Goal: Task Accomplishment & Management: Use online tool/utility

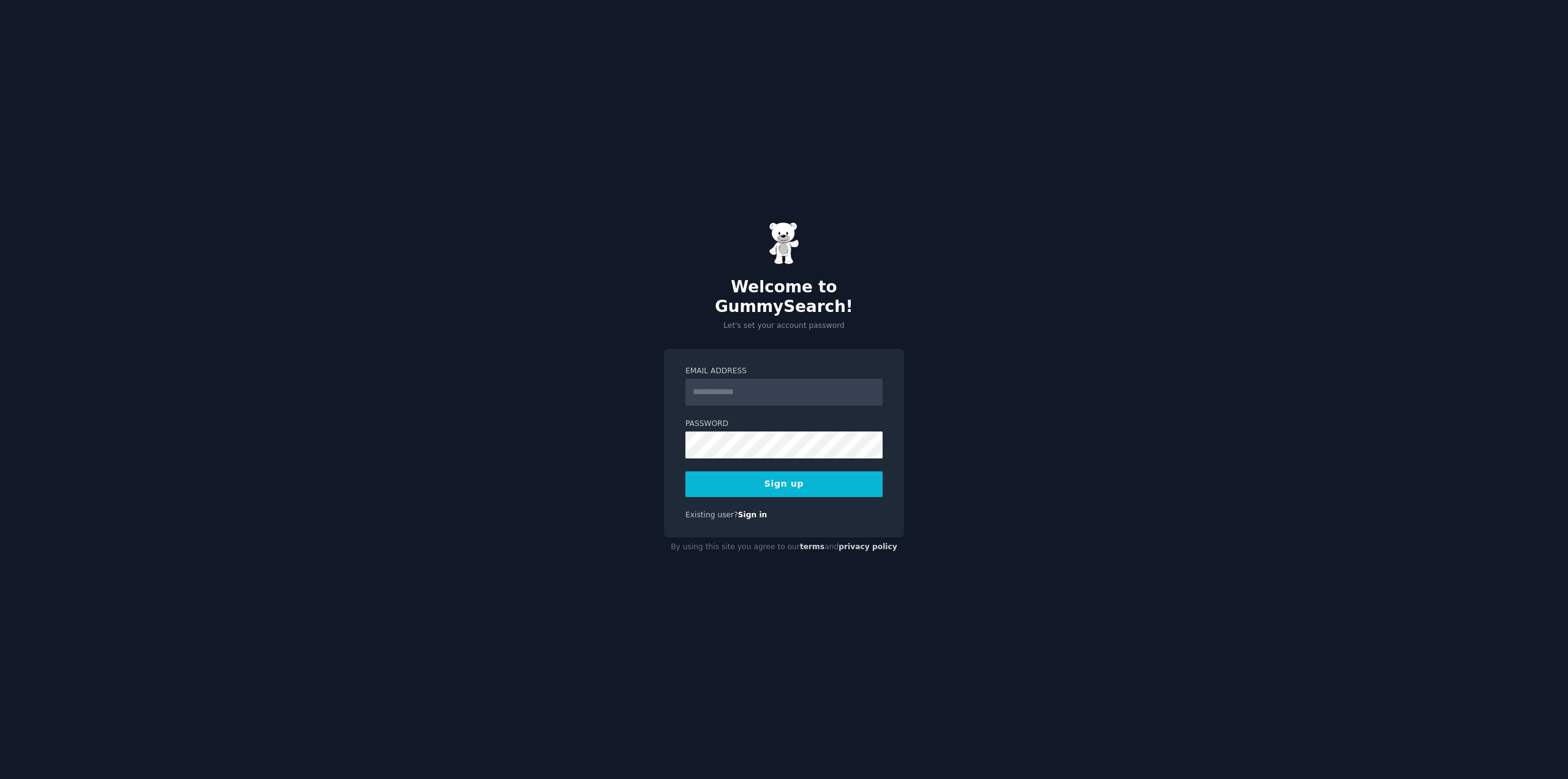
click at [811, 385] on input "Email Address" at bounding box center [784, 392] width 197 height 27
type input "**********"
click at [797, 471] on button "Sign up" at bounding box center [784, 484] width 197 height 26
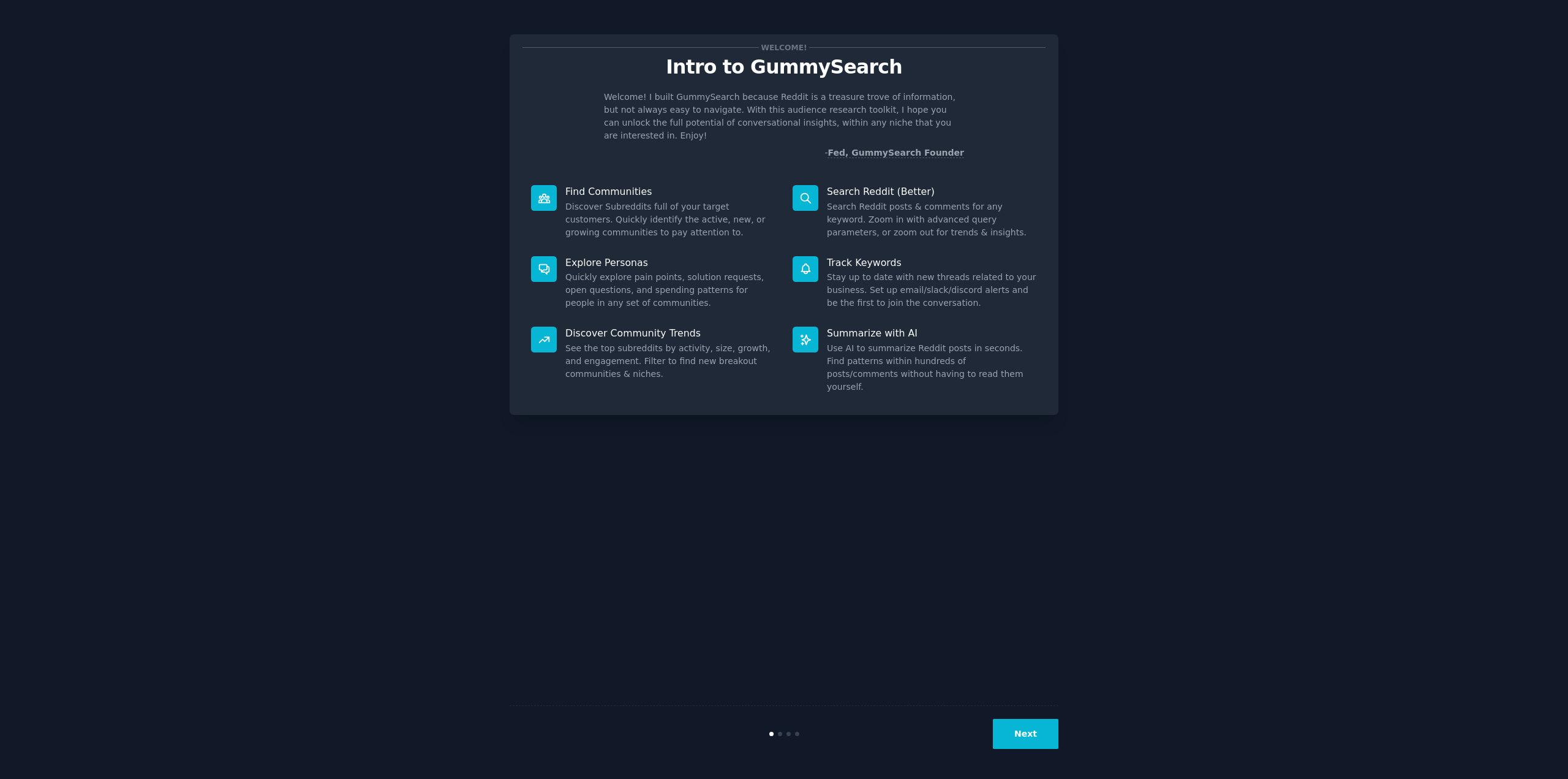
click at [1410, 187] on div "Welcome! Intro to GummySearch Welcome! I built GummySearch because Reddit is a …" at bounding box center [784, 389] width 1534 height 744
drag, startPoint x: 725, startPoint y: 116, endPoint x: 784, endPoint y: 118, distance: 59.0
click at [784, 118] on p "Welcome! I built GummySearch because Reddit is a treasure trove of information,…" at bounding box center [784, 116] width 360 height 51
drag, startPoint x: 852, startPoint y: 114, endPoint x: 872, endPoint y: 120, distance: 20.9
click at [872, 120] on p "Welcome! I built GummySearch because Reddit is a treasure trove of information,…" at bounding box center [784, 116] width 360 height 51
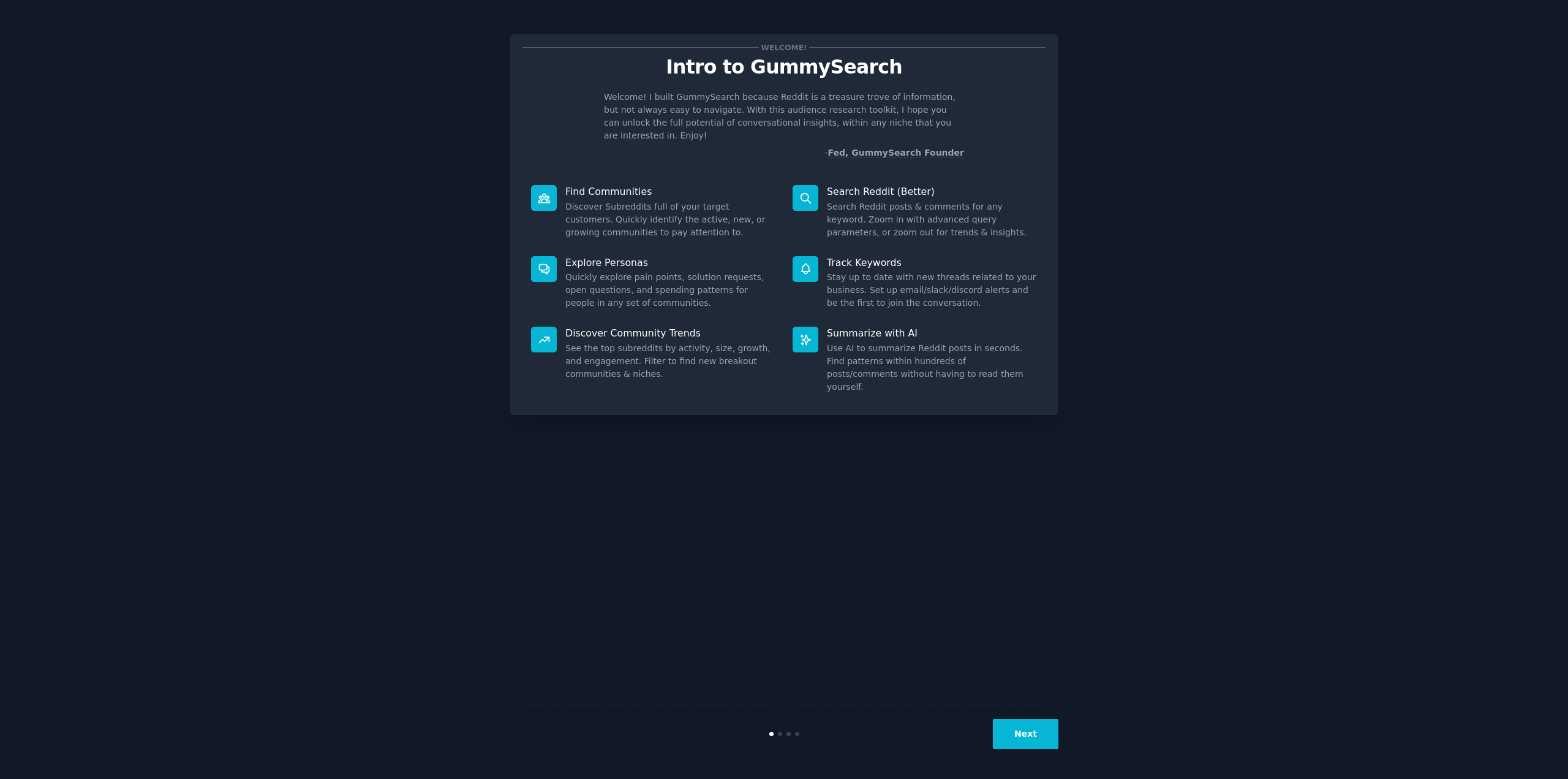
click at [734, 159] on div "Welcome! Intro to GummySearch Welcome! I built GummySearch because Reddit is a …" at bounding box center [783, 225] width 549 height 381
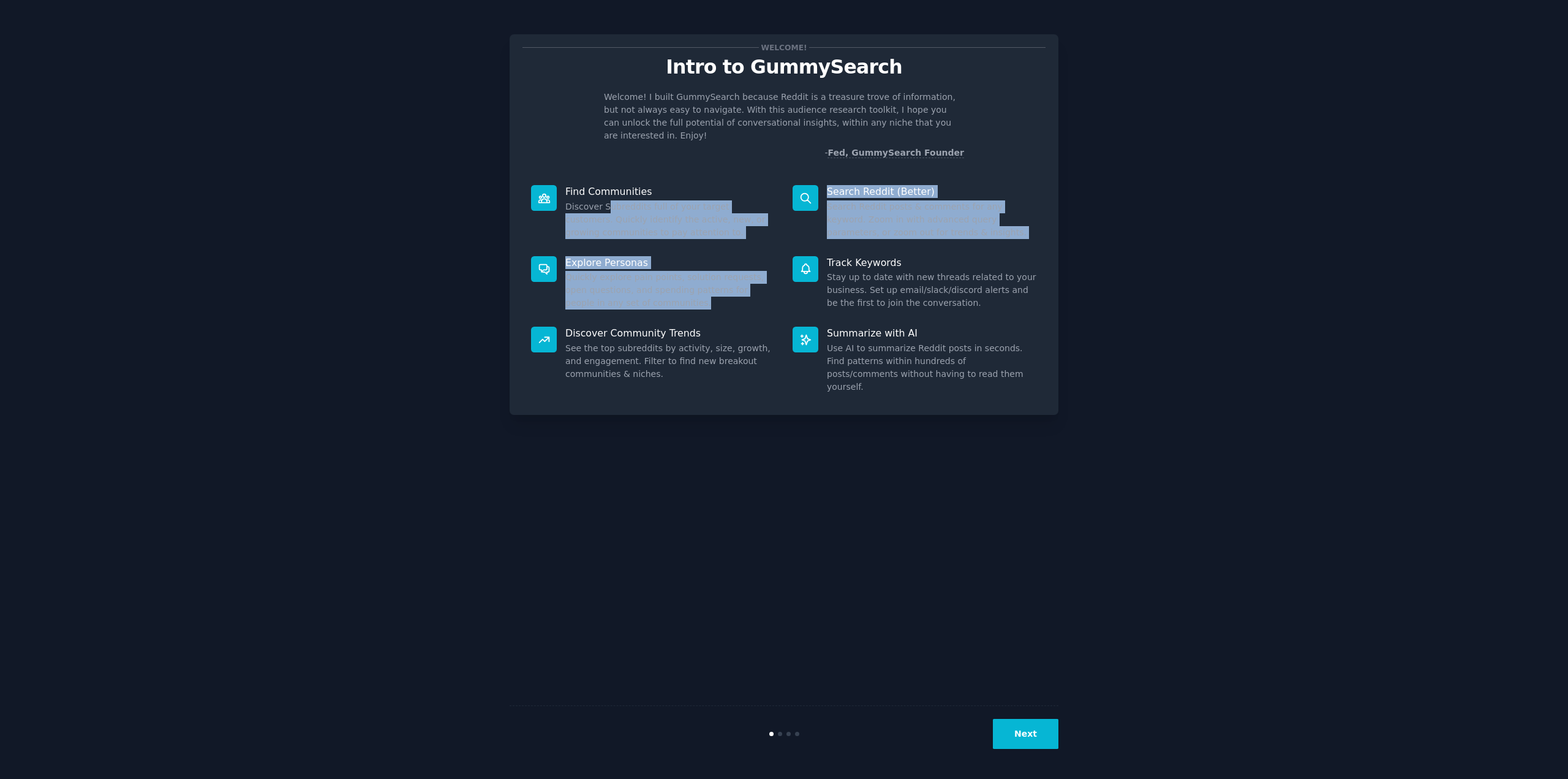
drag, startPoint x: 603, startPoint y: 190, endPoint x: 682, endPoint y: 298, distance: 133.8
click at [682, 298] on div "Find Communities Discover Subreddits full of your target customers. Quickly ide…" at bounding box center [784, 289] width 523 height 226
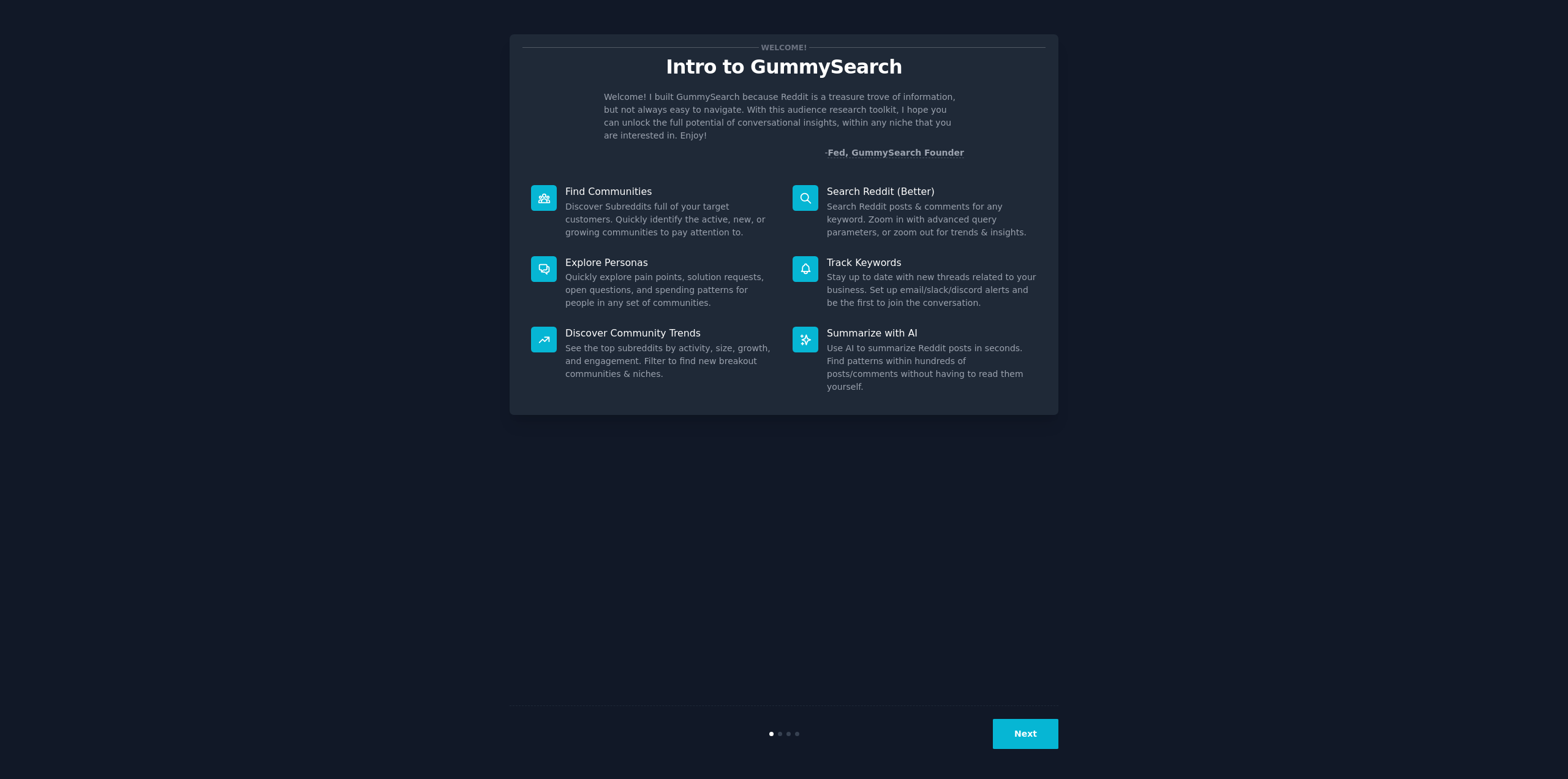
click at [1216, 364] on div "Welcome! Intro to GummySearch Welcome! I built GummySearch because Reddit is a …" at bounding box center [784, 389] width 1534 height 744
click at [1027, 738] on button "Next" at bounding box center [1025, 734] width 66 height 30
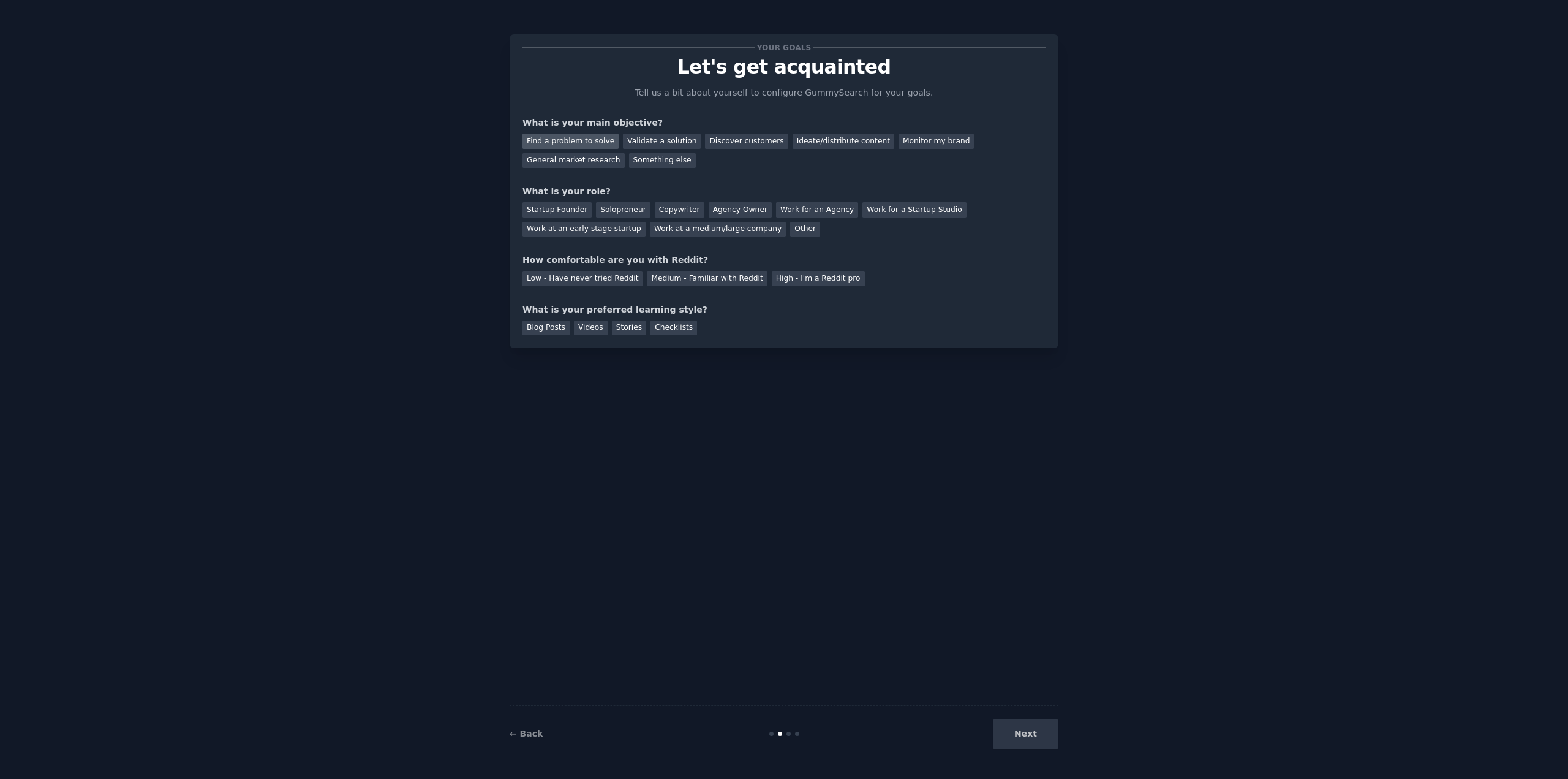
click at [575, 142] on div "Find a problem to solve" at bounding box center [571, 141] width 96 height 15
click at [670, 142] on div "Validate a solution" at bounding box center [662, 141] width 78 height 15
click at [565, 144] on div "Find a problem to solve" at bounding box center [571, 141] width 96 height 15
click at [790, 232] on div "Other" at bounding box center [805, 229] width 30 height 15
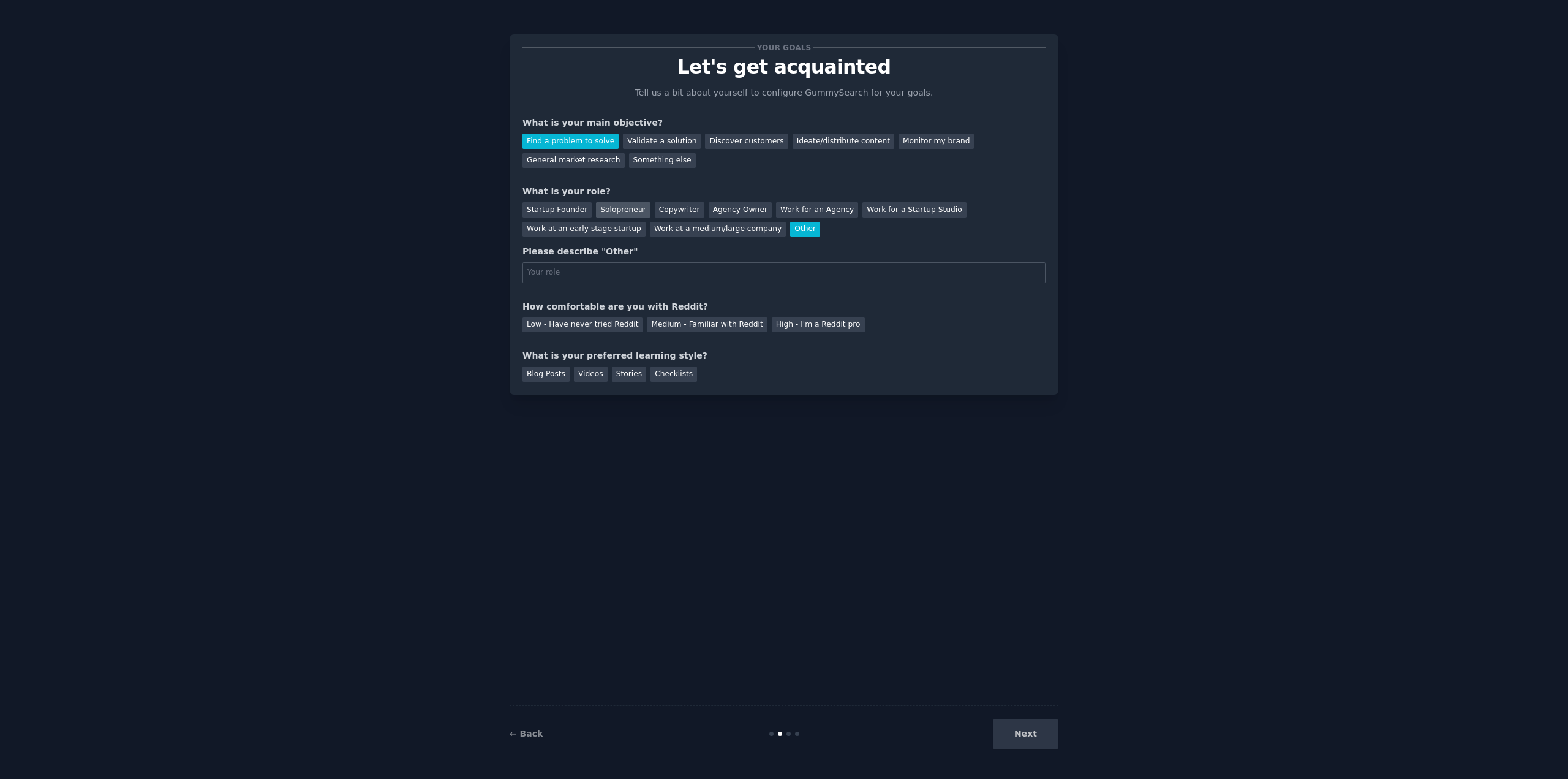
click at [612, 208] on div "Solopreneur" at bounding box center [622, 210] width 54 height 15
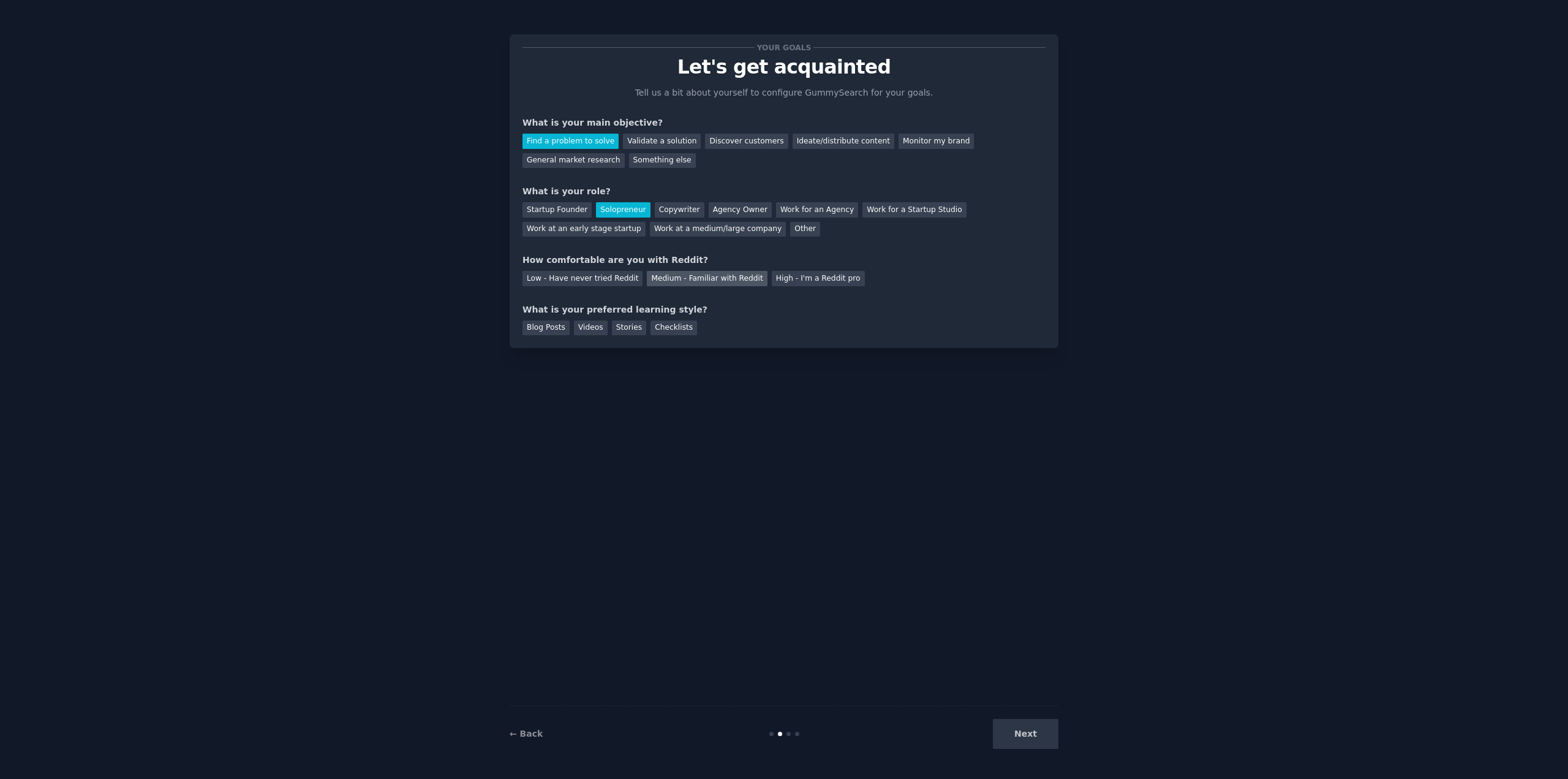
click at [659, 280] on div "Medium - Familiar with Reddit" at bounding box center [707, 278] width 120 height 15
click at [650, 328] on div "Checklists" at bounding box center [674, 328] width 47 height 15
click at [1052, 734] on button "Next" at bounding box center [1025, 734] width 66 height 30
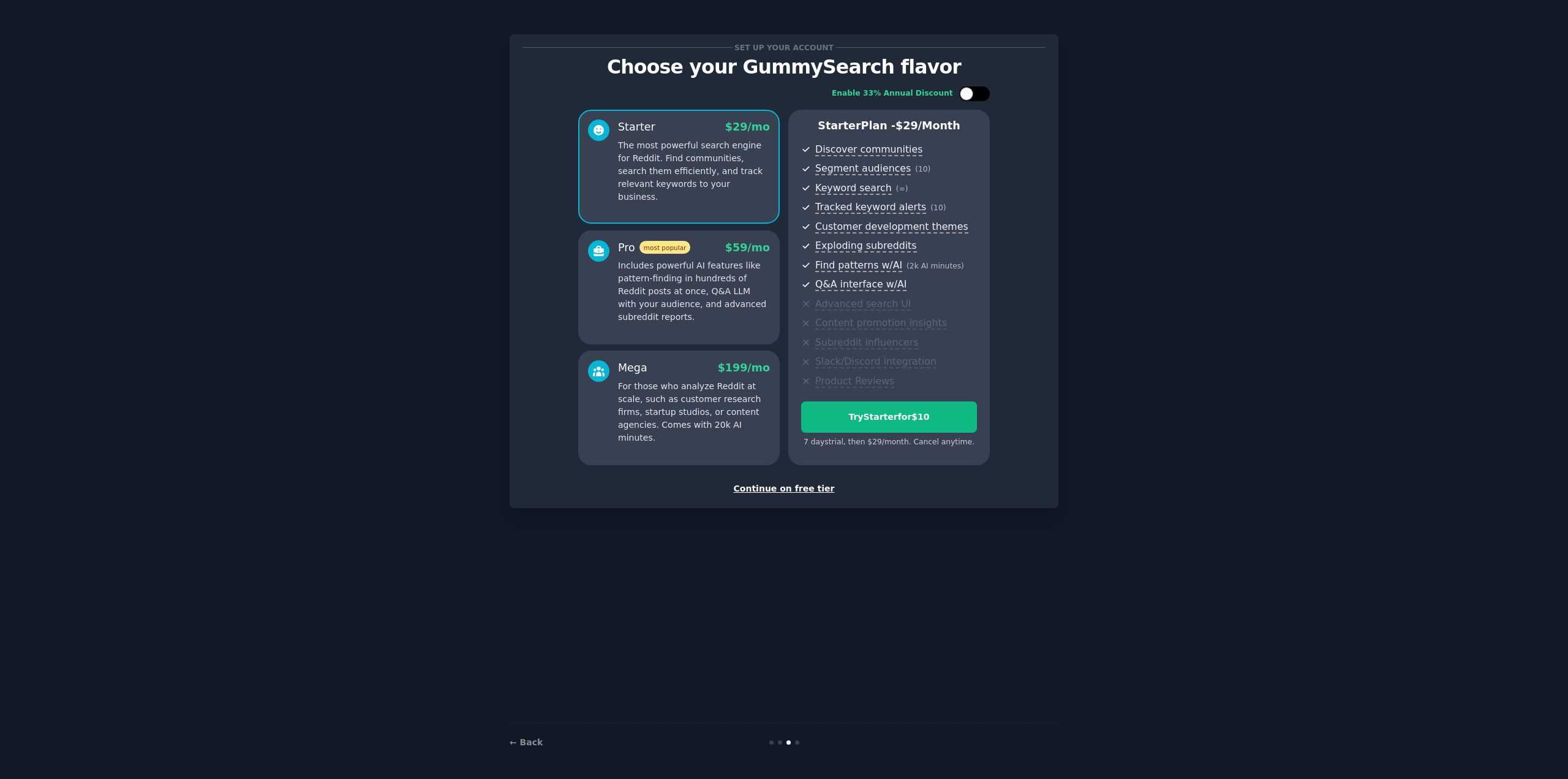
click at [973, 98] on div at bounding box center [975, 94] width 31 height 15
click at [976, 97] on div at bounding box center [975, 94] width 31 height 15
checkbox input "false"
click at [812, 488] on div "Continue on free tier" at bounding box center [784, 488] width 523 height 13
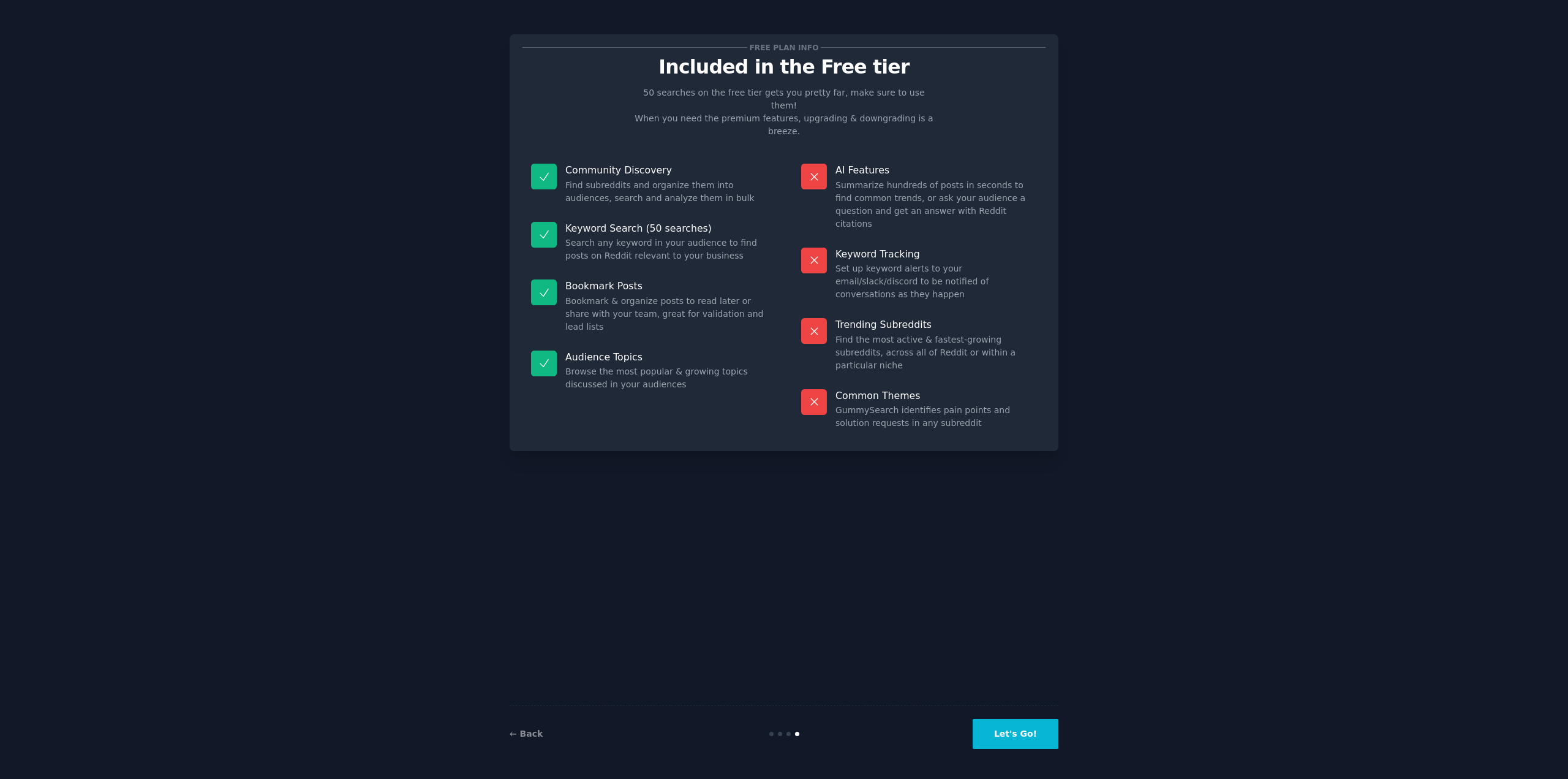
click at [1022, 720] on button "Let's Go!" at bounding box center [1015, 734] width 86 height 30
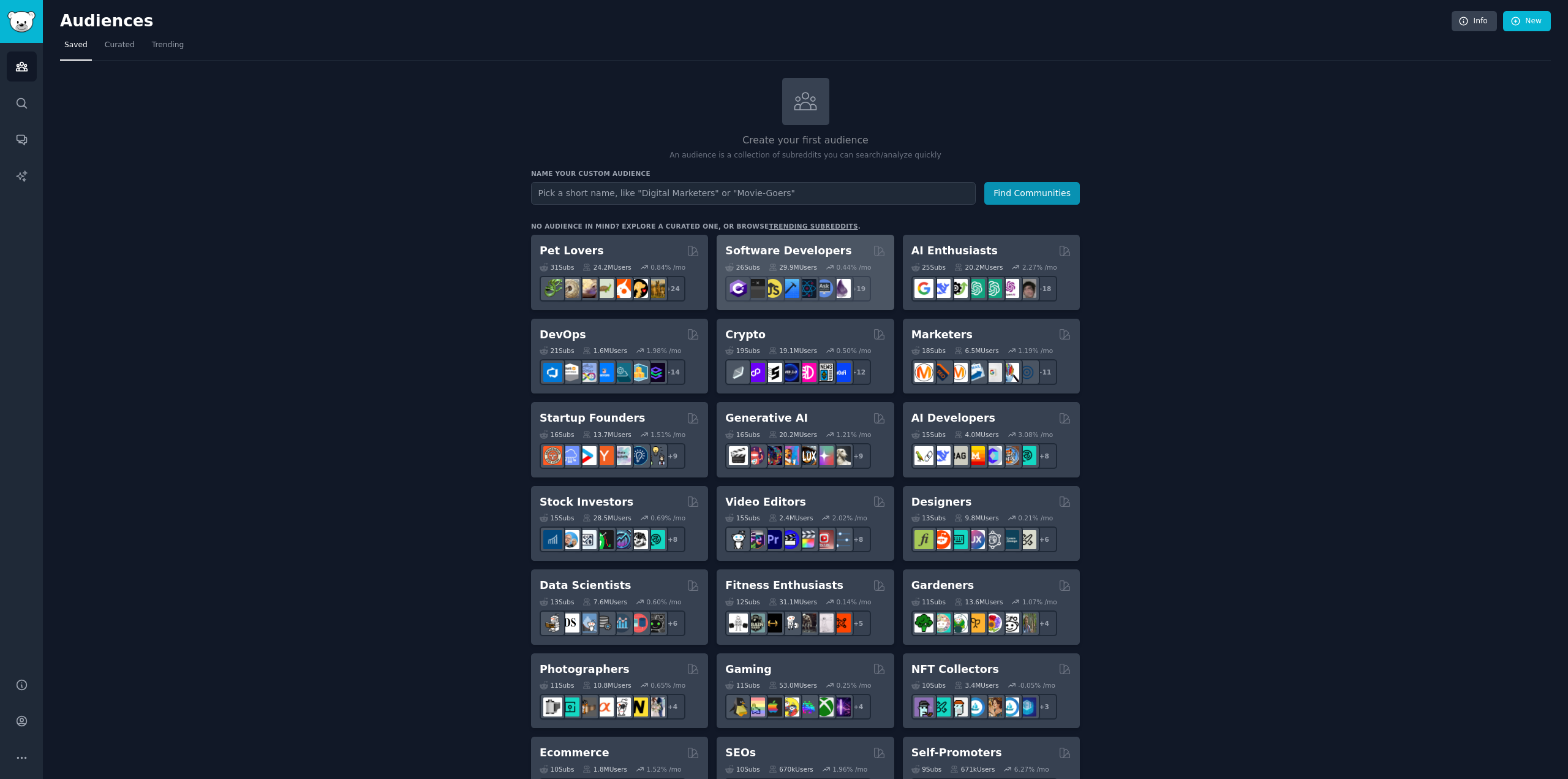
click at [820, 241] on div "Software Developers 26 Sub s 29.9M Users 0.44 % /mo r/learnjavascript + 19" at bounding box center [805, 272] width 177 height 75
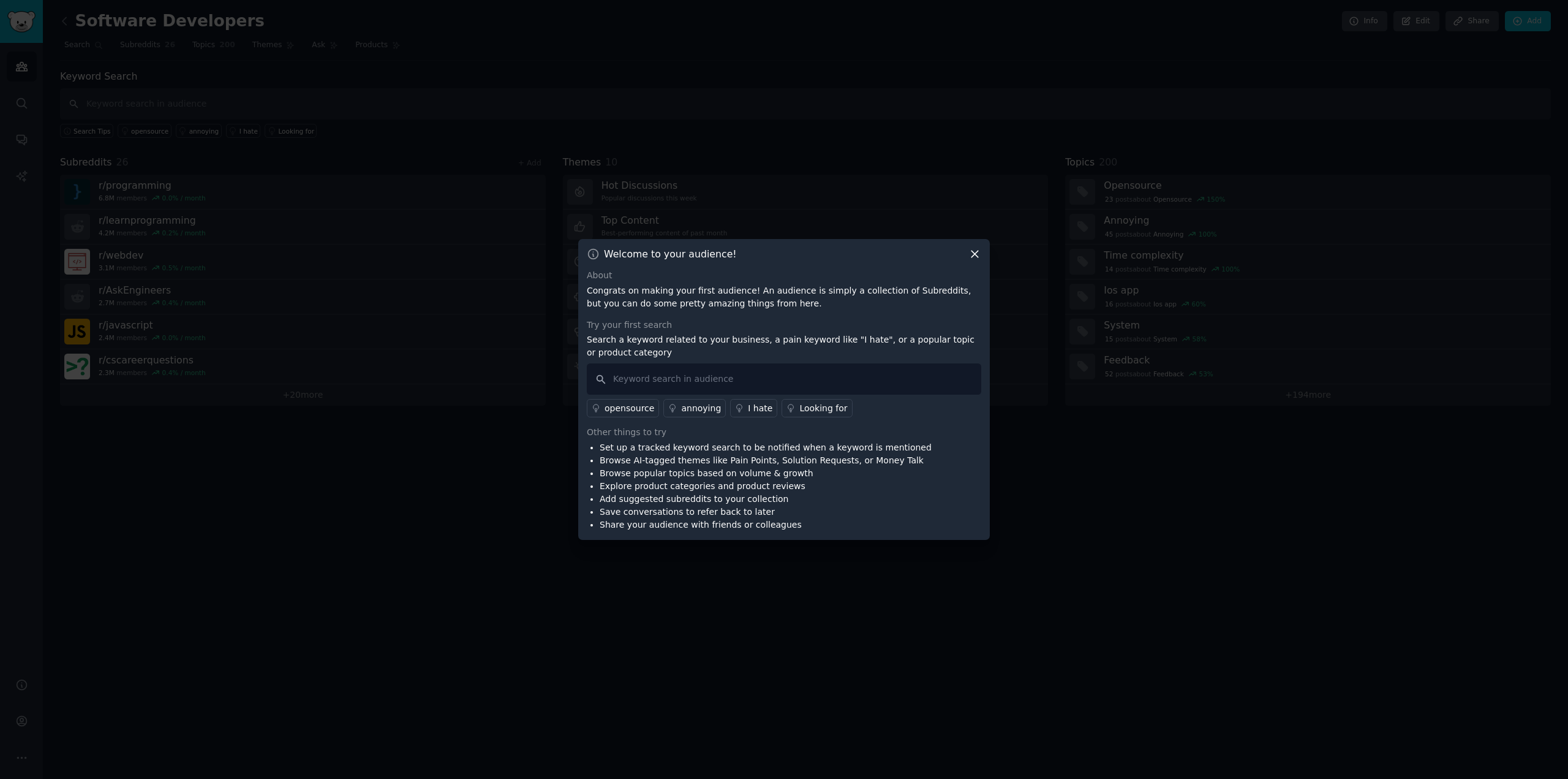
click at [974, 252] on icon at bounding box center [974, 253] width 13 height 13
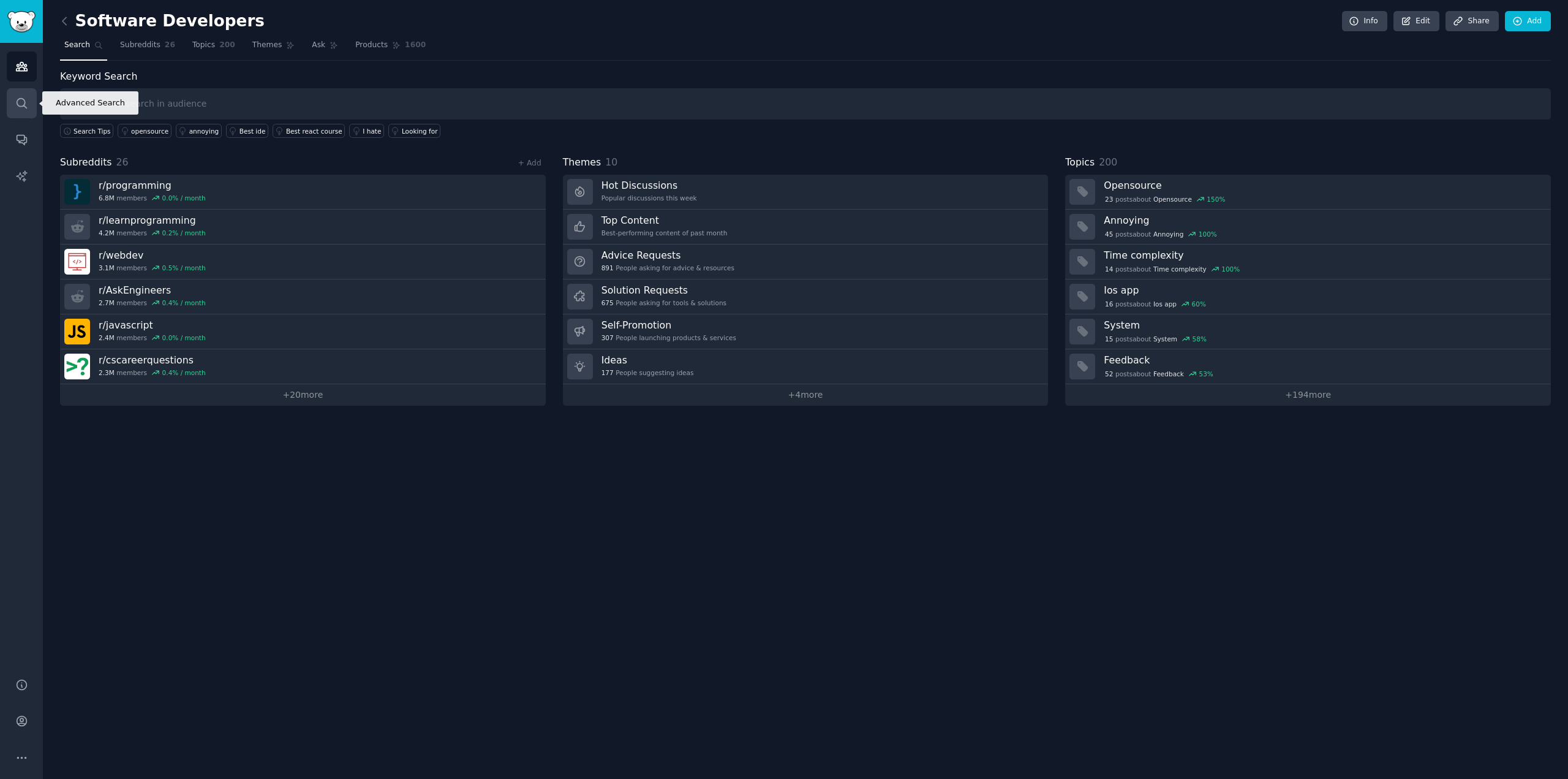
click at [20, 102] on icon "Sidebar" at bounding box center [21, 103] width 13 height 13
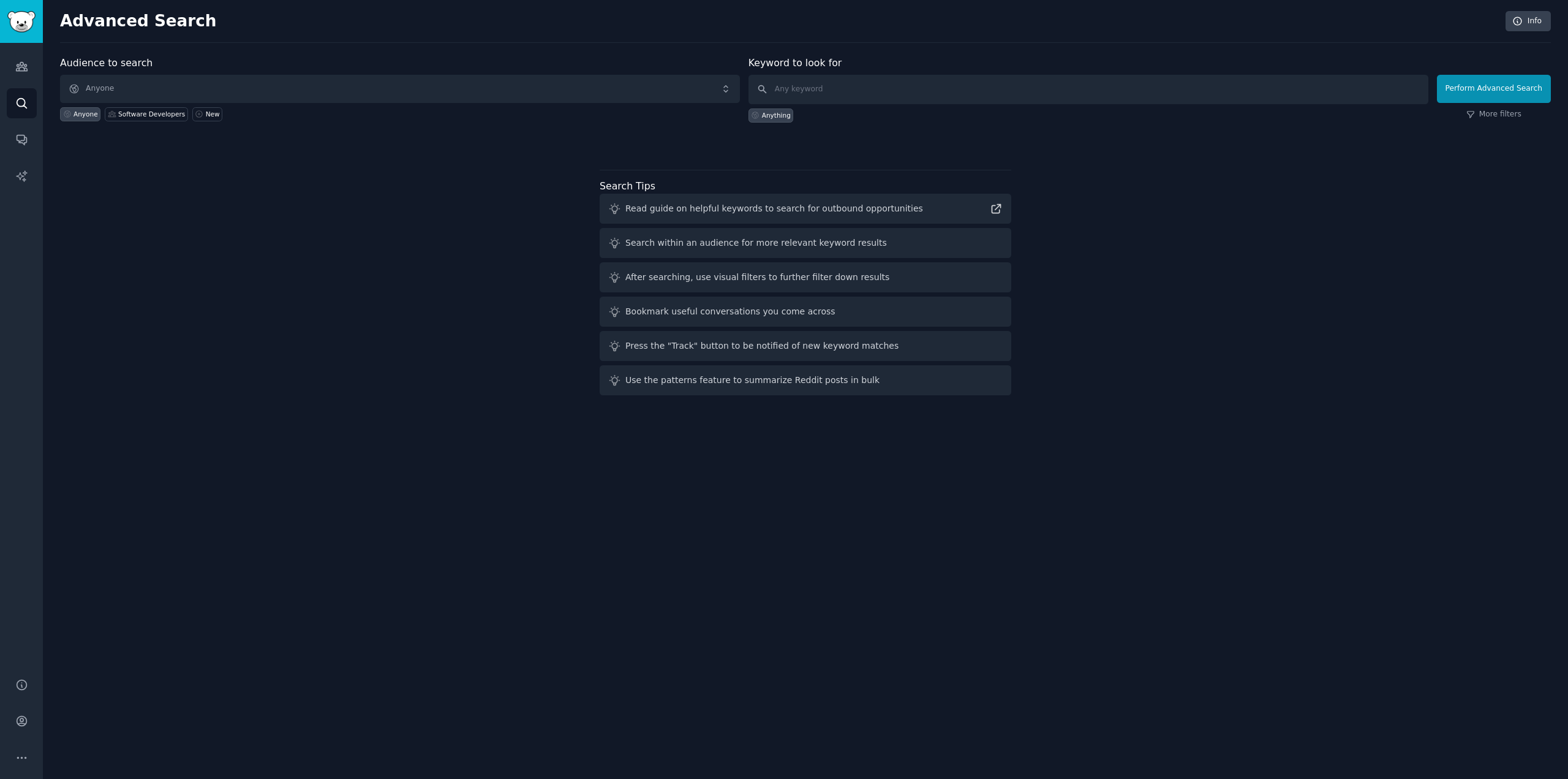
click at [19, 82] on div "Audiences Search Conversations AI Reports" at bounding box center [21, 353] width 43 height 620
click at [21, 77] on link "Audiences" at bounding box center [21, 66] width 30 height 30
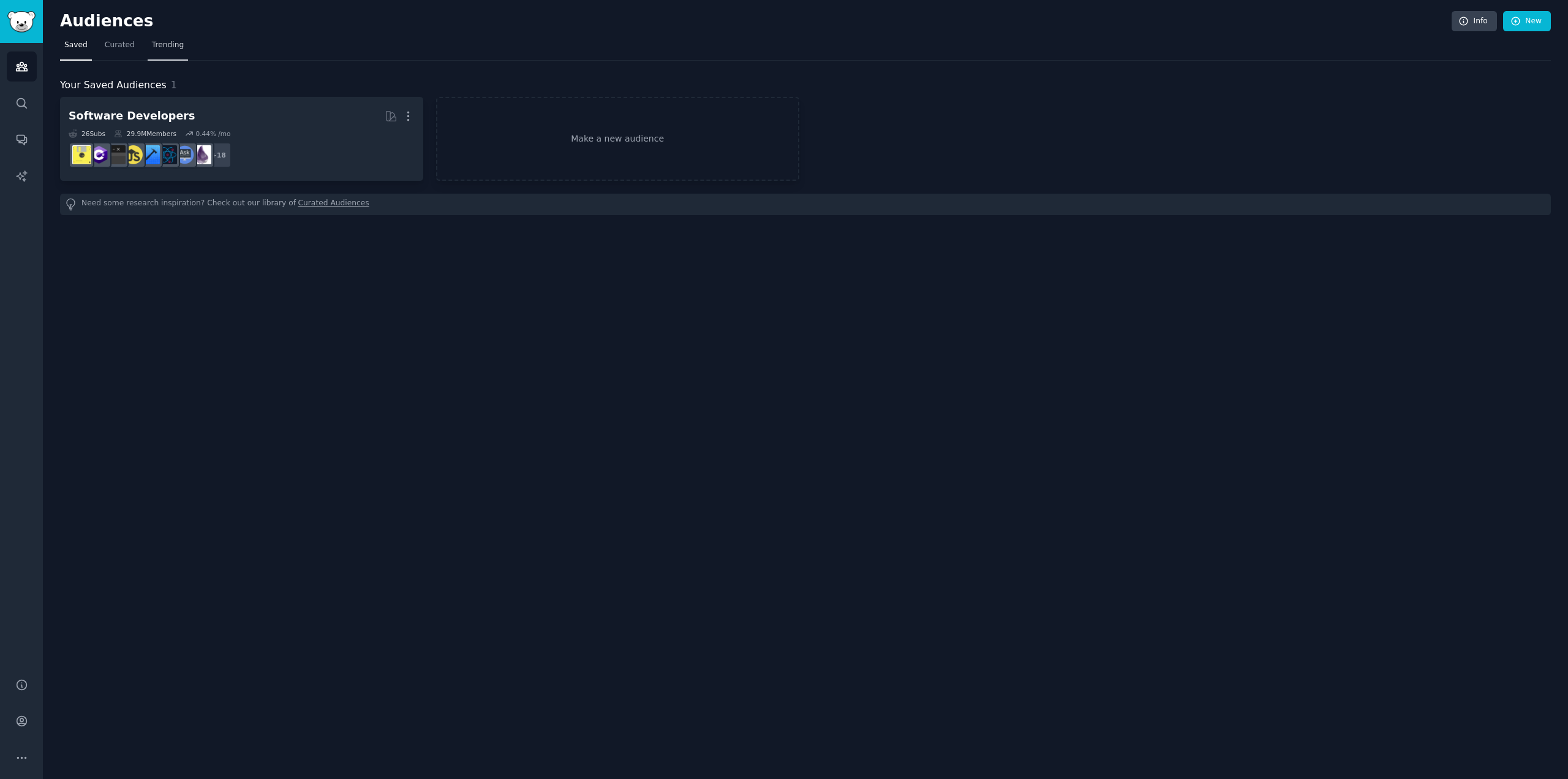
click at [173, 46] on span "Trending" at bounding box center [168, 45] width 32 height 11
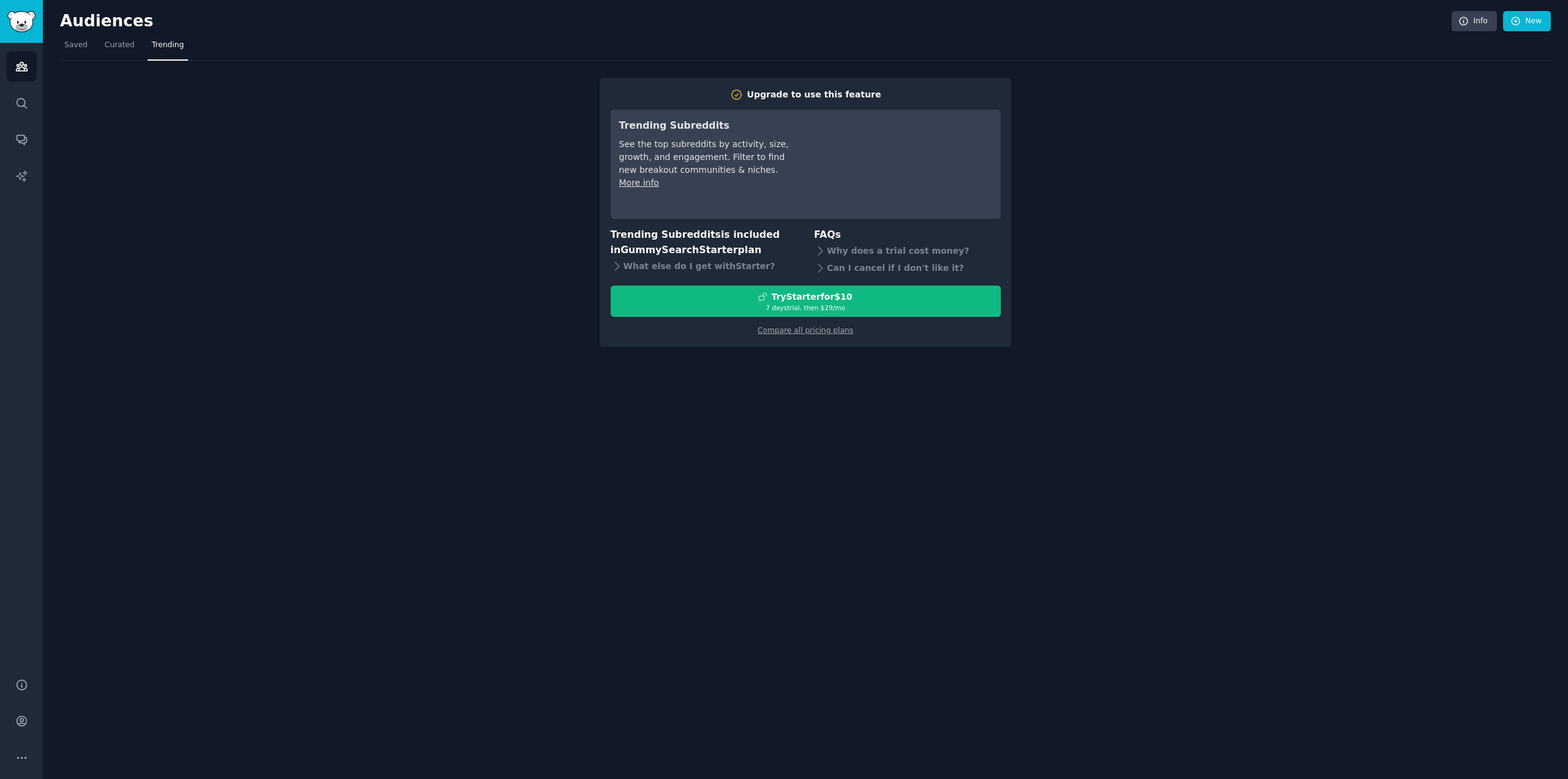
click at [483, 458] on div "Audiences Info New Saved Curated Trending Upgrade to use this feature Trending …" at bounding box center [805, 389] width 1525 height 779
click at [83, 43] on span "Saved" at bounding box center [76, 45] width 23 height 11
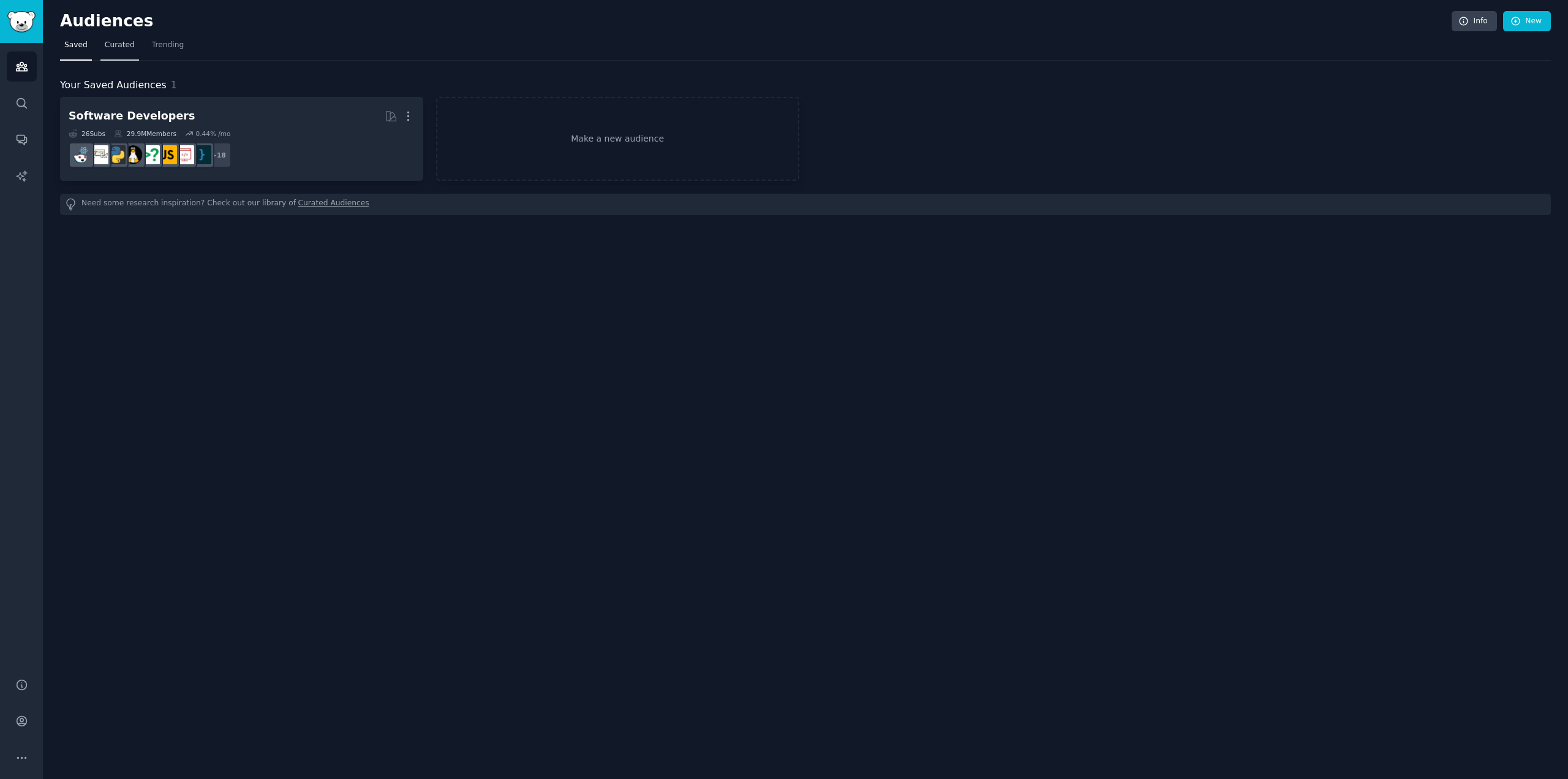
click at [123, 51] on link "Curated" at bounding box center [120, 48] width 39 height 25
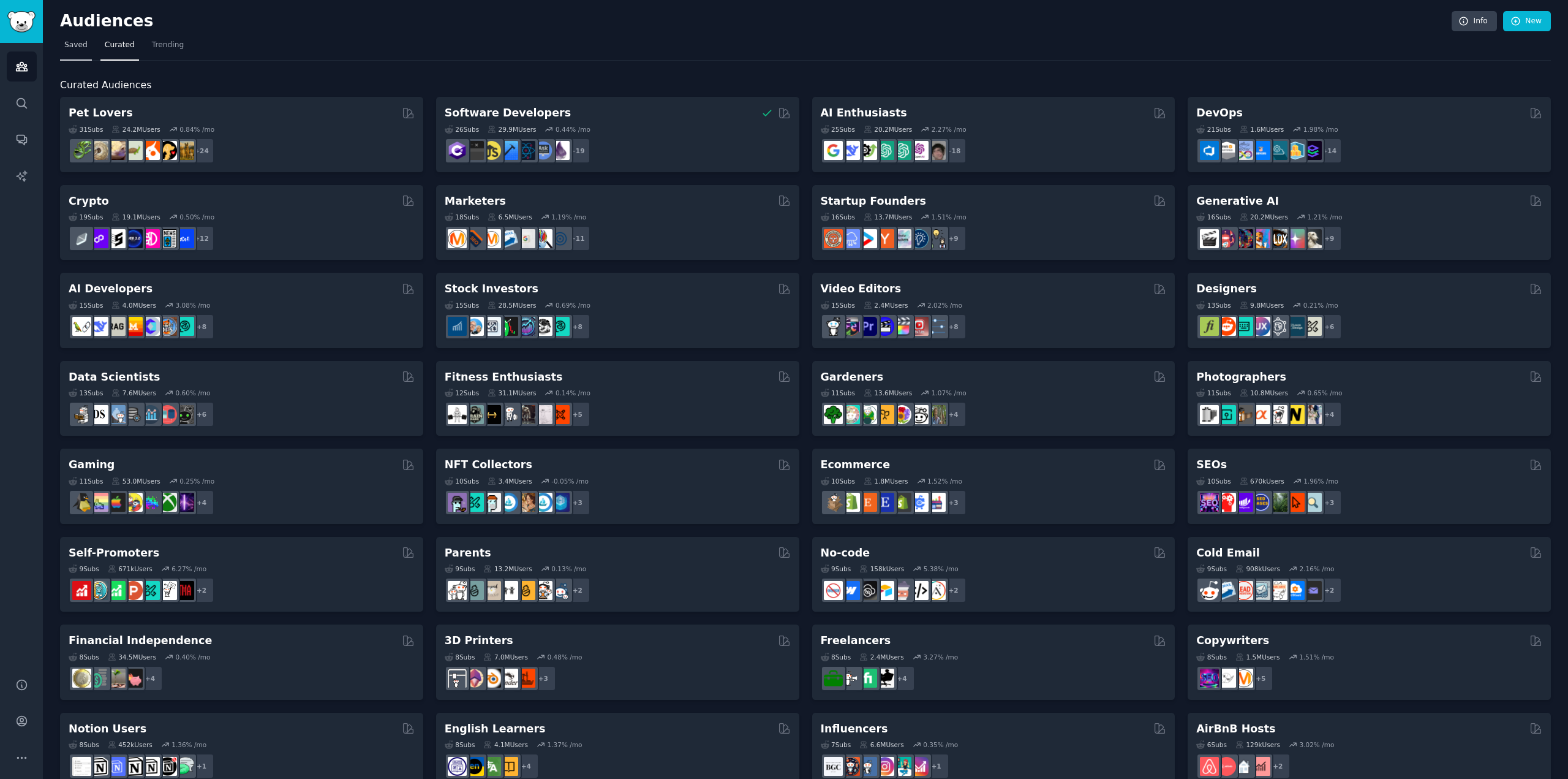
click at [78, 53] on link "Saved" at bounding box center [76, 48] width 32 height 25
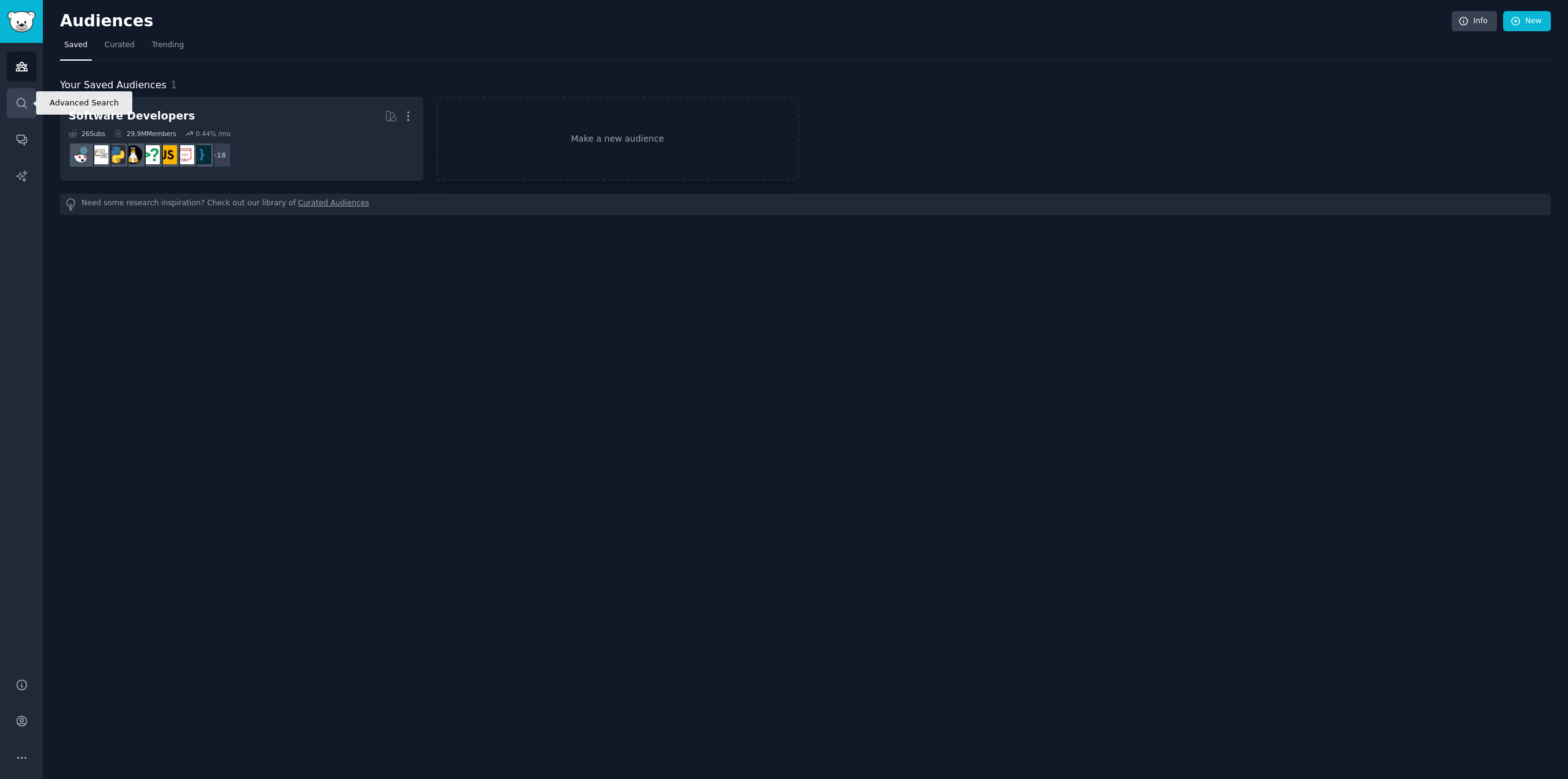
click at [18, 106] on icon "Sidebar" at bounding box center [21, 103] width 13 height 13
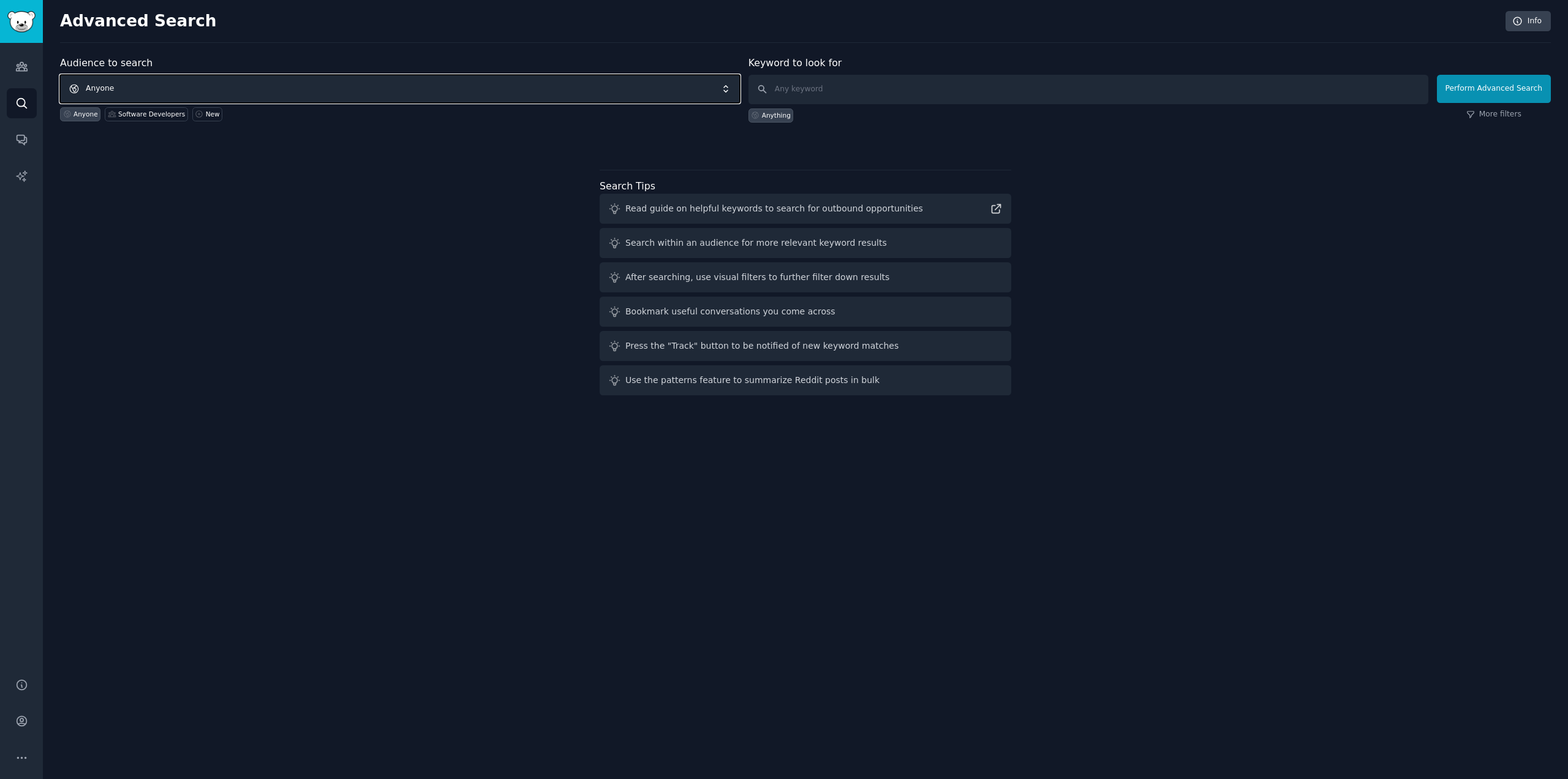
click at [288, 83] on span "Anyone" at bounding box center [400, 88] width 680 height 28
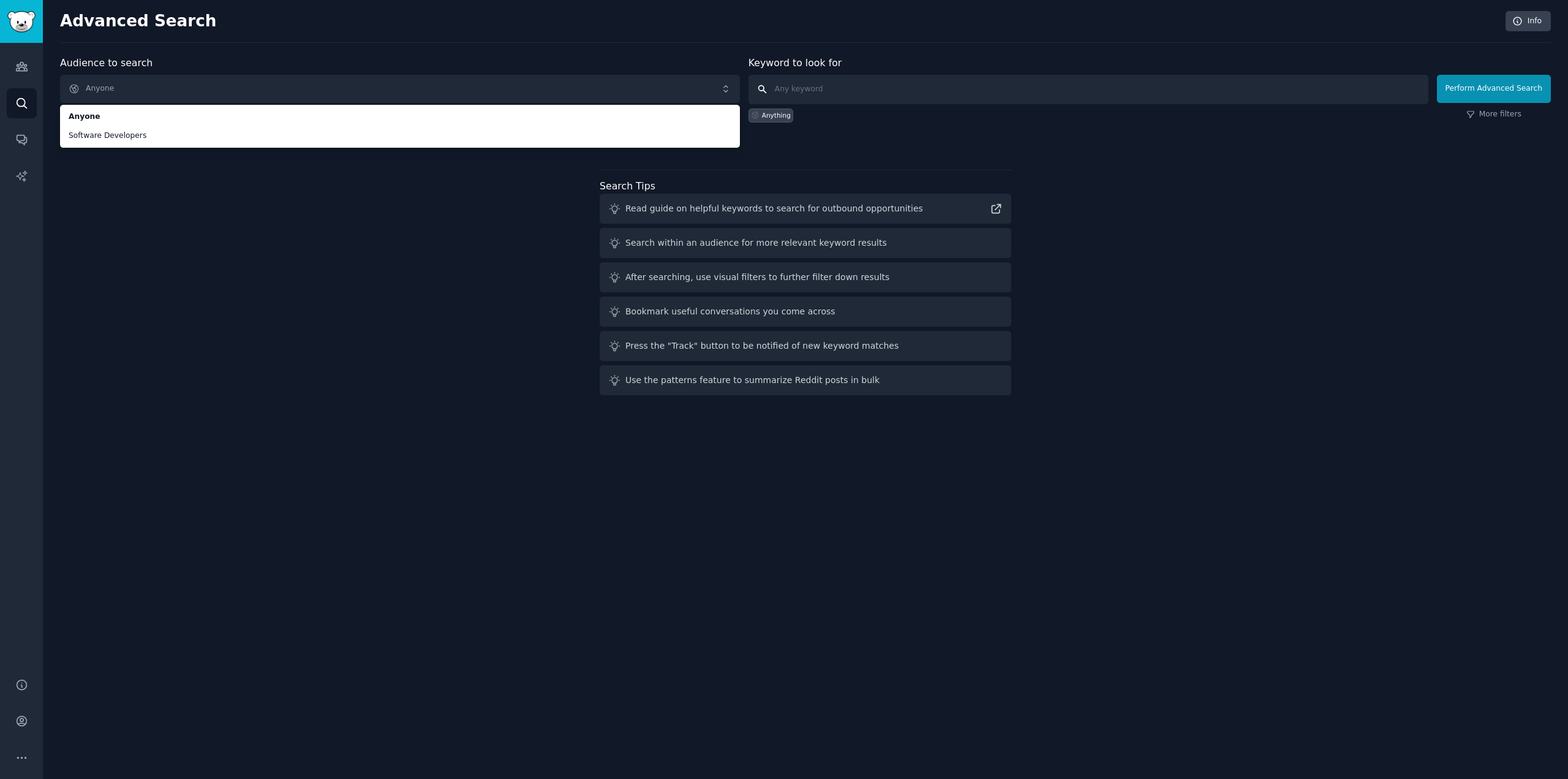
click at [841, 96] on input "text" at bounding box center [1089, 89] width 680 height 29
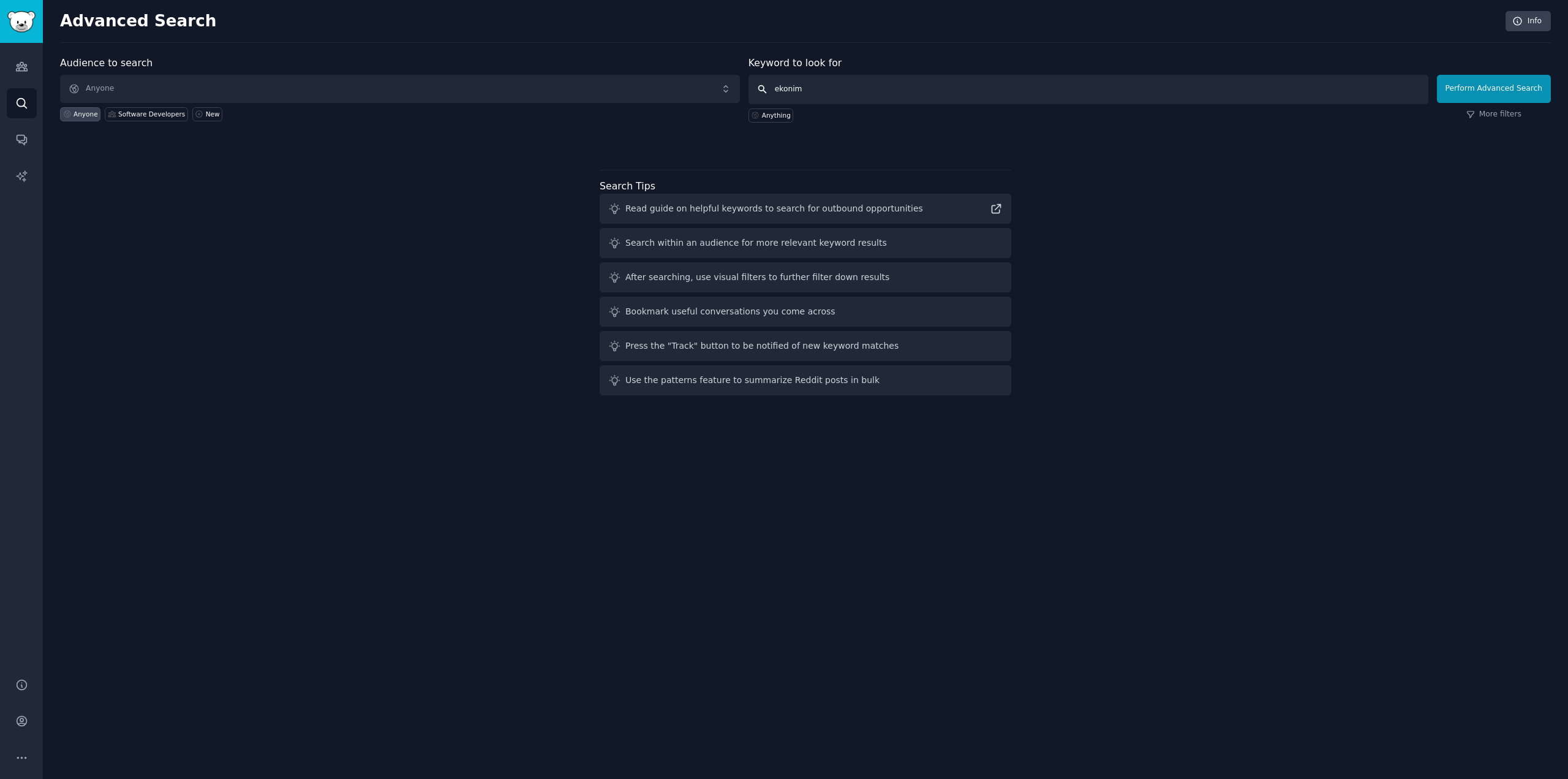
type input "ekonimi"
click button "Perform Advanced Search" at bounding box center [1494, 88] width 114 height 28
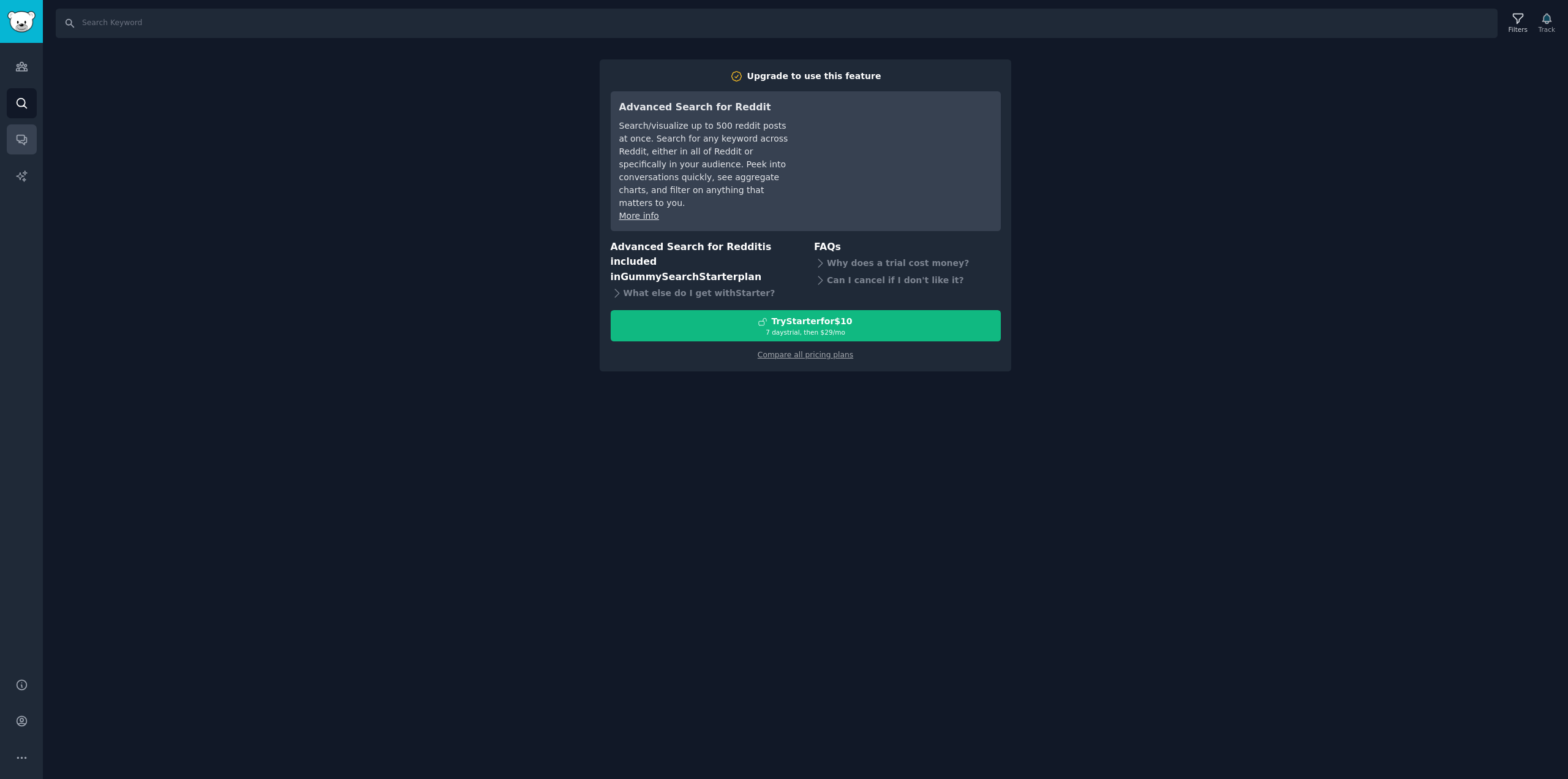
click at [33, 137] on link "Conversations" at bounding box center [21, 139] width 30 height 30
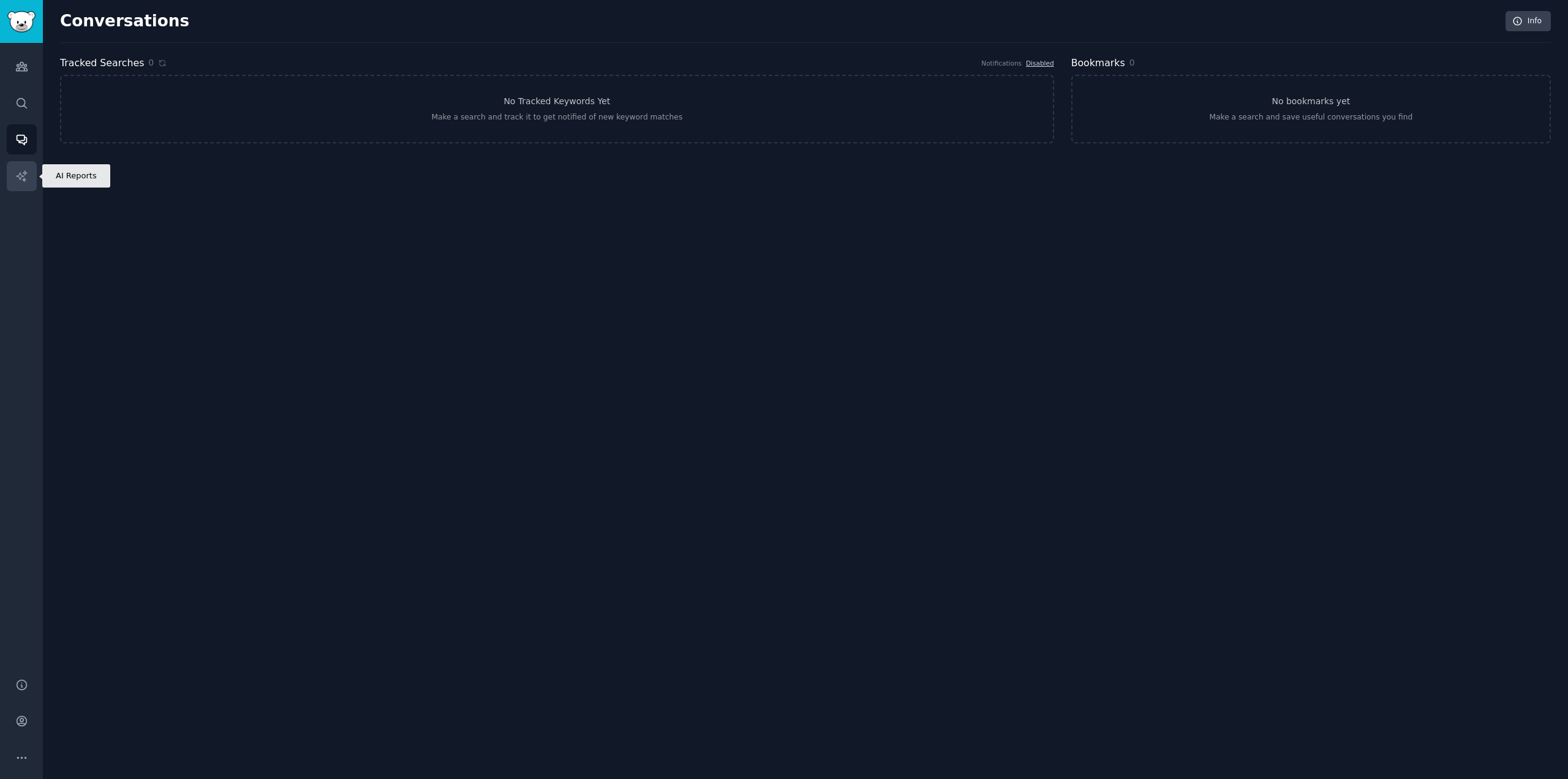
click at [17, 182] on icon "Sidebar" at bounding box center [21, 176] width 13 height 13
click at [27, 146] on link "Conversations" at bounding box center [21, 139] width 30 height 30
click at [19, 112] on link "Search" at bounding box center [21, 103] width 30 height 30
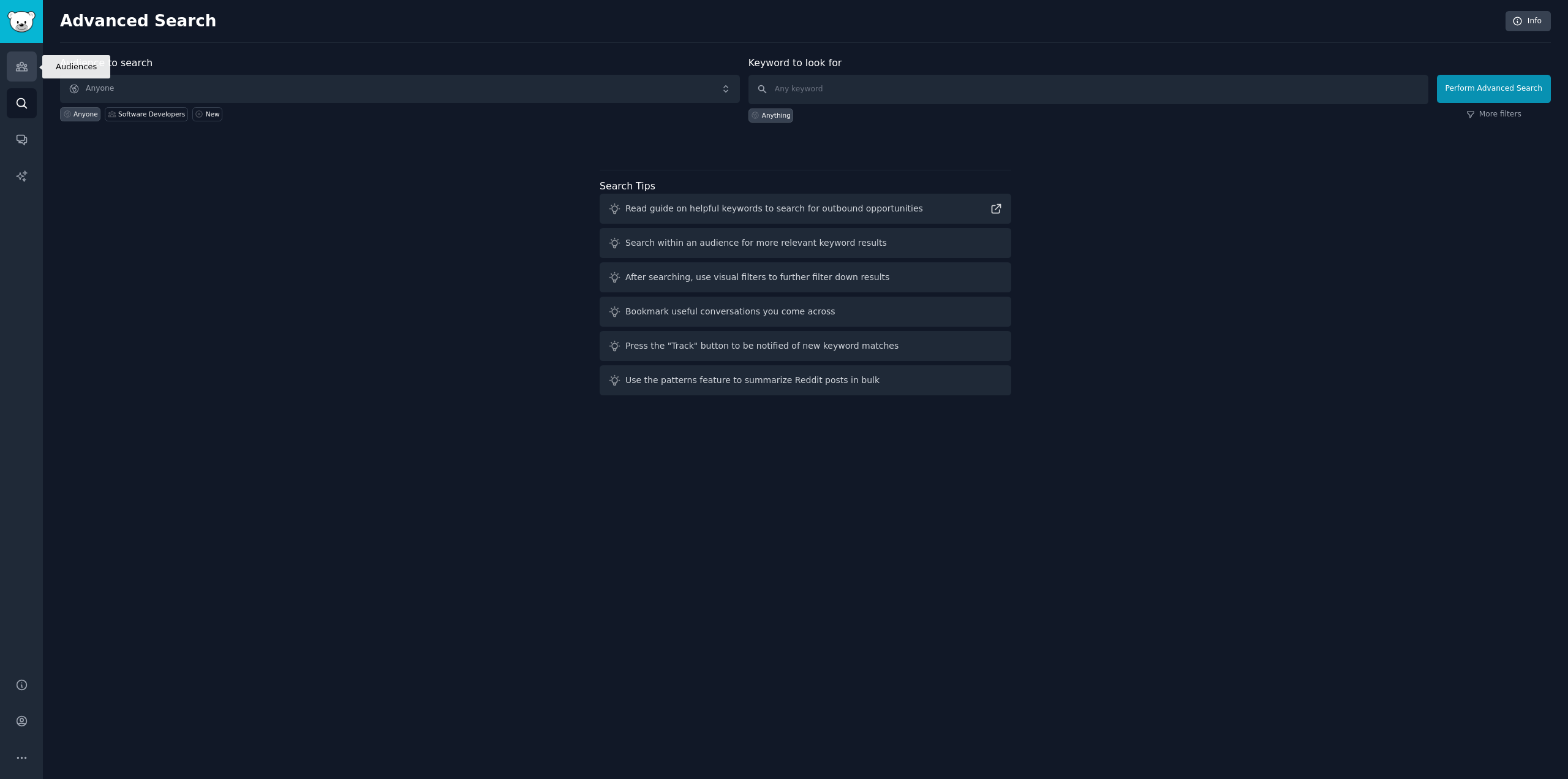
click at [25, 75] on link "Audiences" at bounding box center [21, 66] width 30 height 30
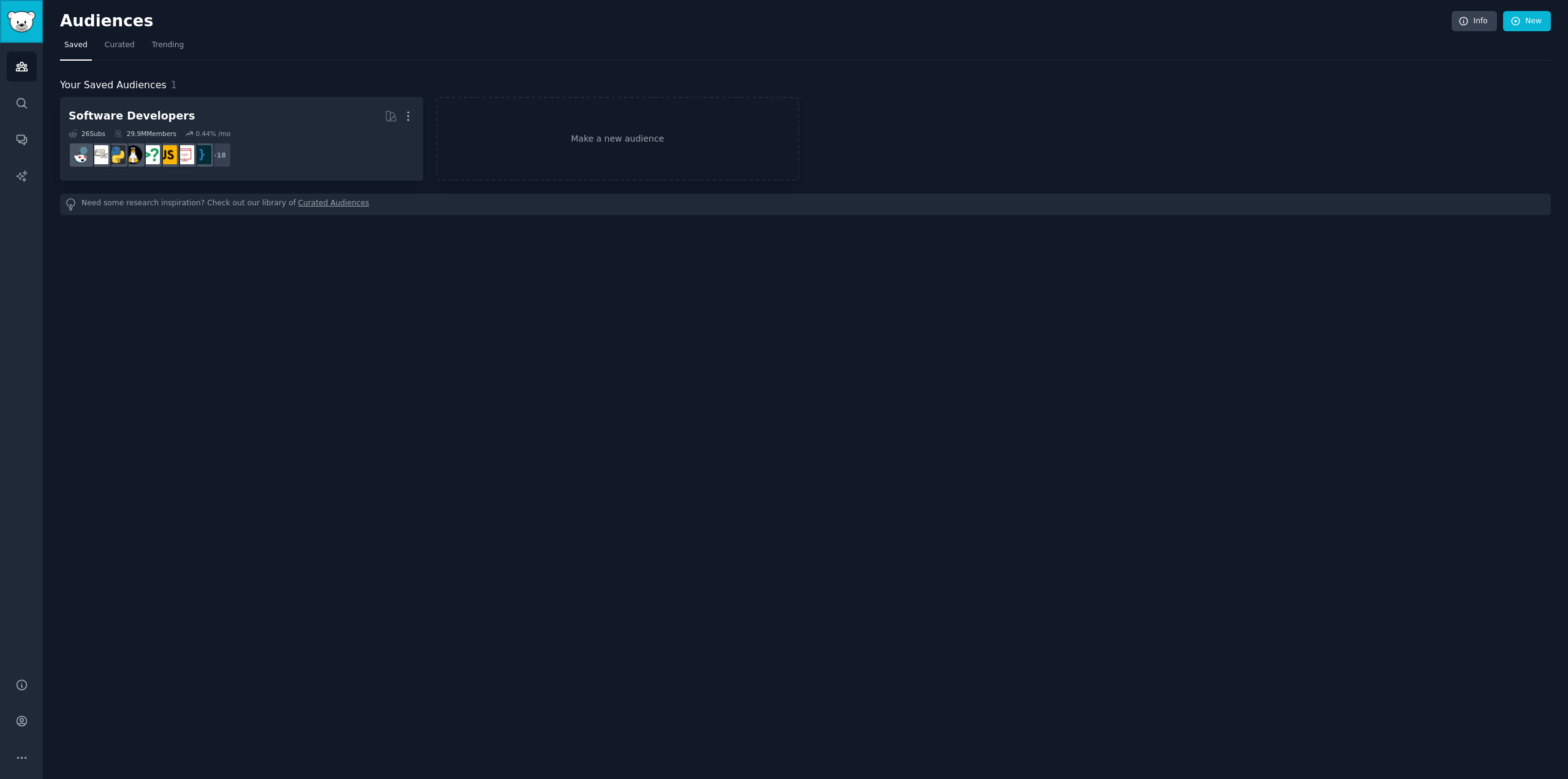
click at [19, 19] on img "Sidebar" at bounding box center [21, 22] width 28 height 21
click at [383, 457] on div "Audiences Info New Saved Curated Trending Your Saved Audiences 1 Software Devel…" at bounding box center [805, 389] width 1525 height 779
click at [24, 689] on icon "Sidebar" at bounding box center [21, 685] width 13 height 13
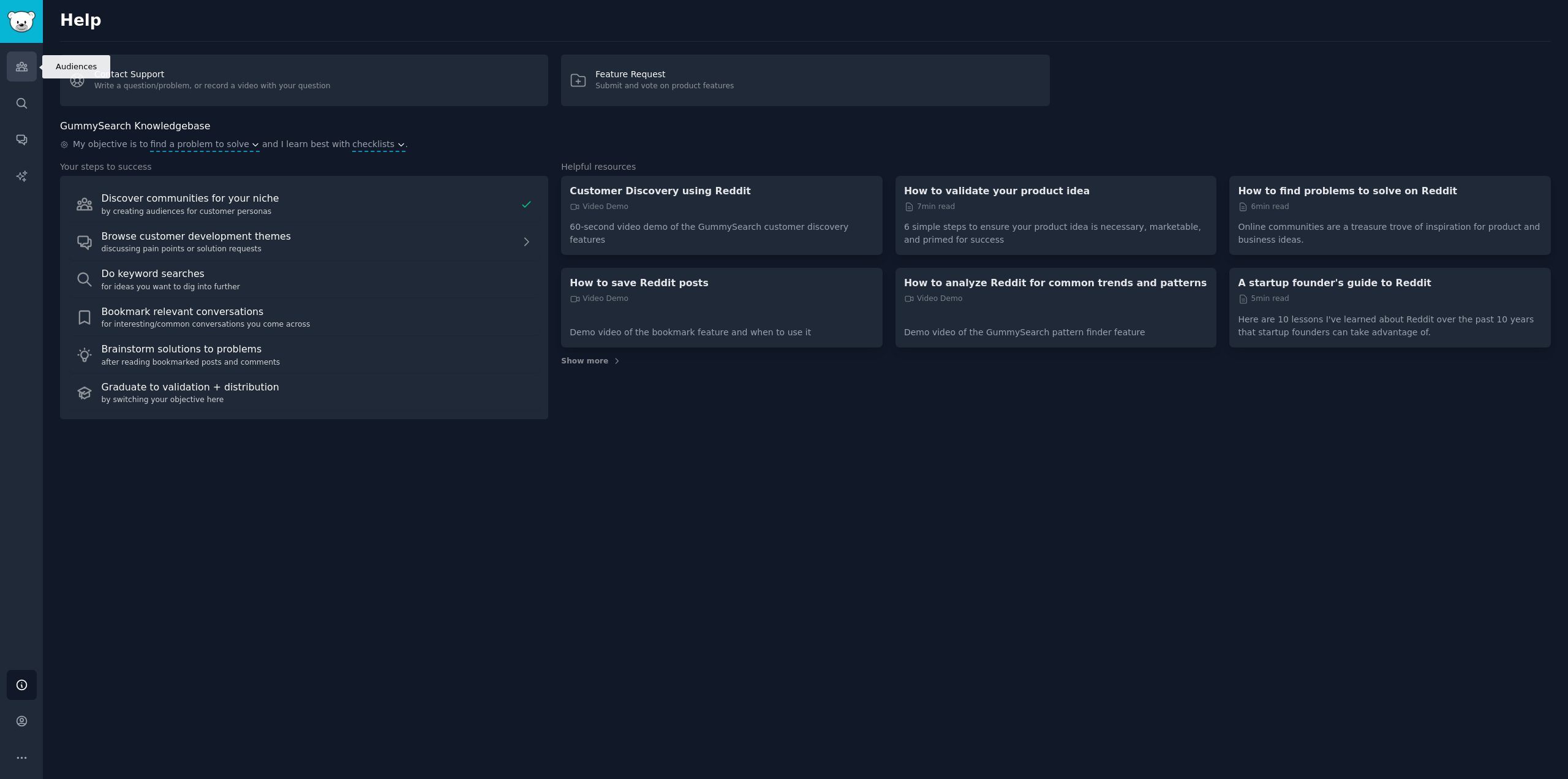
click at [33, 65] on link "Audiences" at bounding box center [21, 66] width 30 height 30
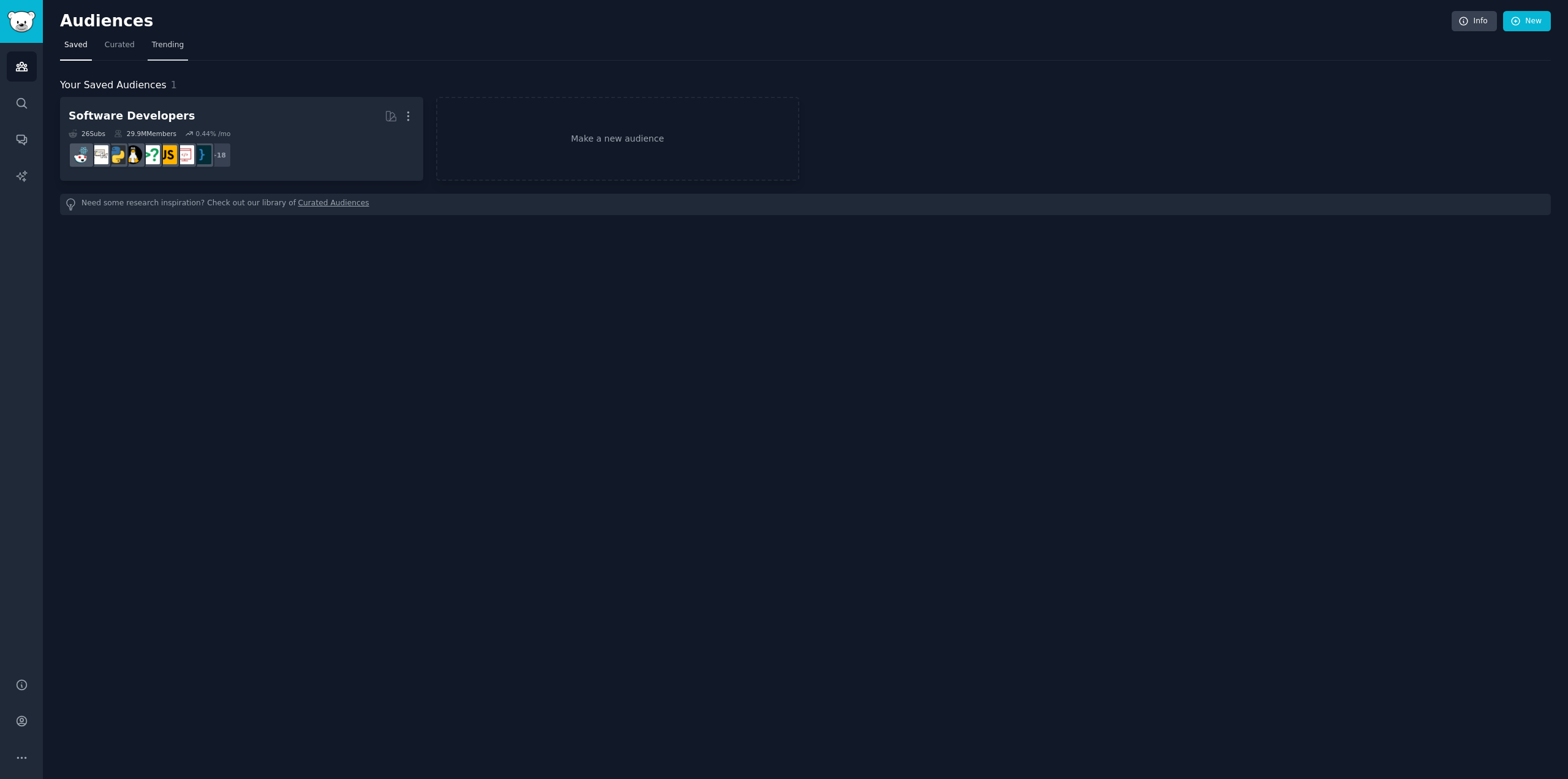
click at [156, 45] on span "Trending" at bounding box center [168, 45] width 32 height 11
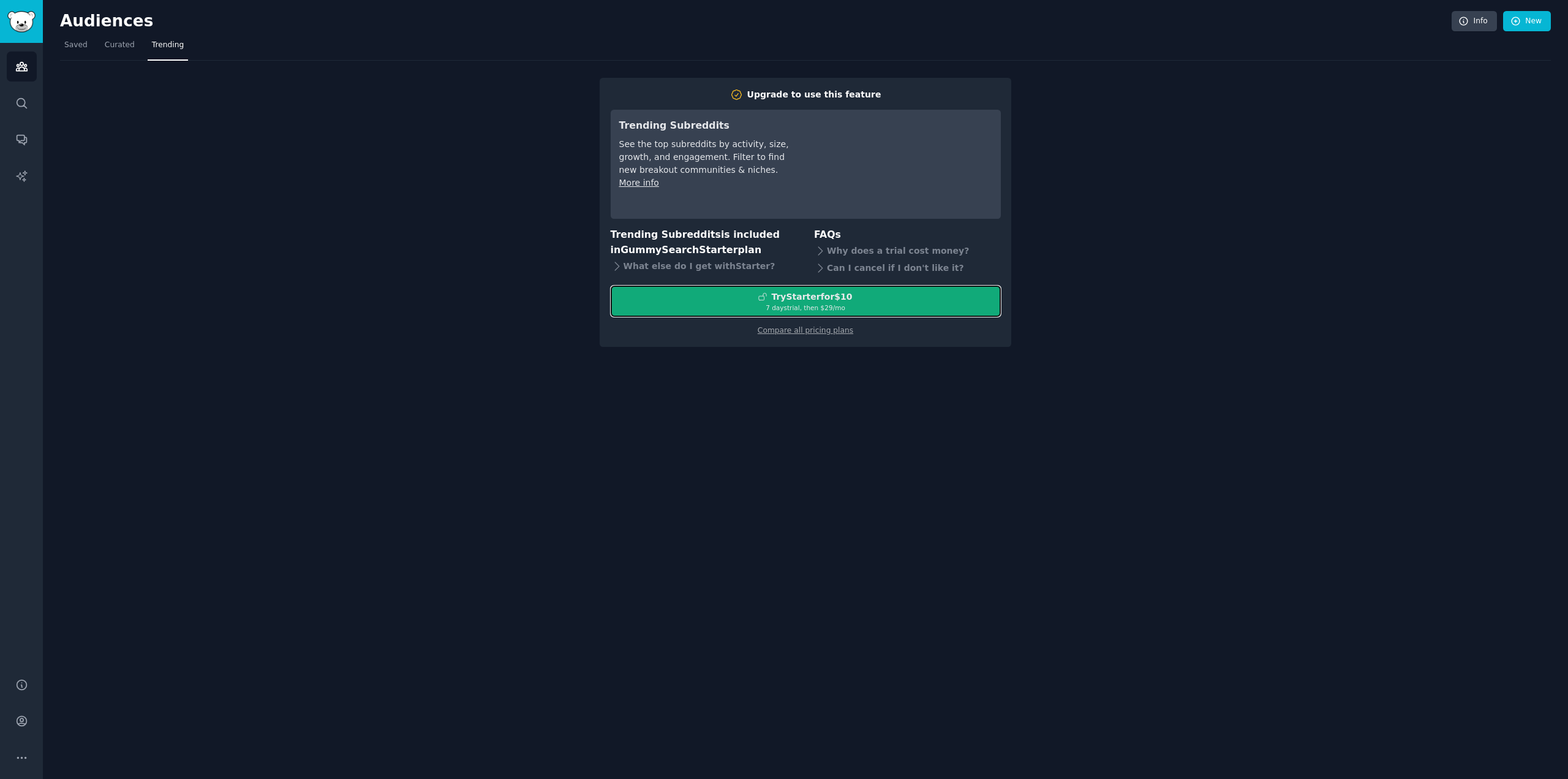
click at [828, 309] on div "7 days trial, then $ 29 /mo" at bounding box center [805, 307] width 389 height 9
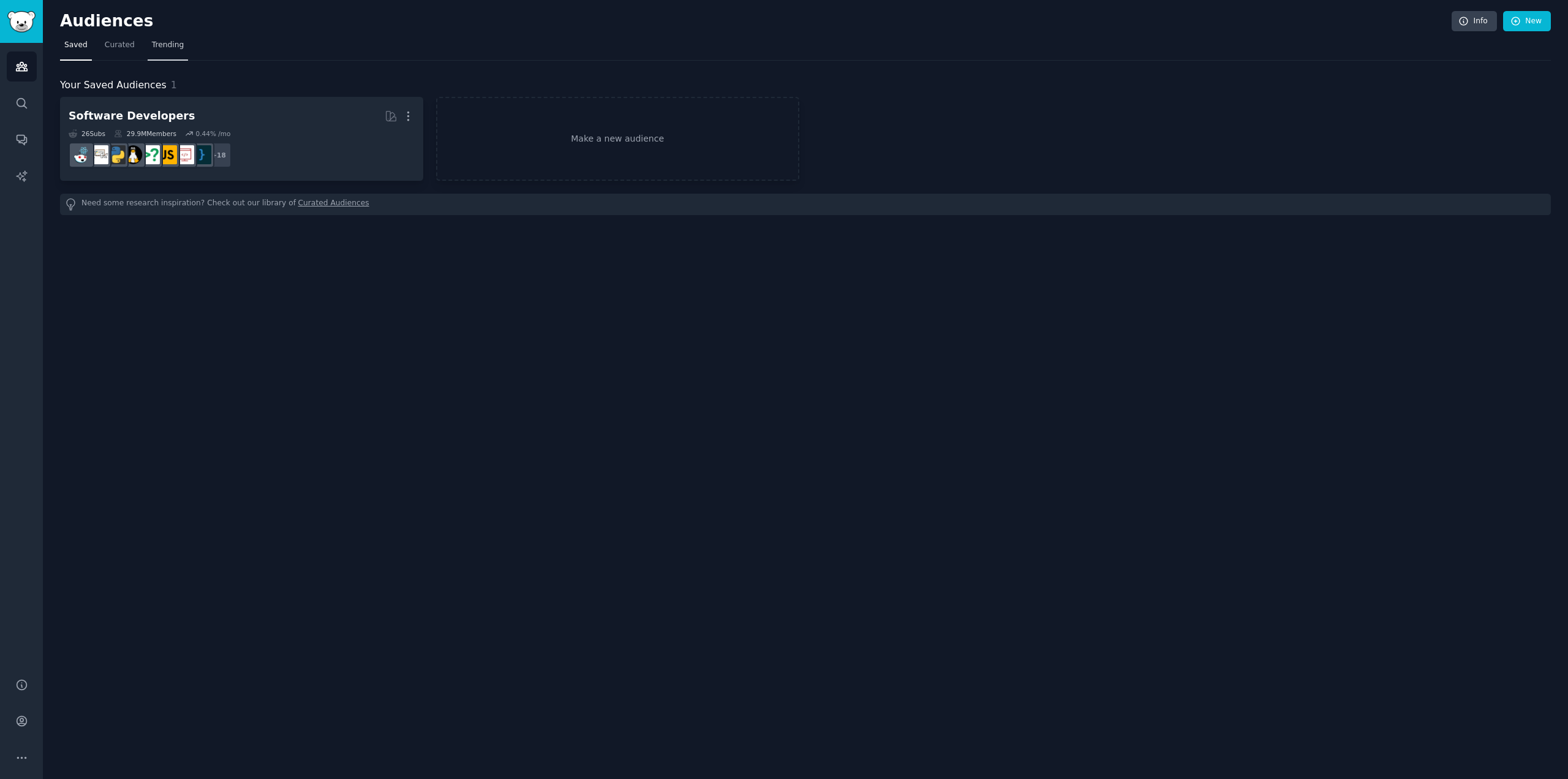
click at [148, 45] on link "Trending" at bounding box center [168, 48] width 41 height 25
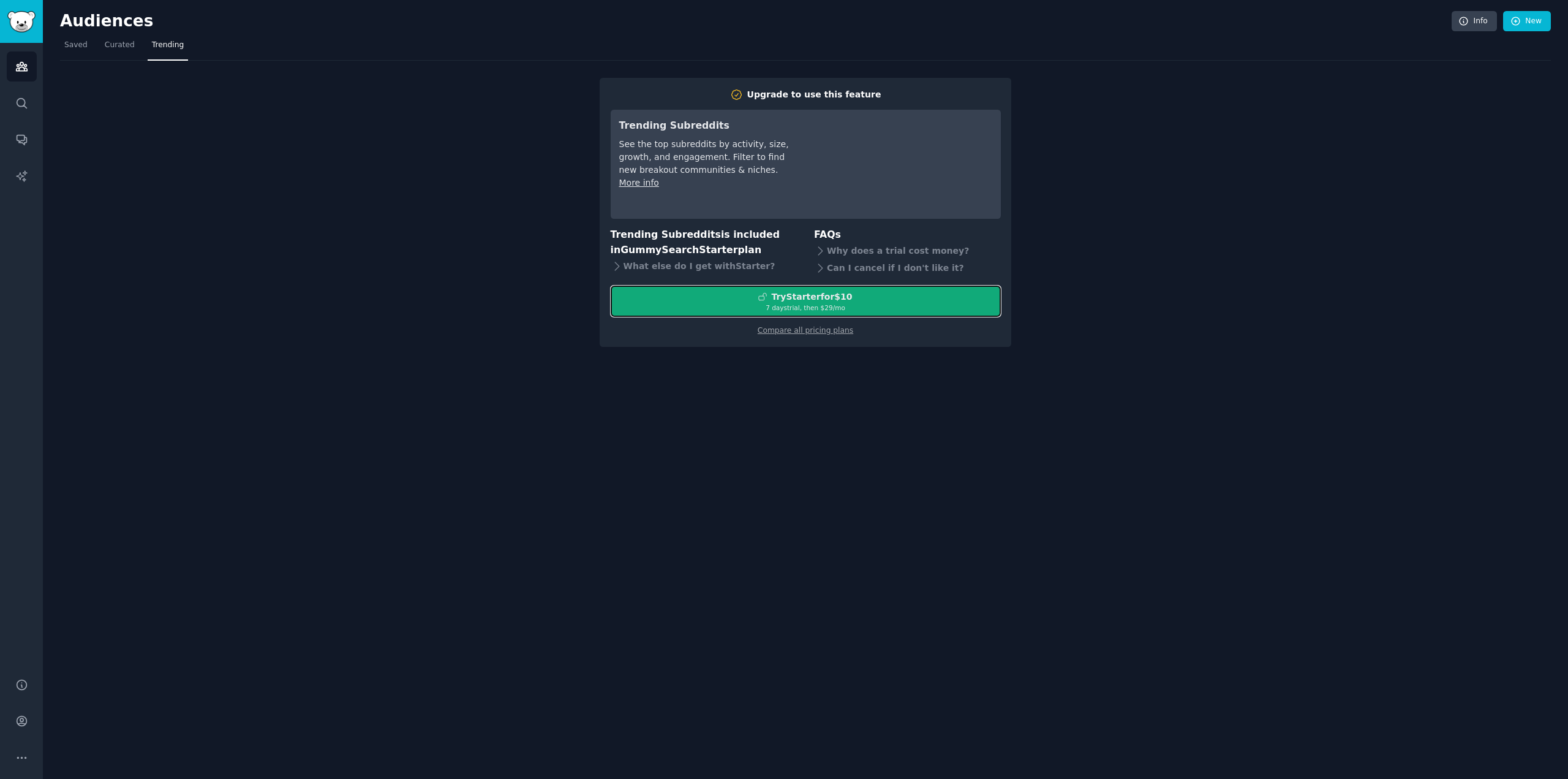
click at [878, 309] on div "7 days trial, then $ 29 /mo" at bounding box center [805, 307] width 389 height 9
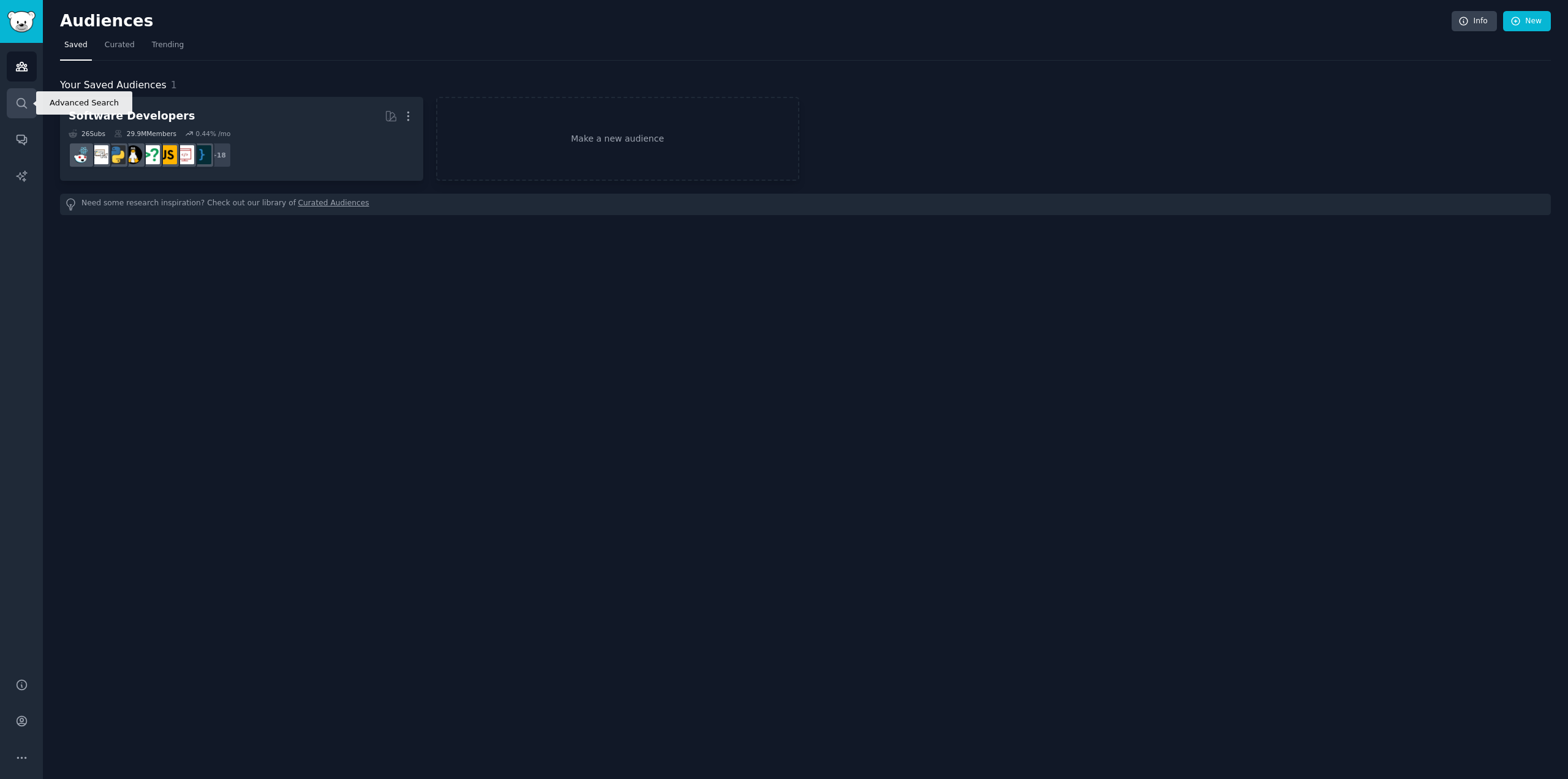
click at [23, 92] on link "Search" at bounding box center [21, 103] width 30 height 30
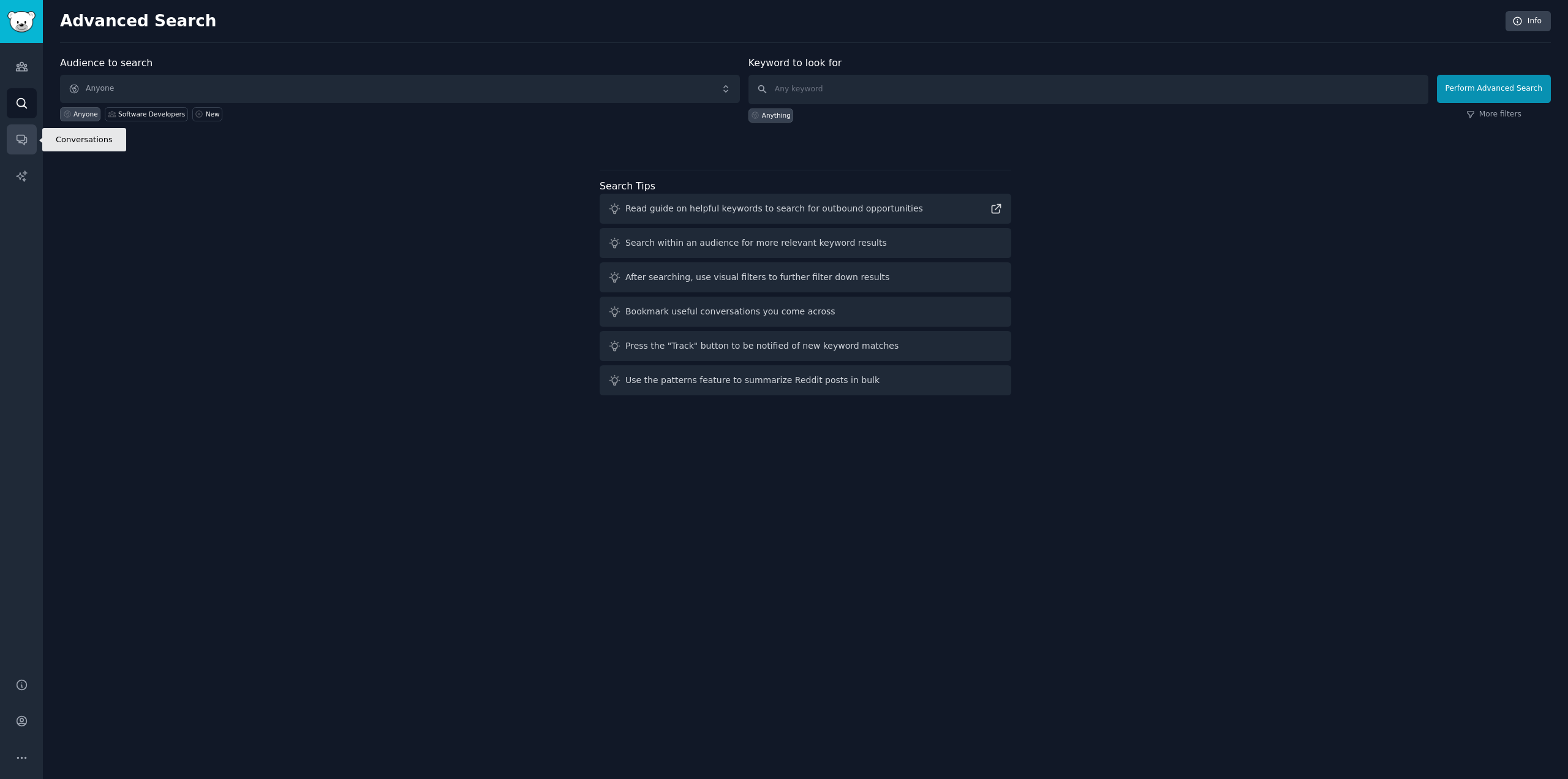
click at [24, 128] on link "Conversations" at bounding box center [21, 139] width 30 height 30
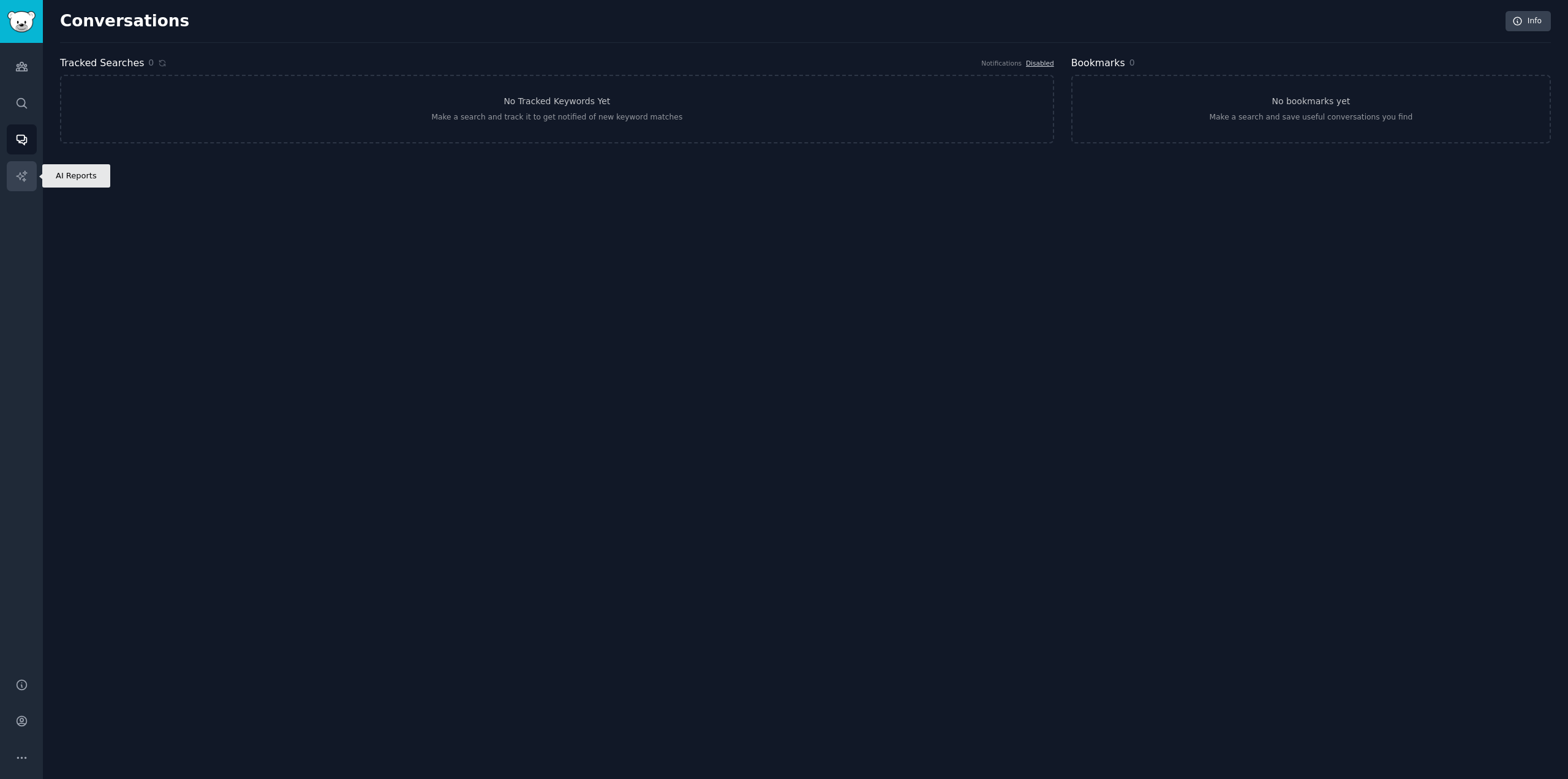
click at [20, 164] on link "AI Reports" at bounding box center [21, 176] width 30 height 30
click at [22, 136] on icon "Sidebar" at bounding box center [21, 140] width 10 height 10
click at [25, 97] on icon "Sidebar" at bounding box center [21, 103] width 13 height 13
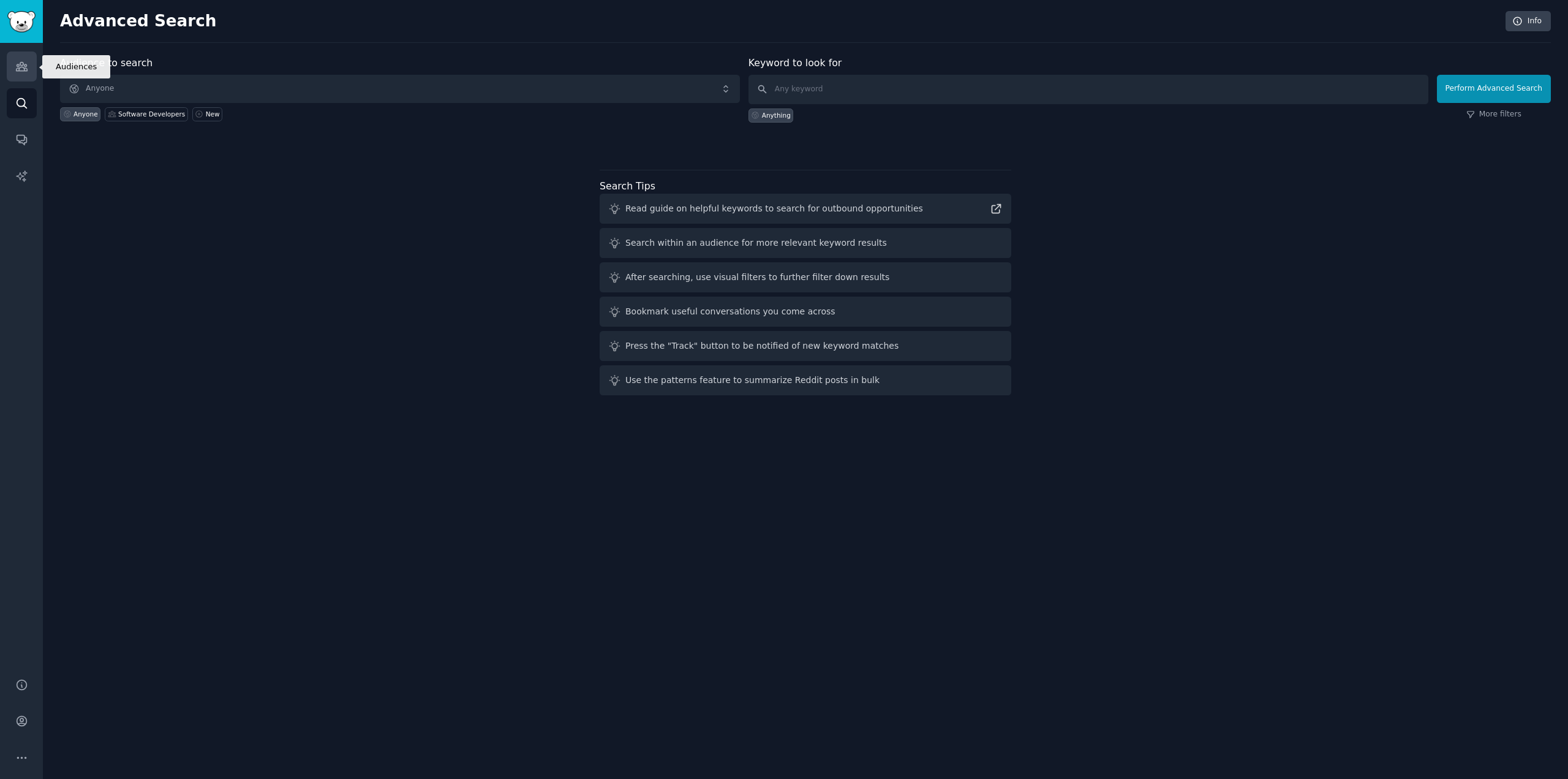
click at [21, 67] on icon "Sidebar" at bounding box center [21, 67] width 11 height 9
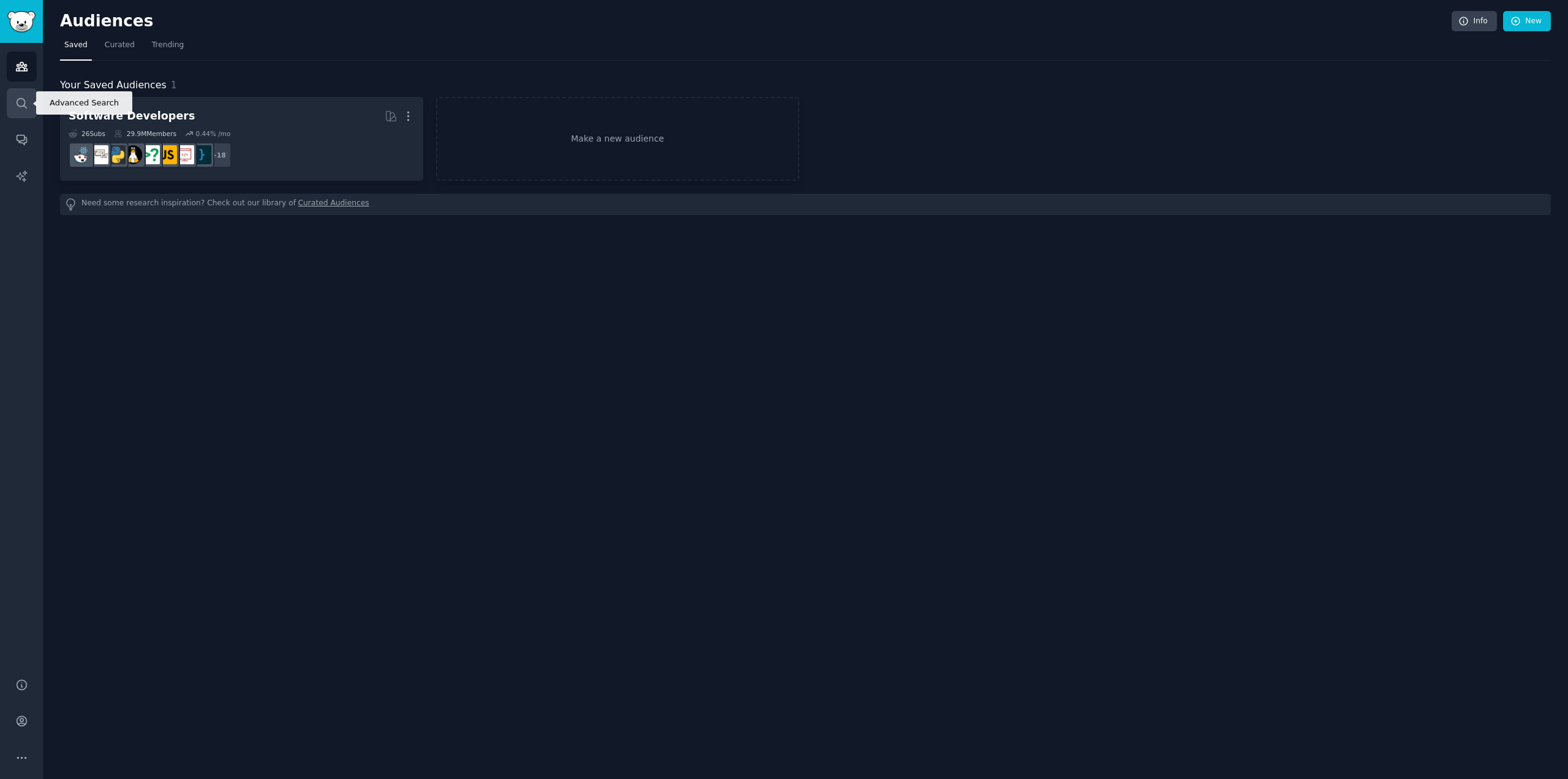
click at [21, 96] on link "Search" at bounding box center [21, 103] width 30 height 30
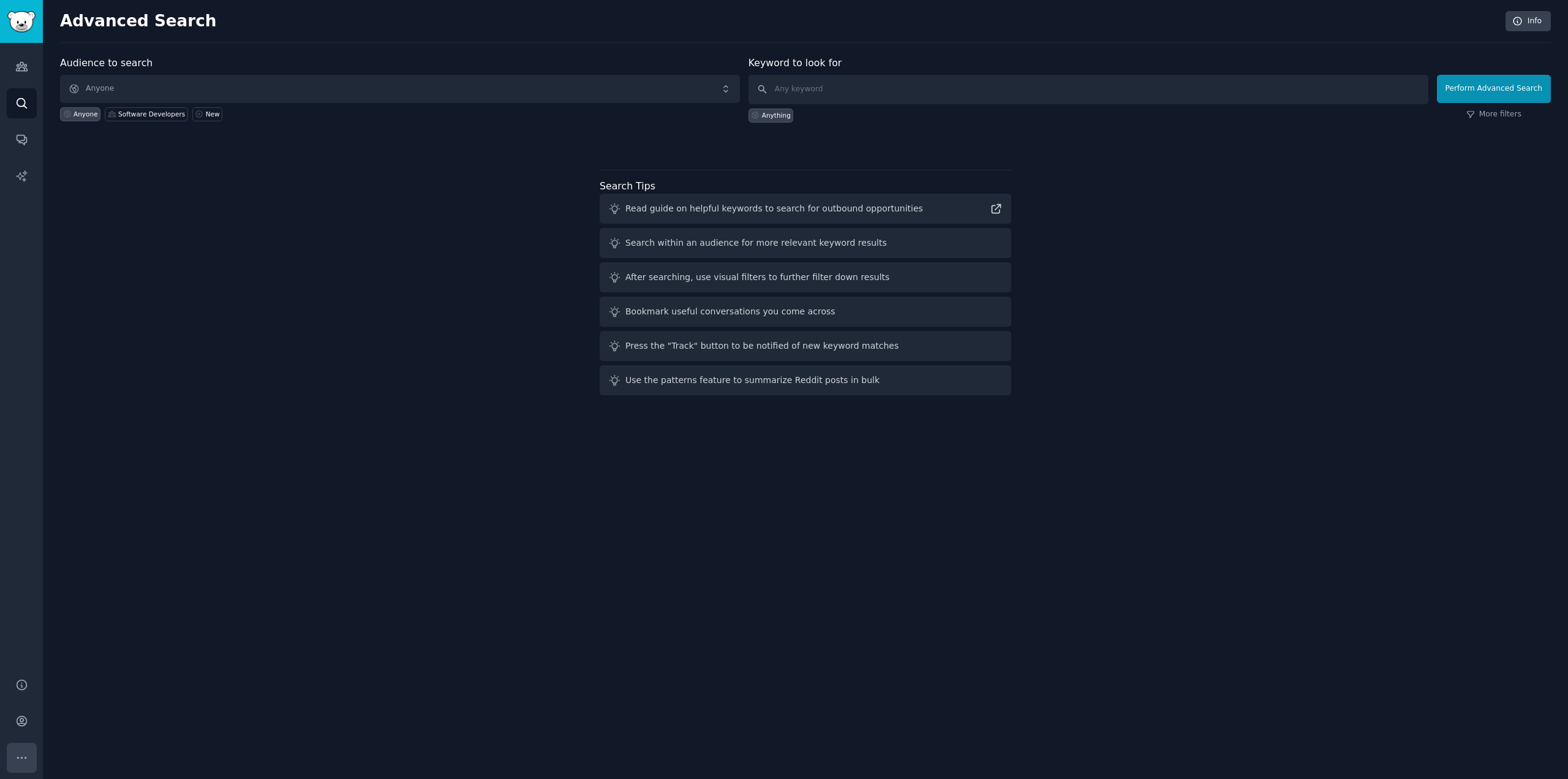
click at [25, 749] on button "More" at bounding box center [21, 757] width 30 height 30
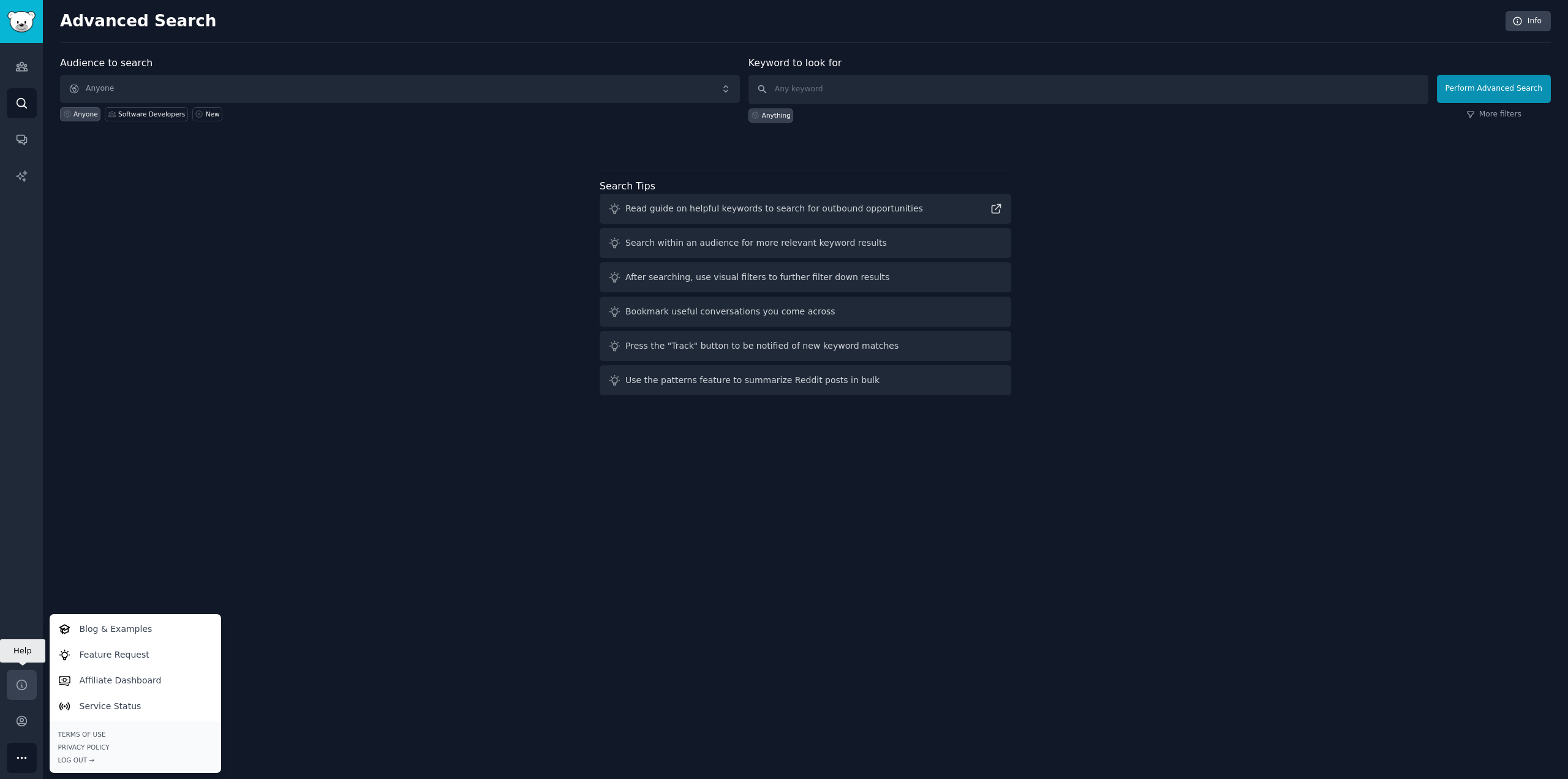
click at [21, 690] on icon "Sidebar" at bounding box center [21, 685] width 13 height 13
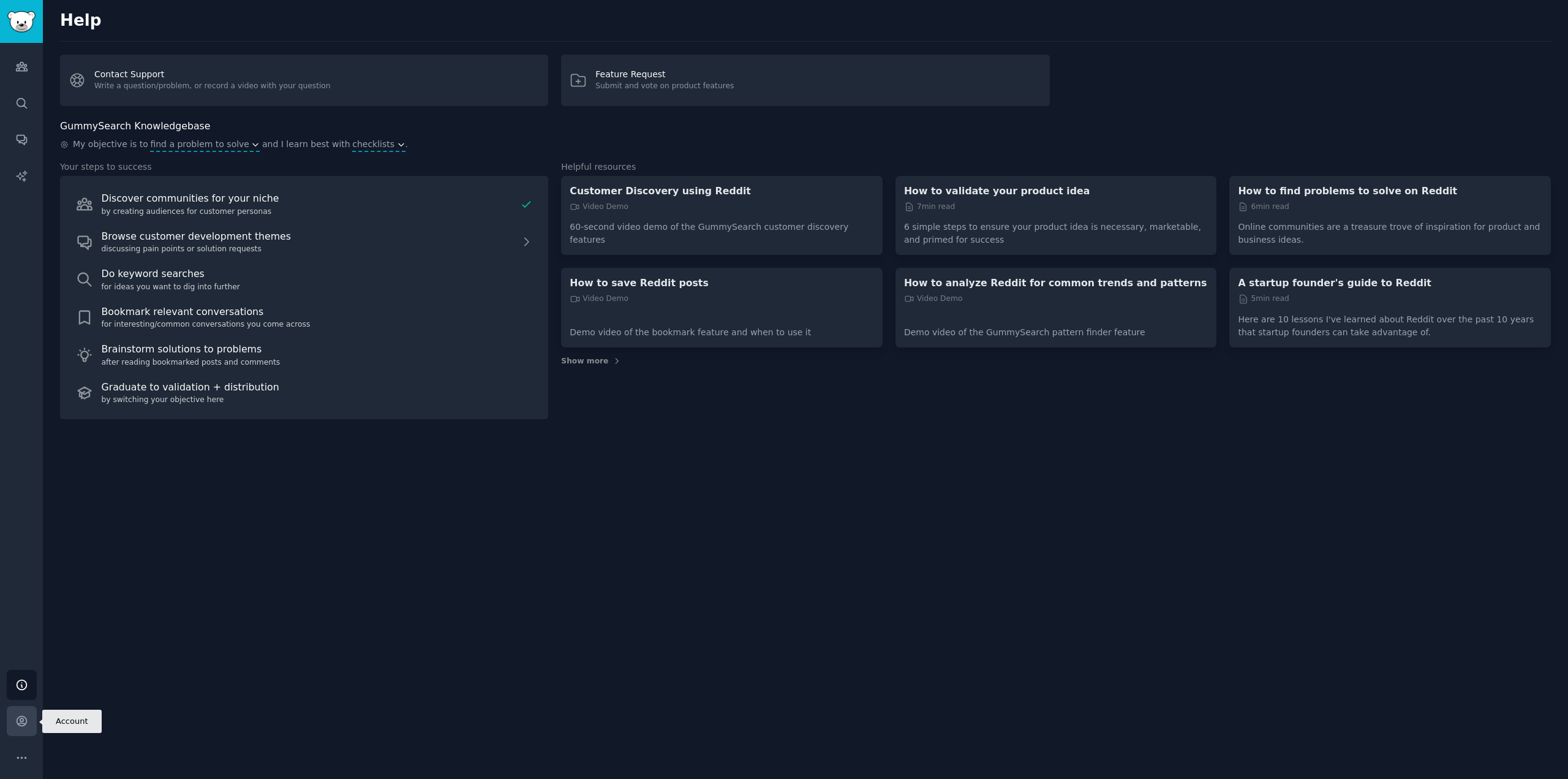
click at [21, 717] on icon "Sidebar" at bounding box center [21, 720] width 13 height 13
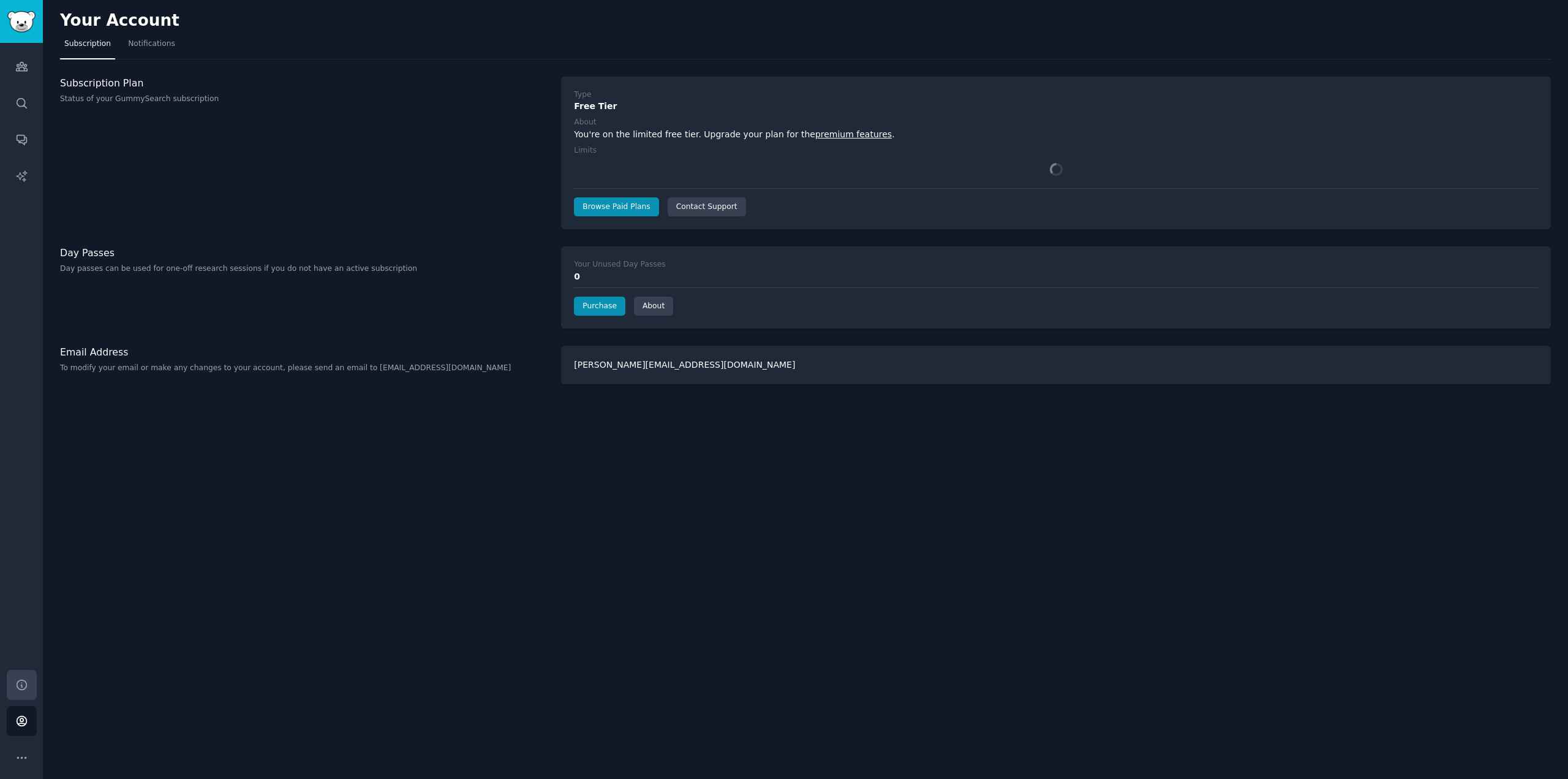
click at [21, 696] on link "Help" at bounding box center [21, 685] width 30 height 30
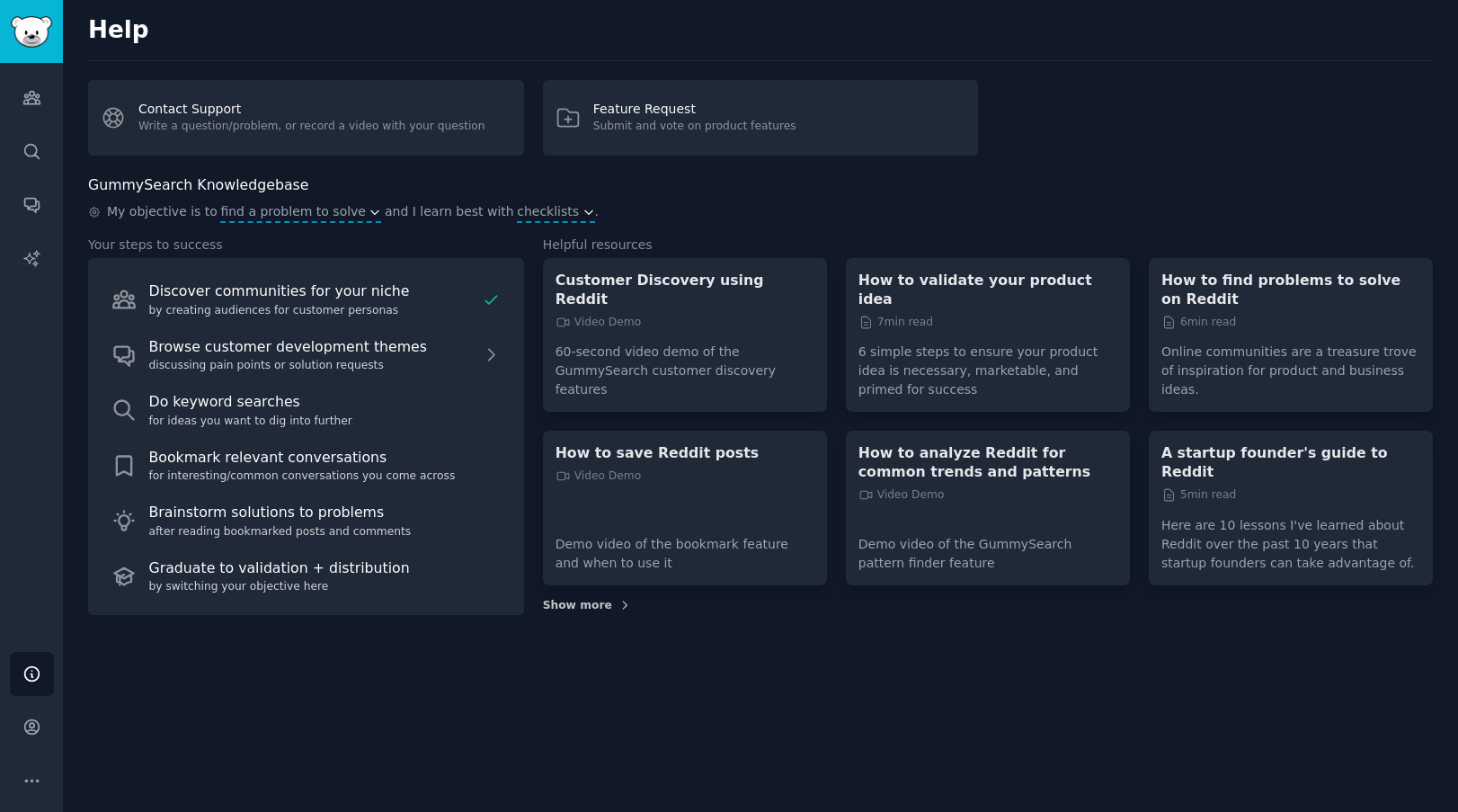
click at [602, 598] on span "Show more" at bounding box center [988, 606] width 890 height 17
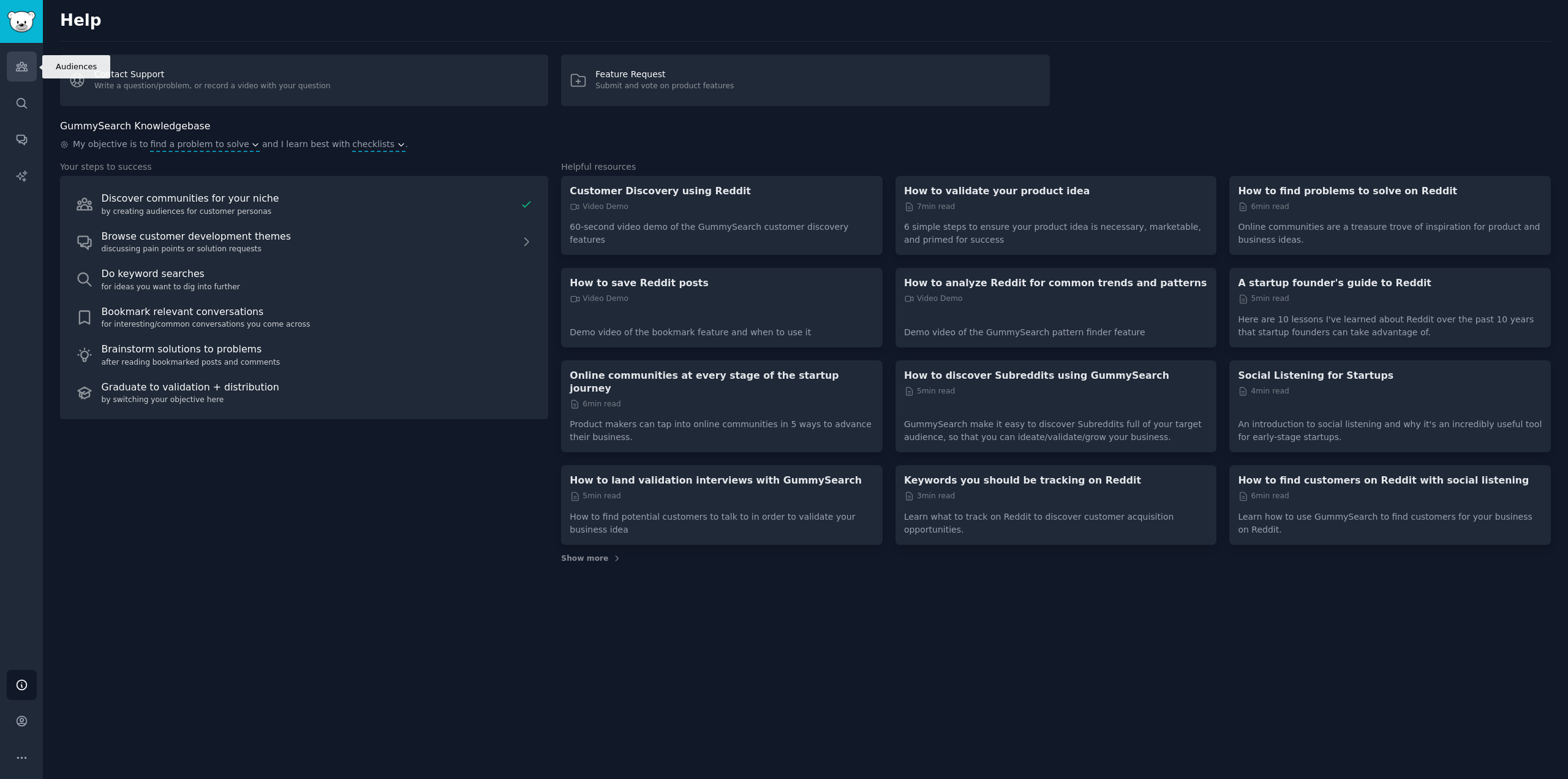
click at [23, 72] on icon "Sidebar" at bounding box center [21, 66] width 13 height 13
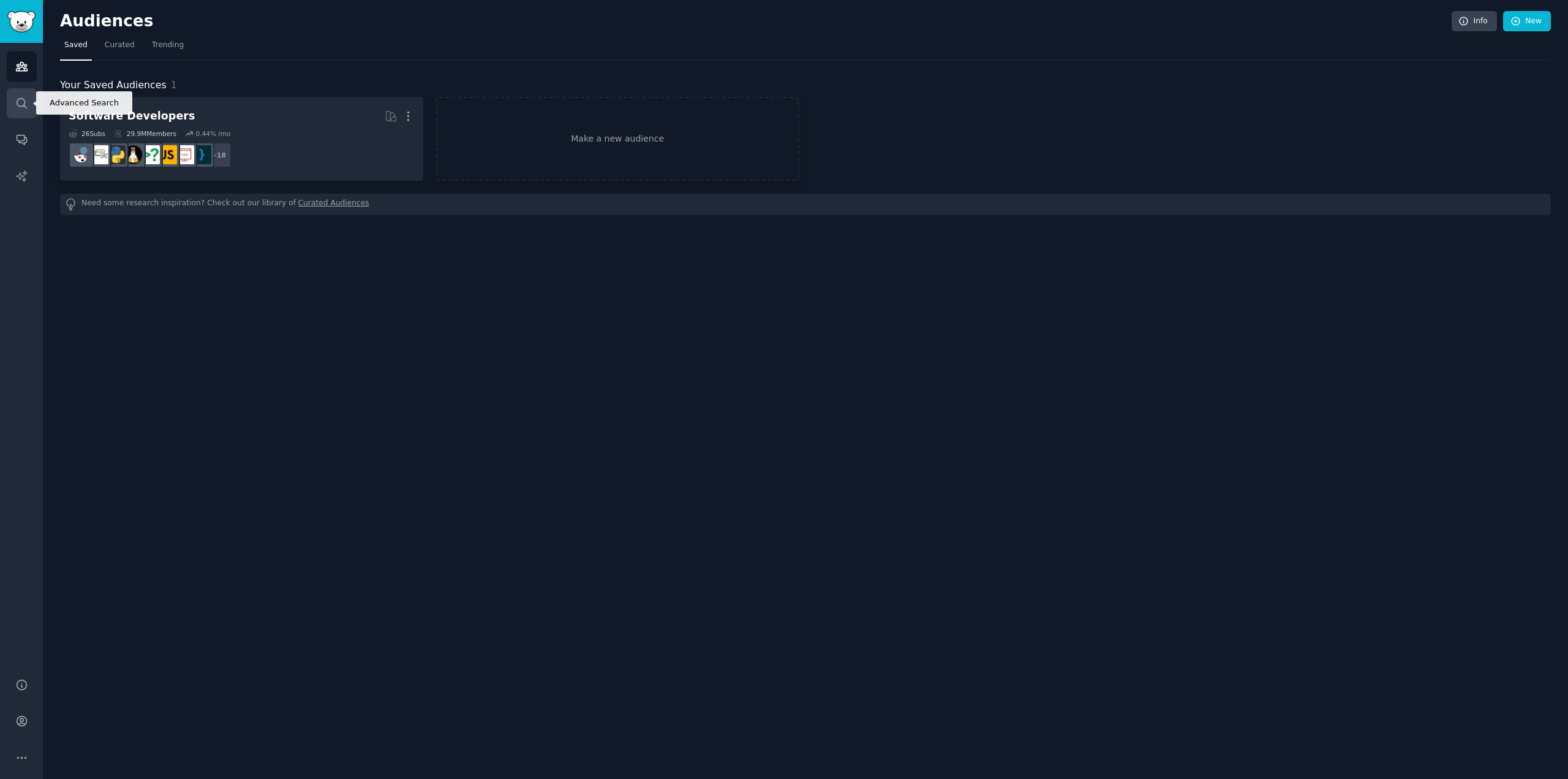
click at [28, 106] on link "Search" at bounding box center [21, 103] width 30 height 30
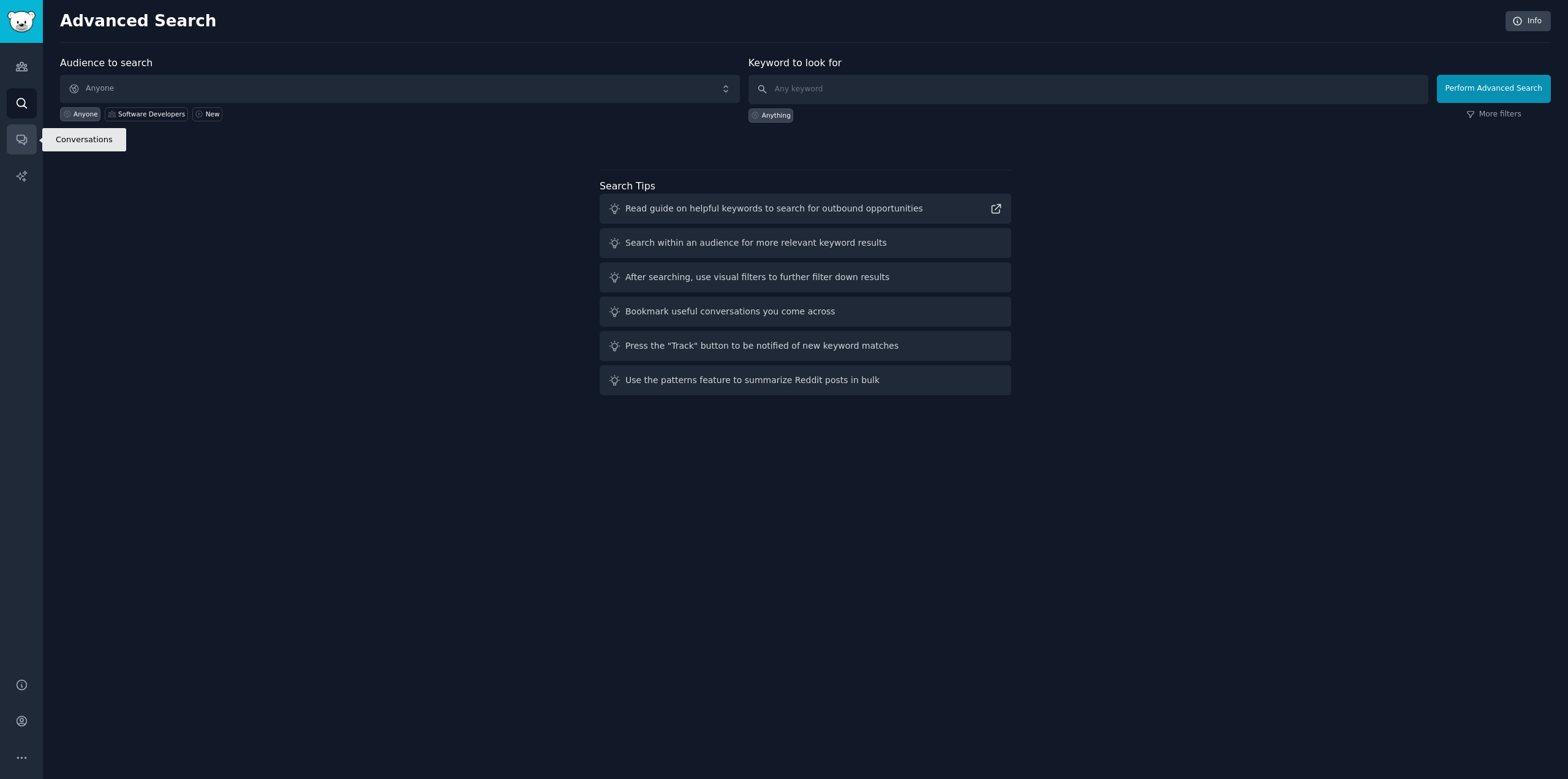
click at [25, 139] on icon "Sidebar" at bounding box center [21, 140] width 10 height 10
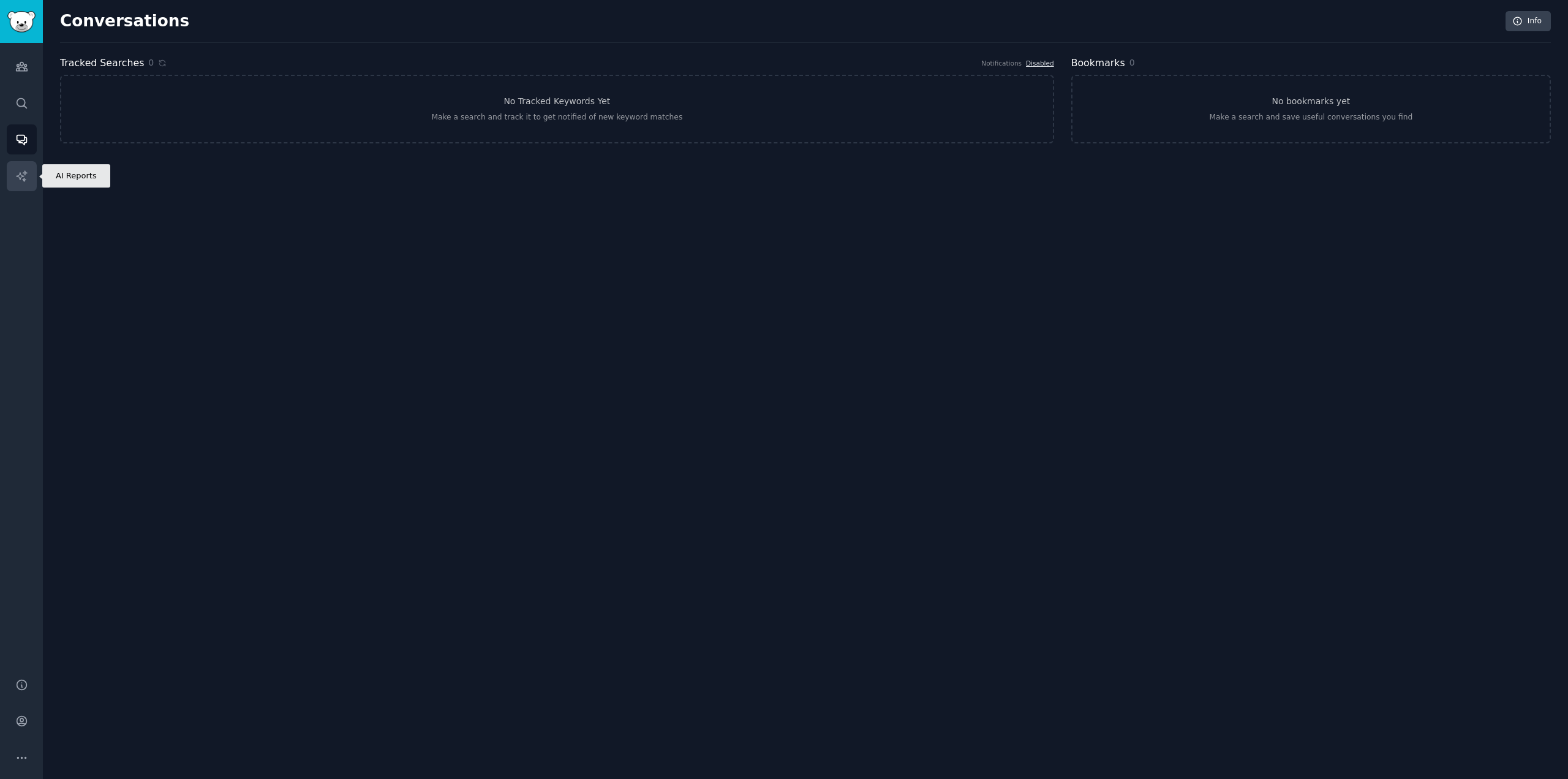
click at [19, 176] on icon "Sidebar" at bounding box center [21, 176] width 13 height 13
click at [21, 132] on link "Conversations" at bounding box center [21, 139] width 30 height 30
click at [25, 112] on link "Search" at bounding box center [21, 103] width 30 height 30
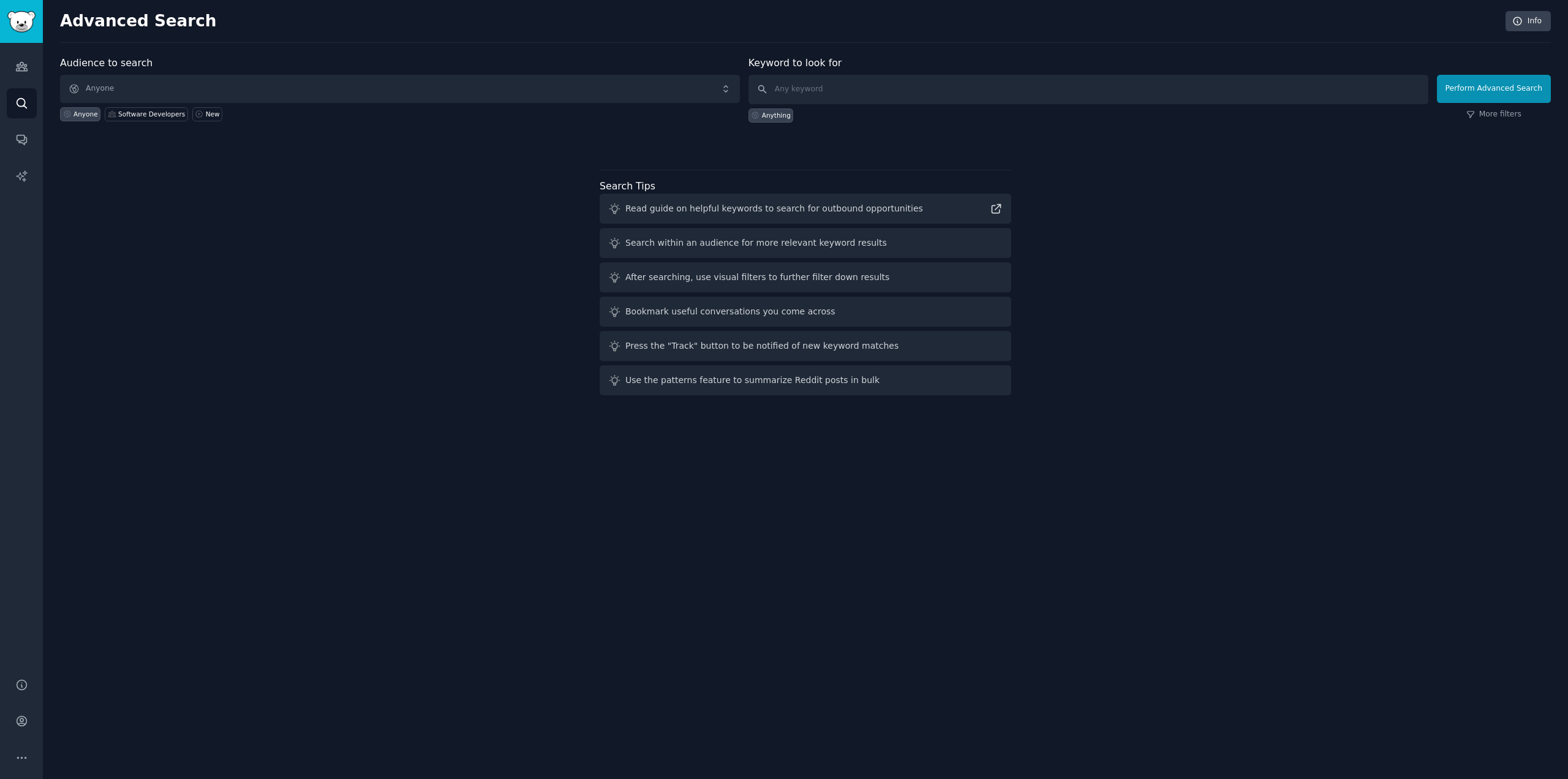
drag, startPoint x: 173, startPoint y: 172, endPoint x: 83, endPoint y: 132, distance: 98.5
click at [172, 172] on div "Audience to search Anyone Anyone Software Developers New Keyword to look for An…" at bounding box center [805, 228] width 1491 height 345
click at [30, 67] on link "Audiences" at bounding box center [21, 66] width 30 height 30
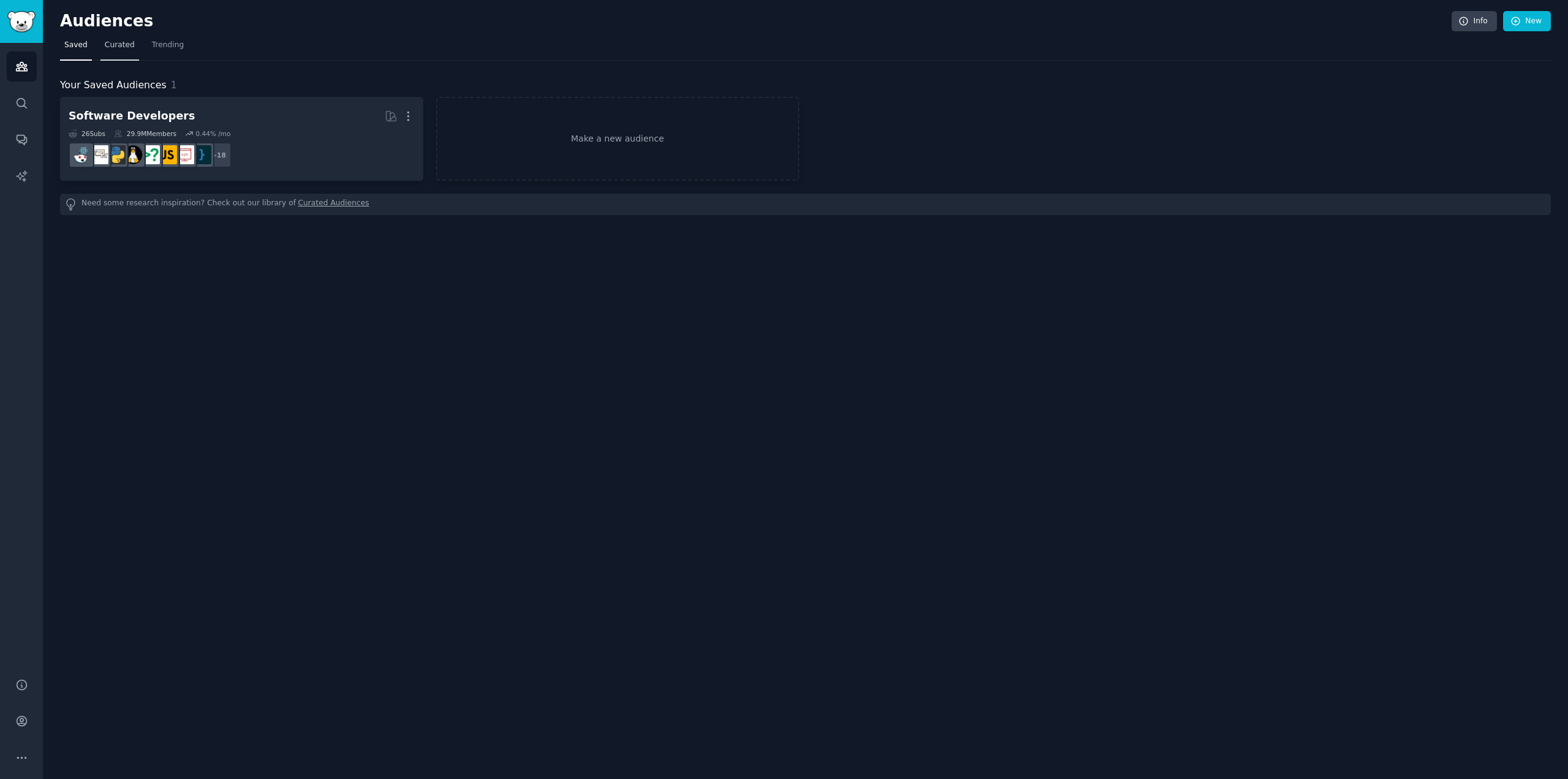
click at [113, 45] on span "Curated" at bounding box center [120, 45] width 30 height 11
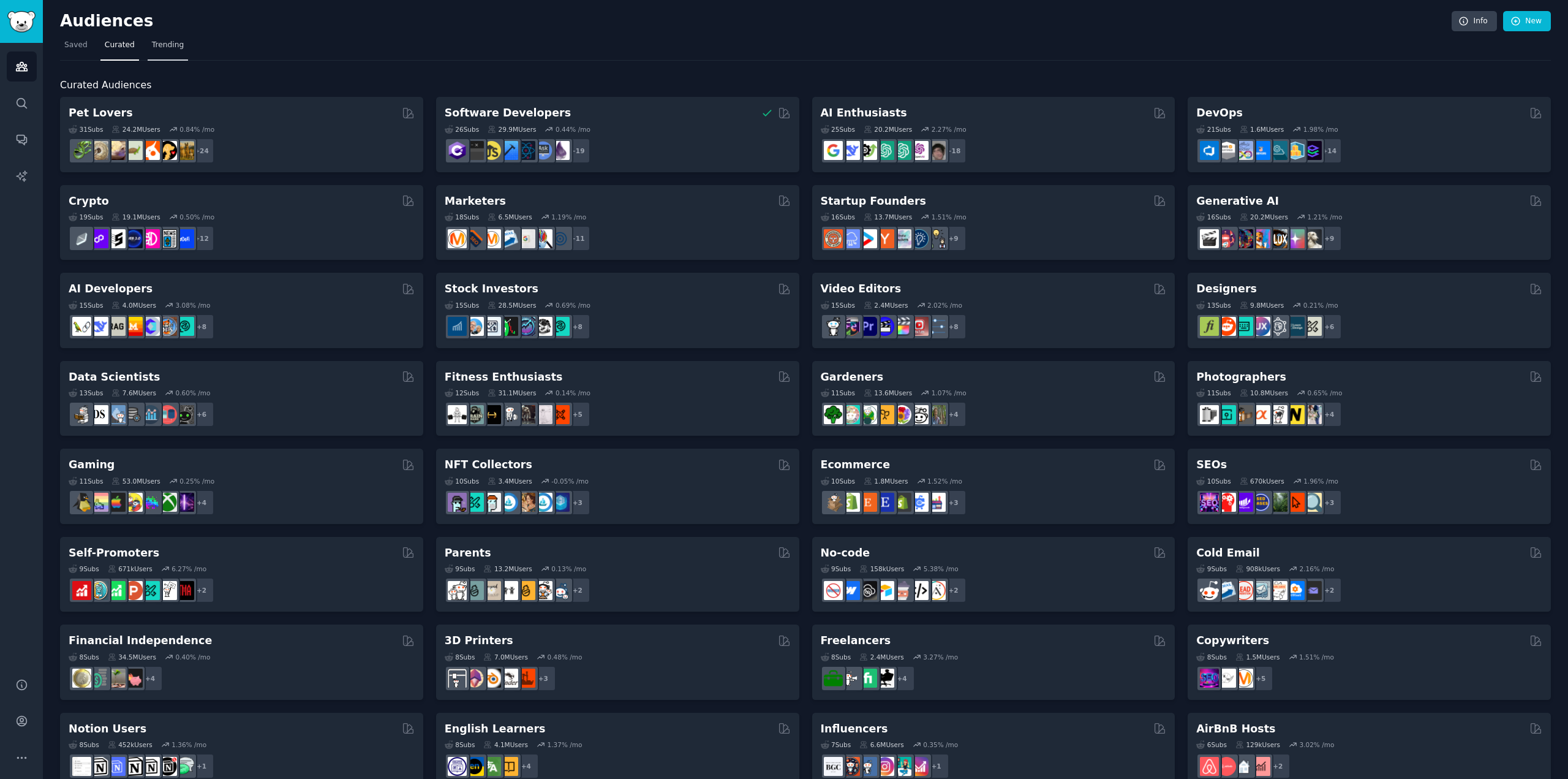
click at [160, 51] on link "Trending" at bounding box center [168, 48] width 41 height 25
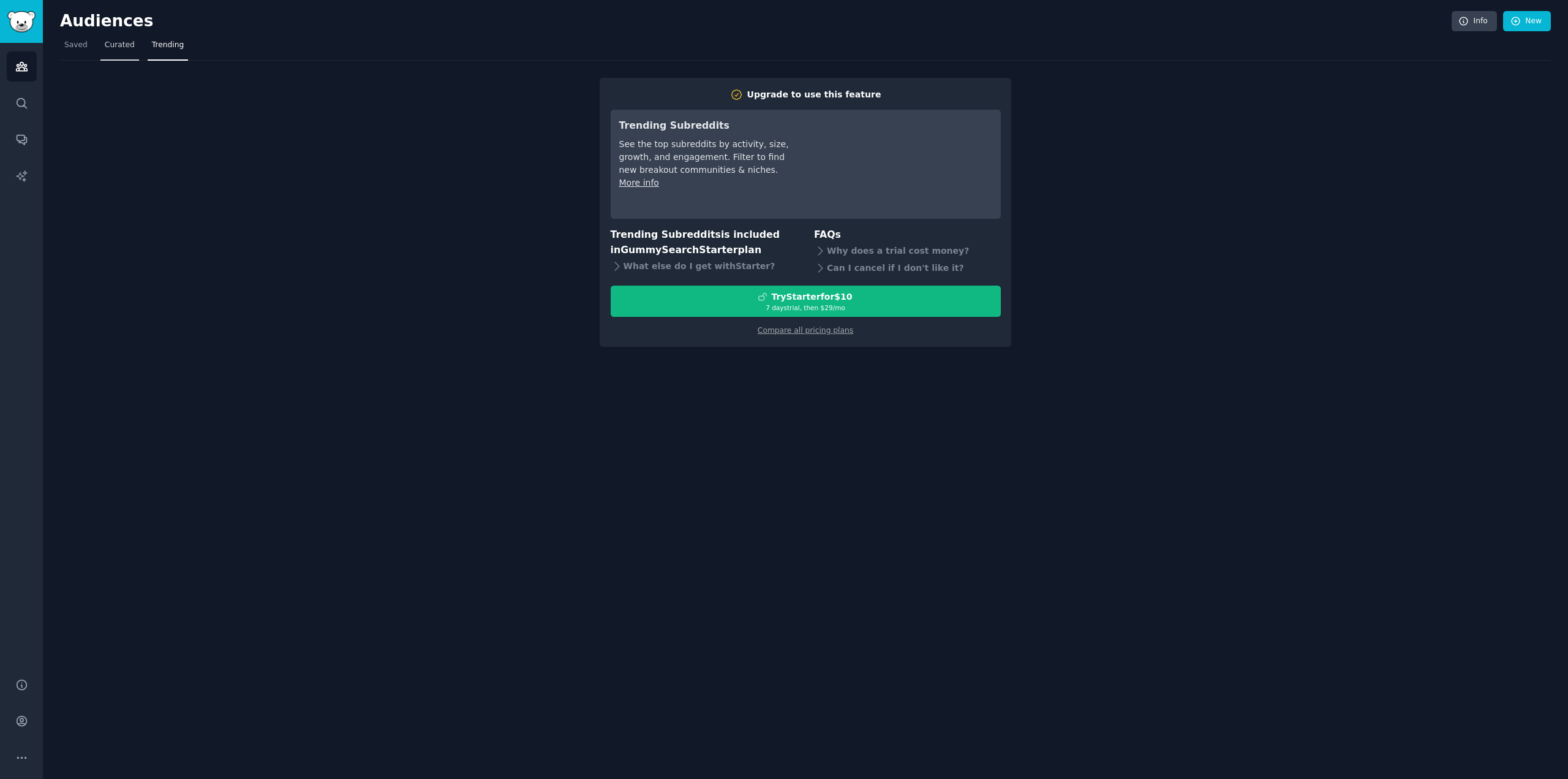
click at [119, 54] on link "Curated" at bounding box center [120, 48] width 39 height 25
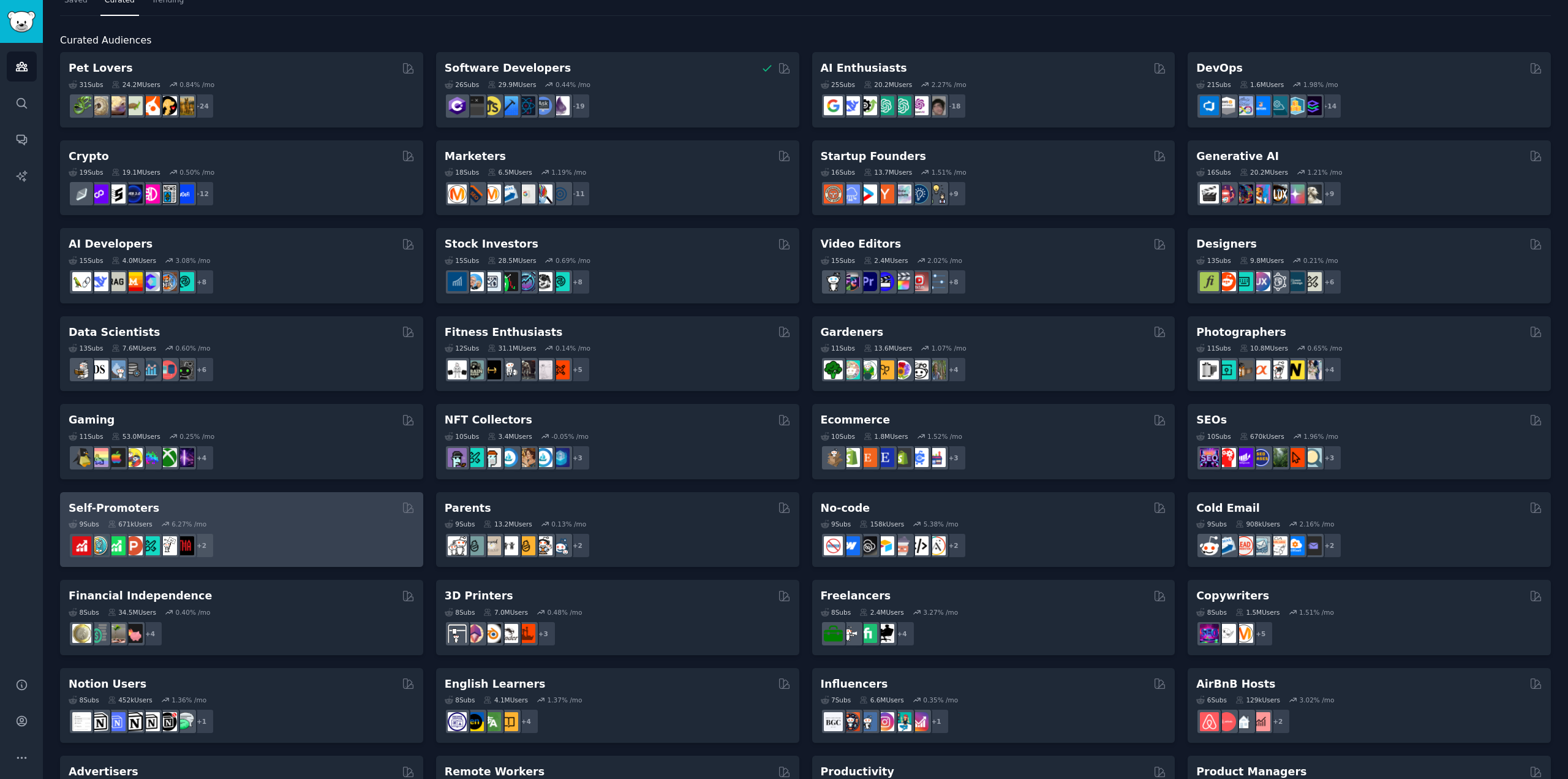
scroll to position [202, 0]
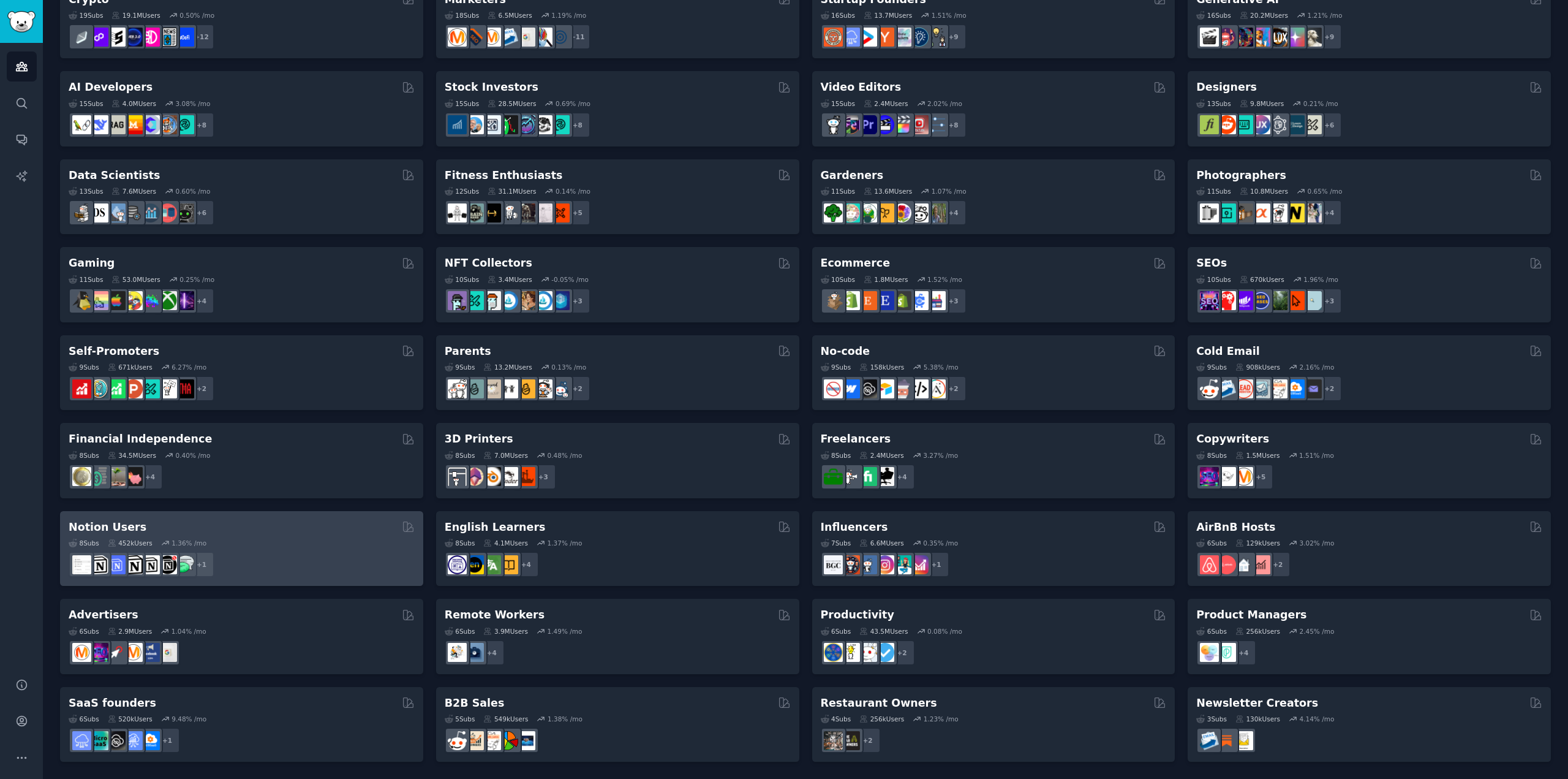
click at [320, 555] on div "+ 1" at bounding box center [241, 564] width 346 height 26
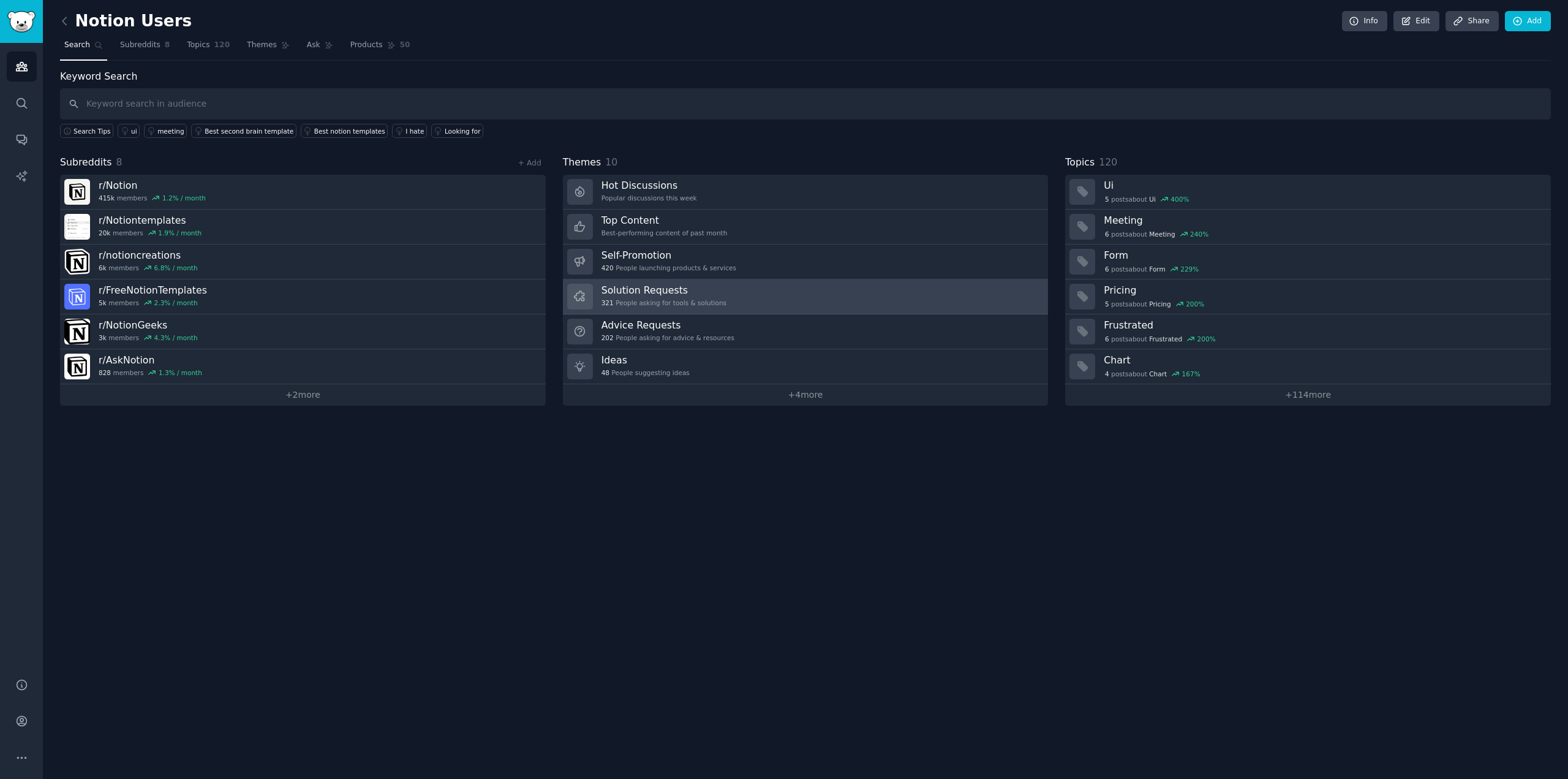
click at [741, 295] on link "Solution Requests 321 People asking for tools & solutions" at bounding box center [806, 297] width 485 height 35
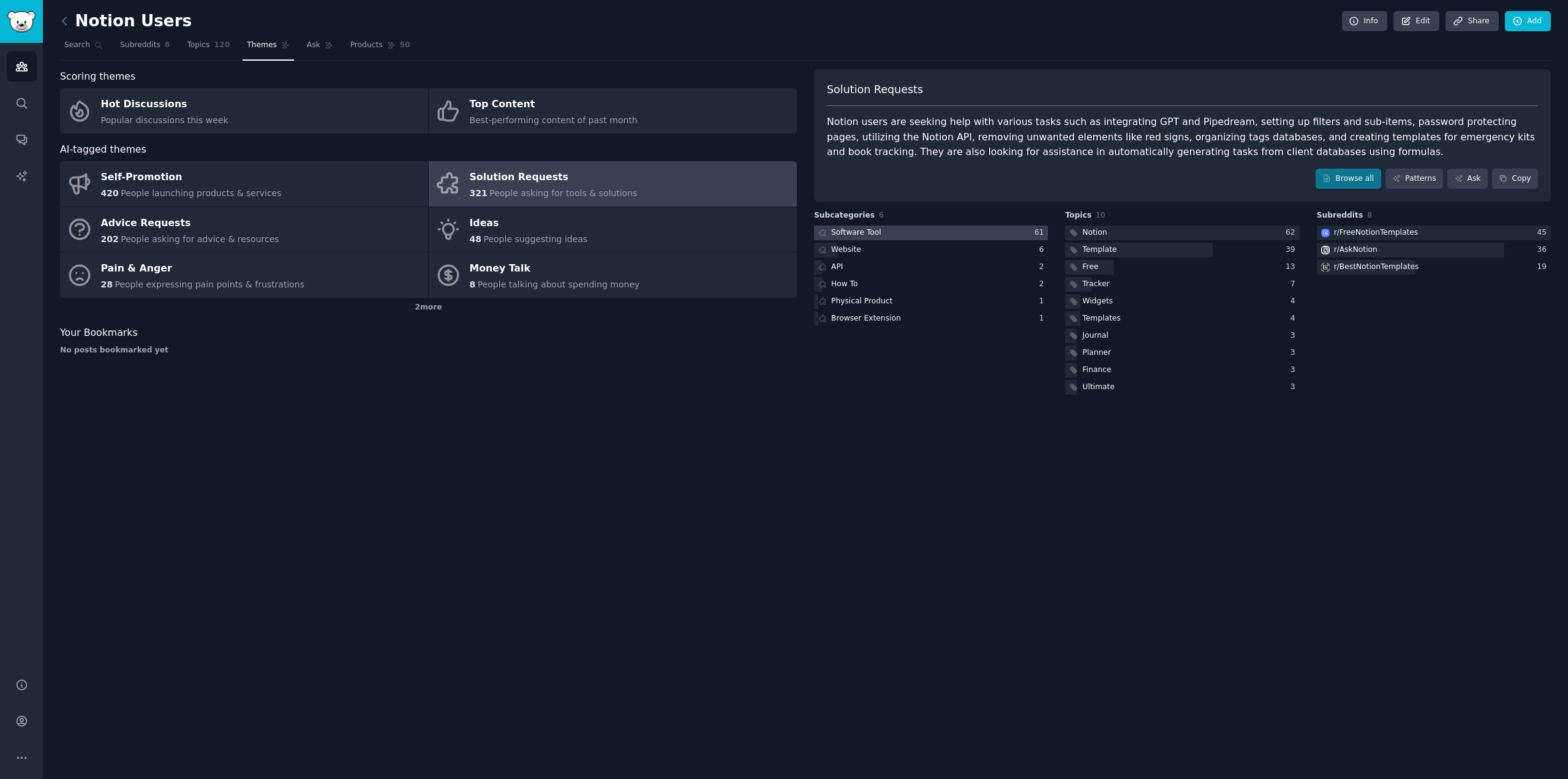
click at [1008, 232] on div at bounding box center [931, 233] width 234 height 15
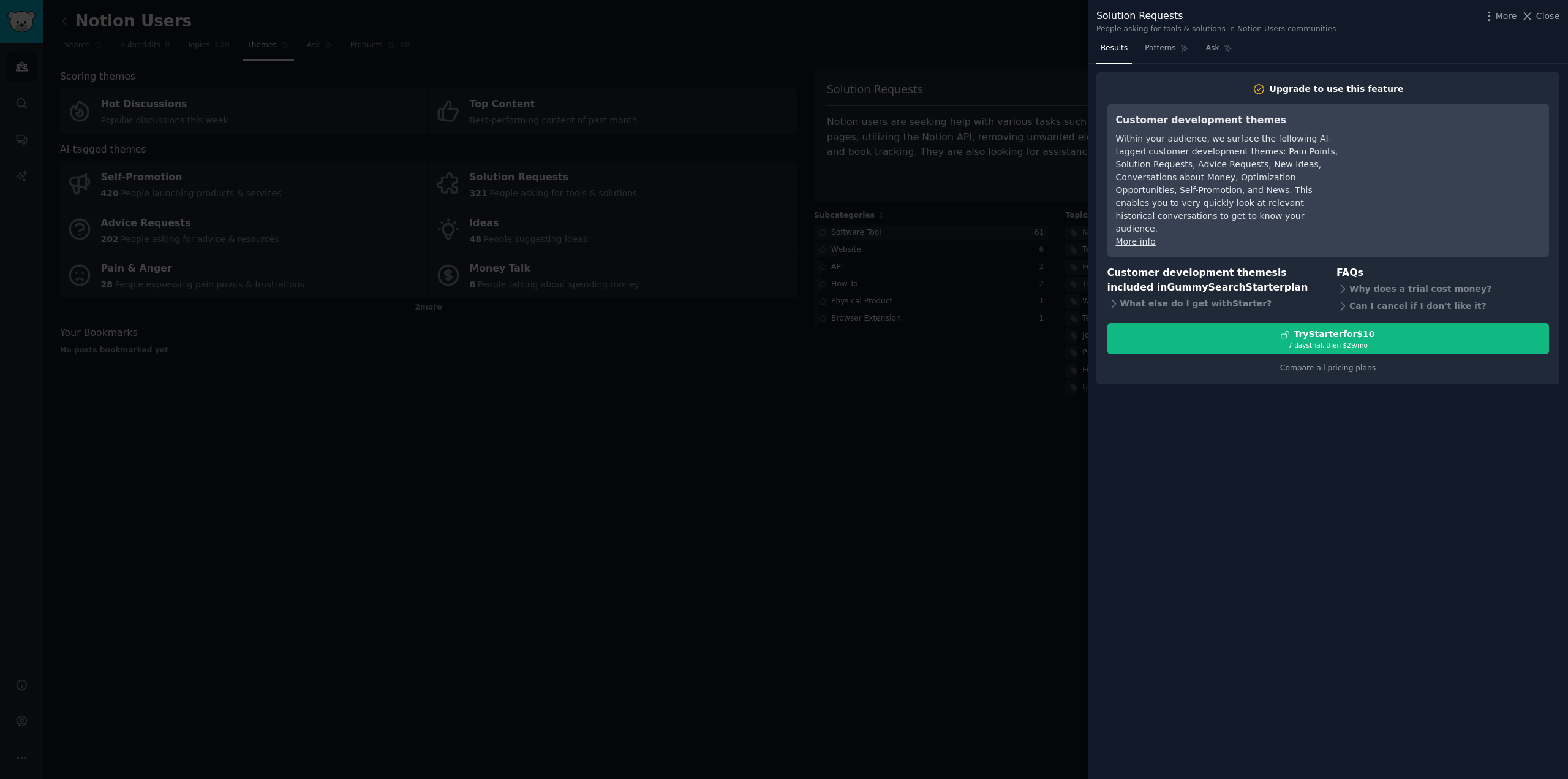
click at [994, 391] on div at bounding box center [784, 389] width 1568 height 779
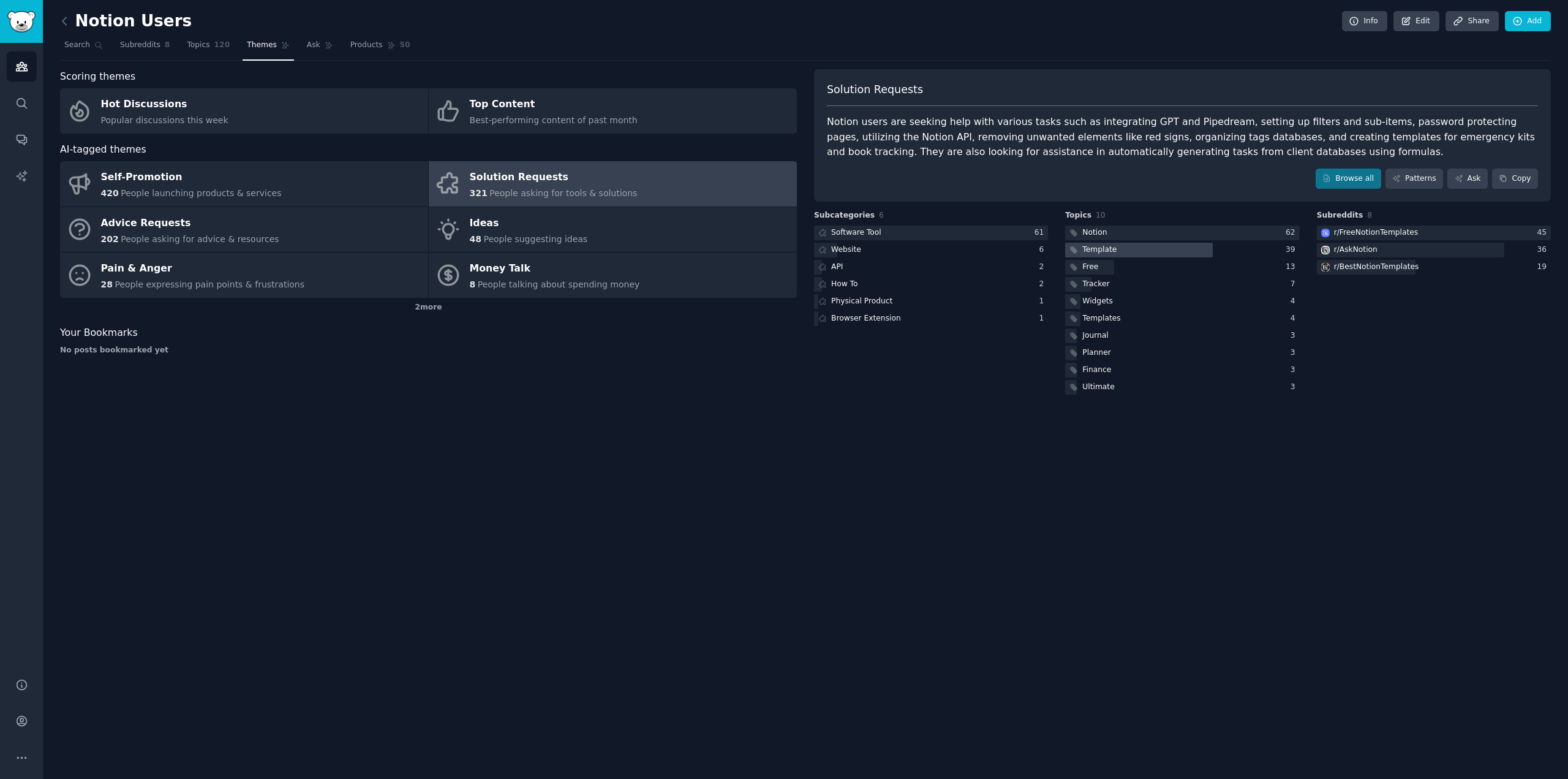
click at [1139, 253] on div at bounding box center [1138, 250] width 147 height 15
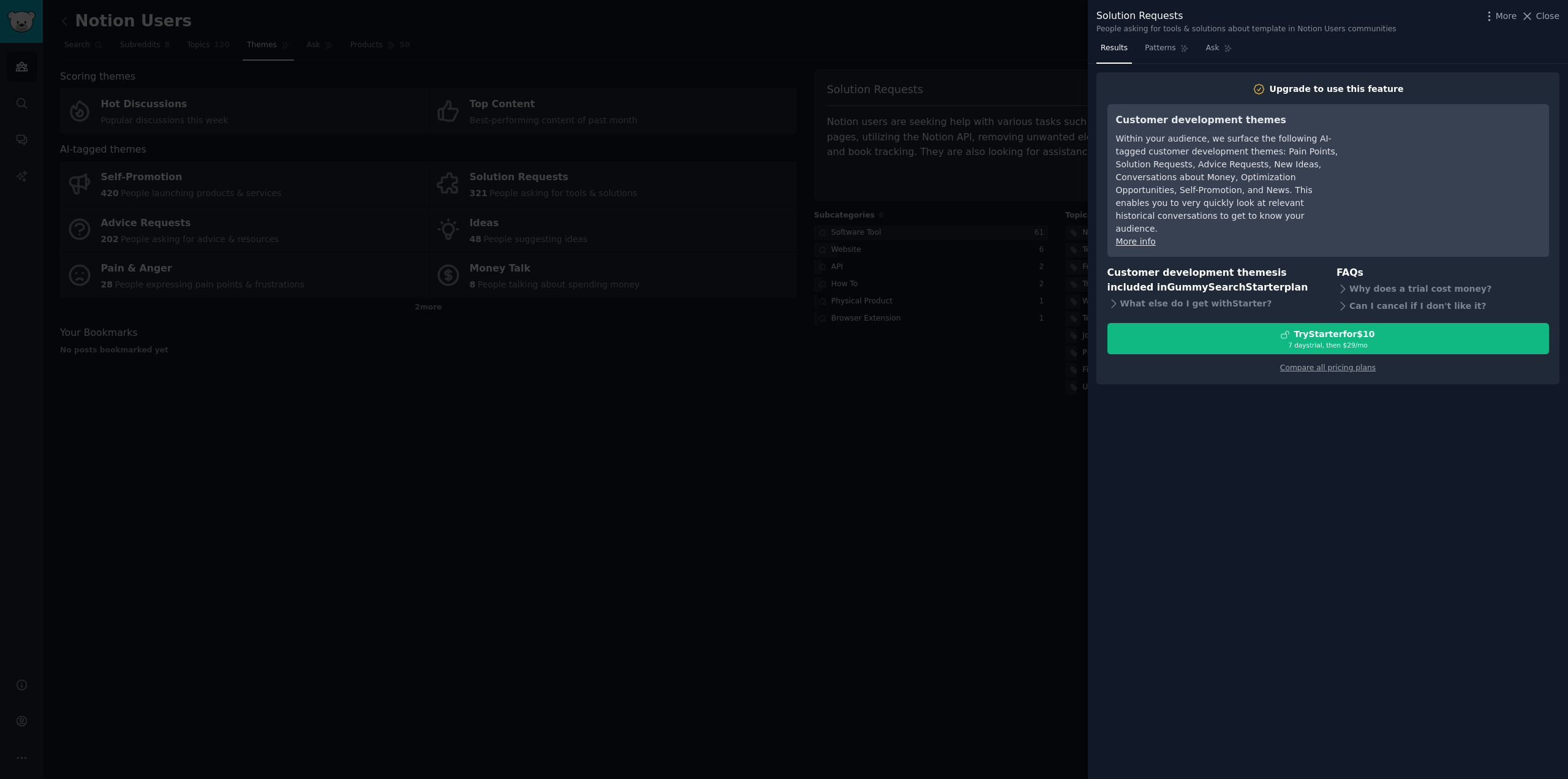
click at [980, 443] on div at bounding box center [784, 389] width 1568 height 779
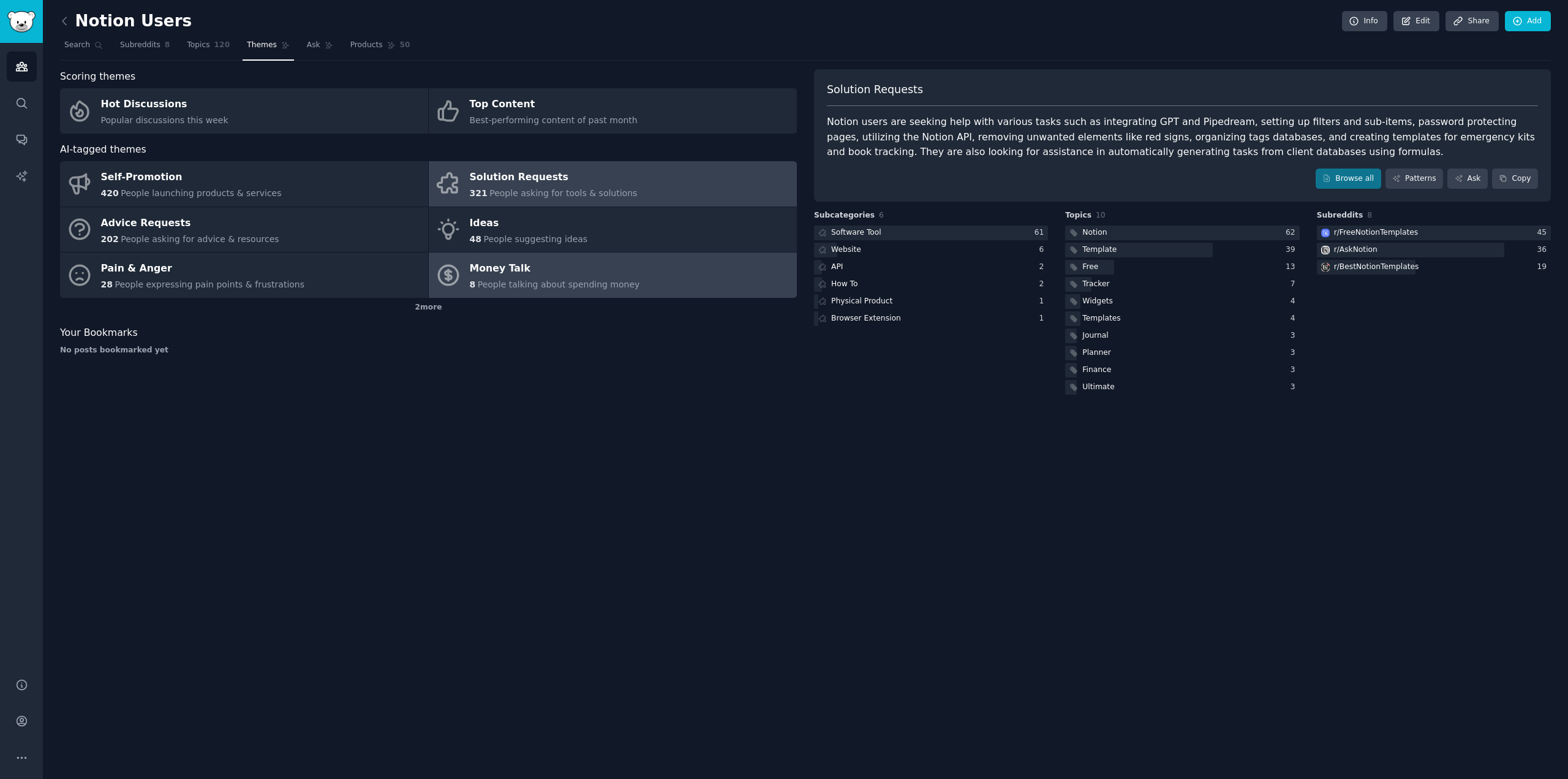
click at [617, 275] on div "Money Talk" at bounding box center [555, 269] width 170 height 19
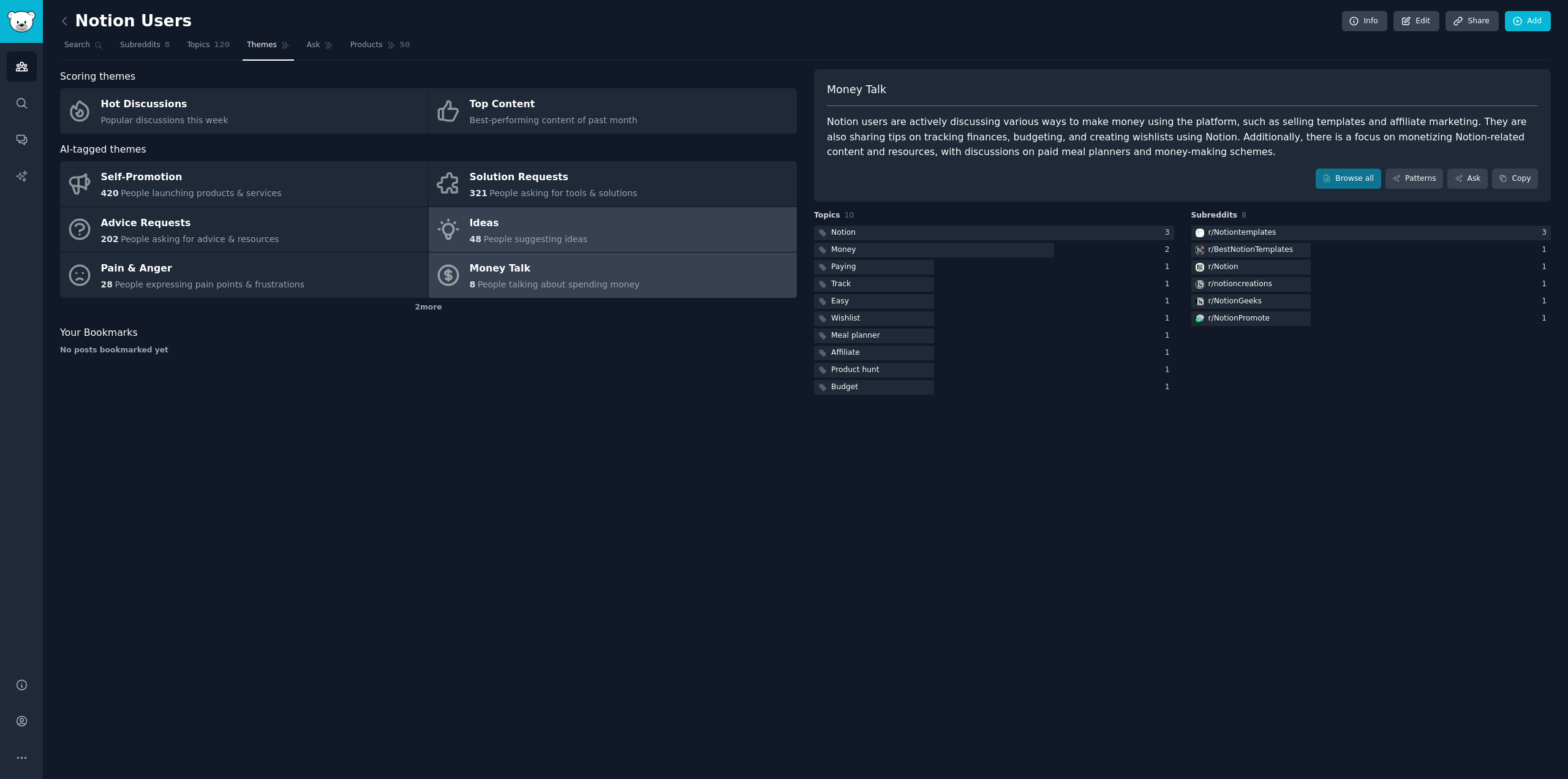
click at [648, 226] on link "Ideas 48 People suggesting ideas" at bounding box center [613, 230] width 368 height 45
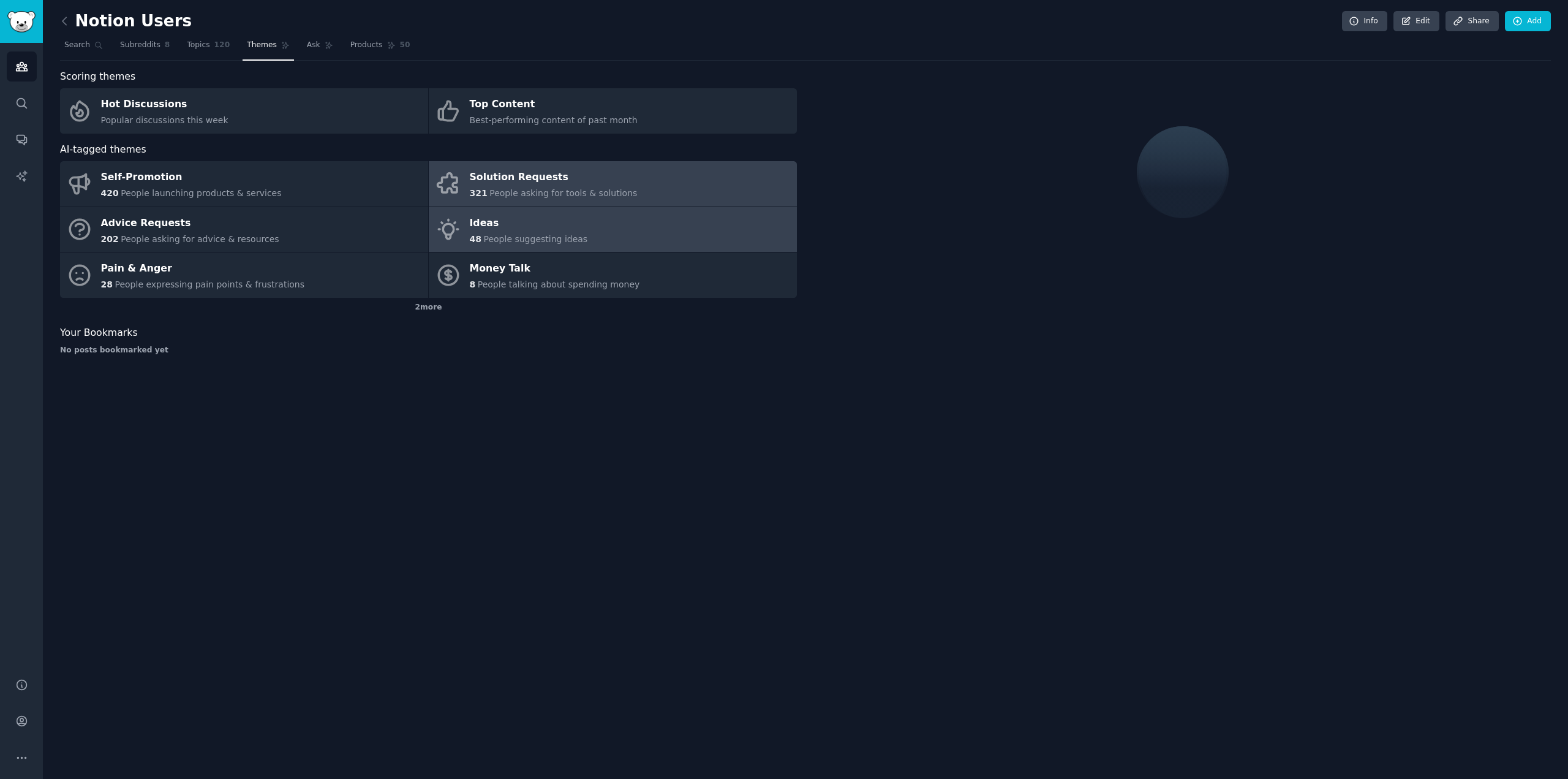
click at [653, 185] on link "Solution Requests 321 People asking for tools & solutions" at bounding box center [613, 184] width 368 height 45
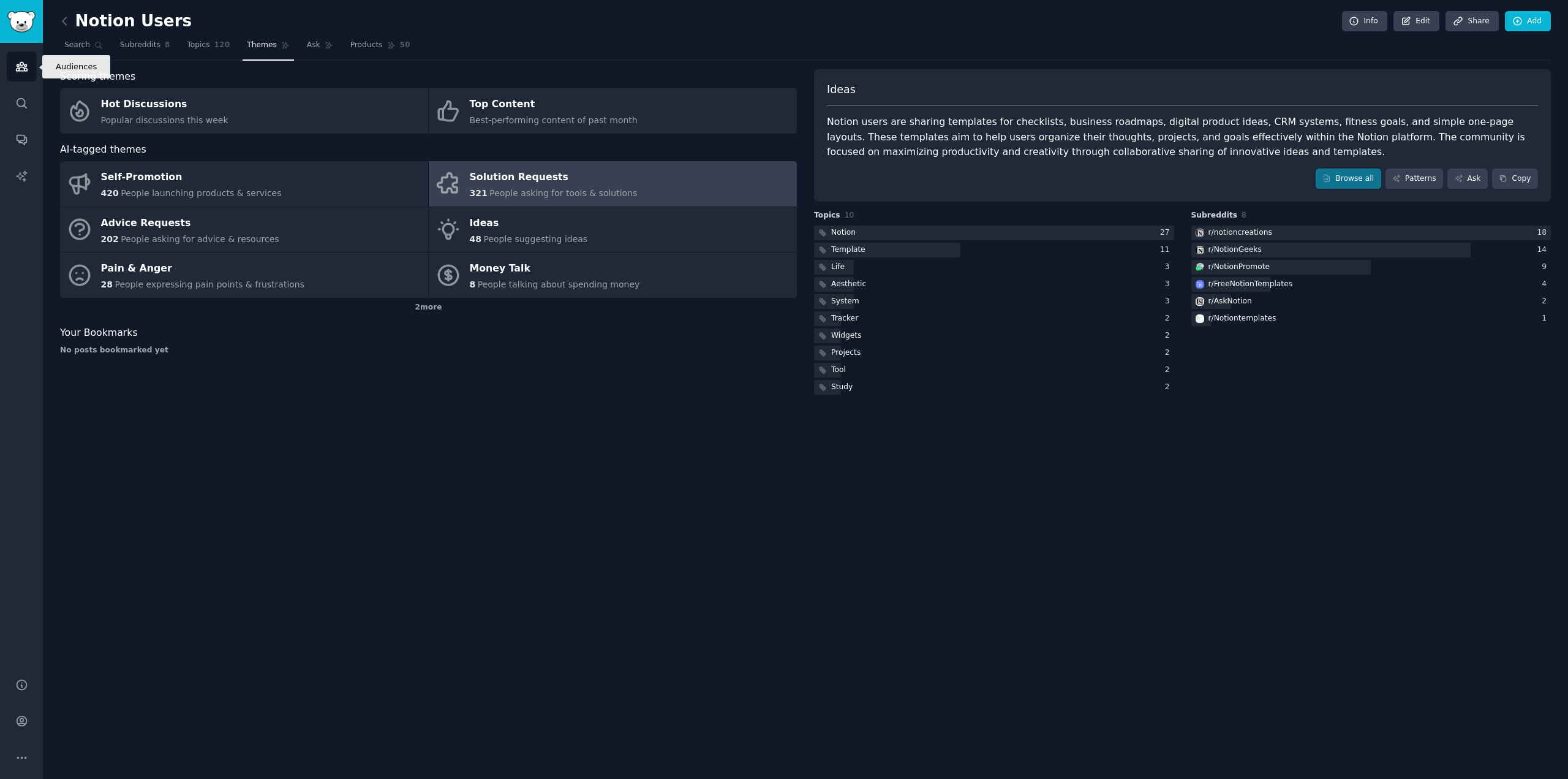
click at [14, 73] on link "Audiences" at bounding box center [21, 66] width 30 height 30
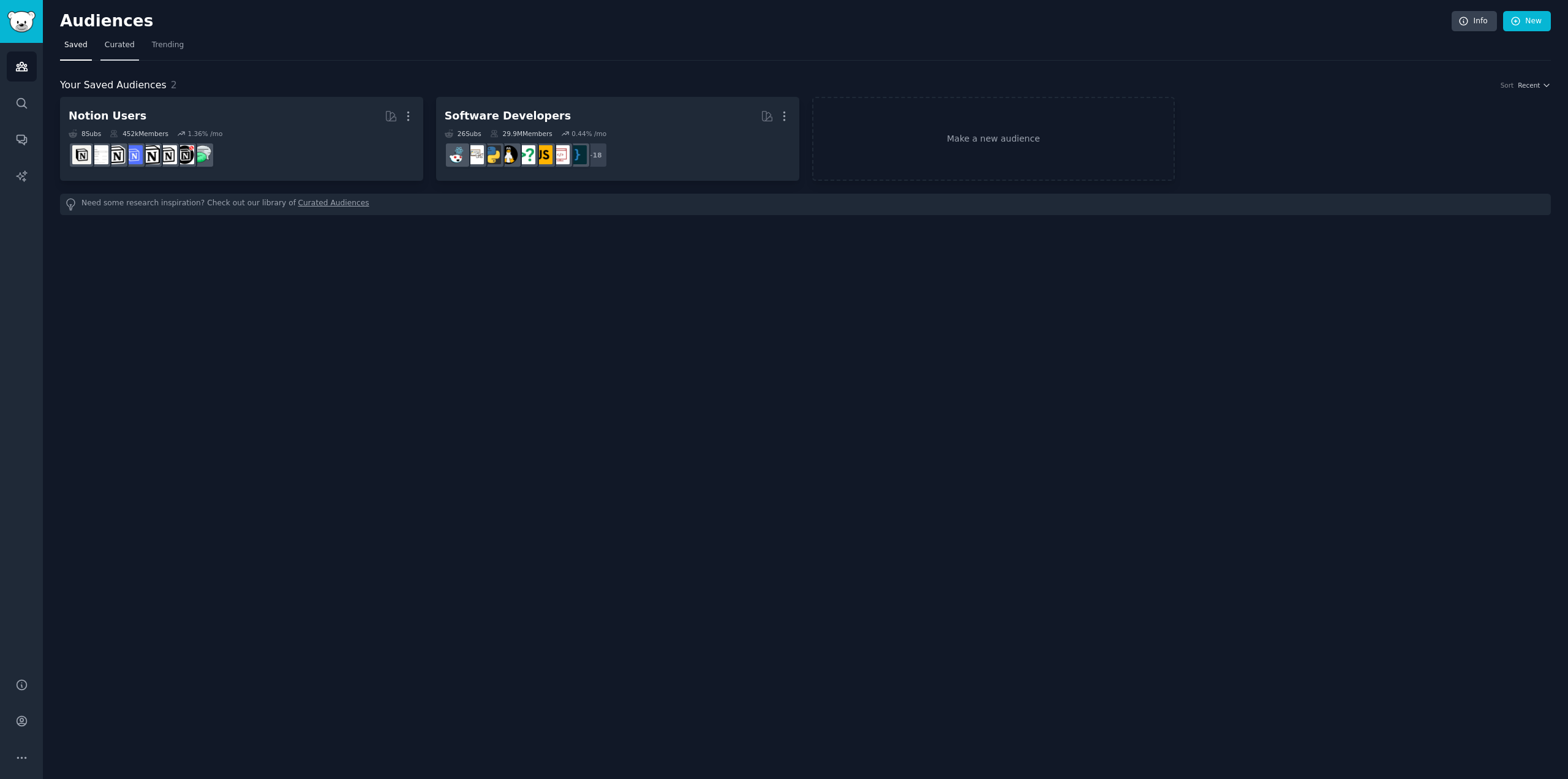
click at [105, 43] on span "Curated" at bounding box center [120, 45] width 30 height 11
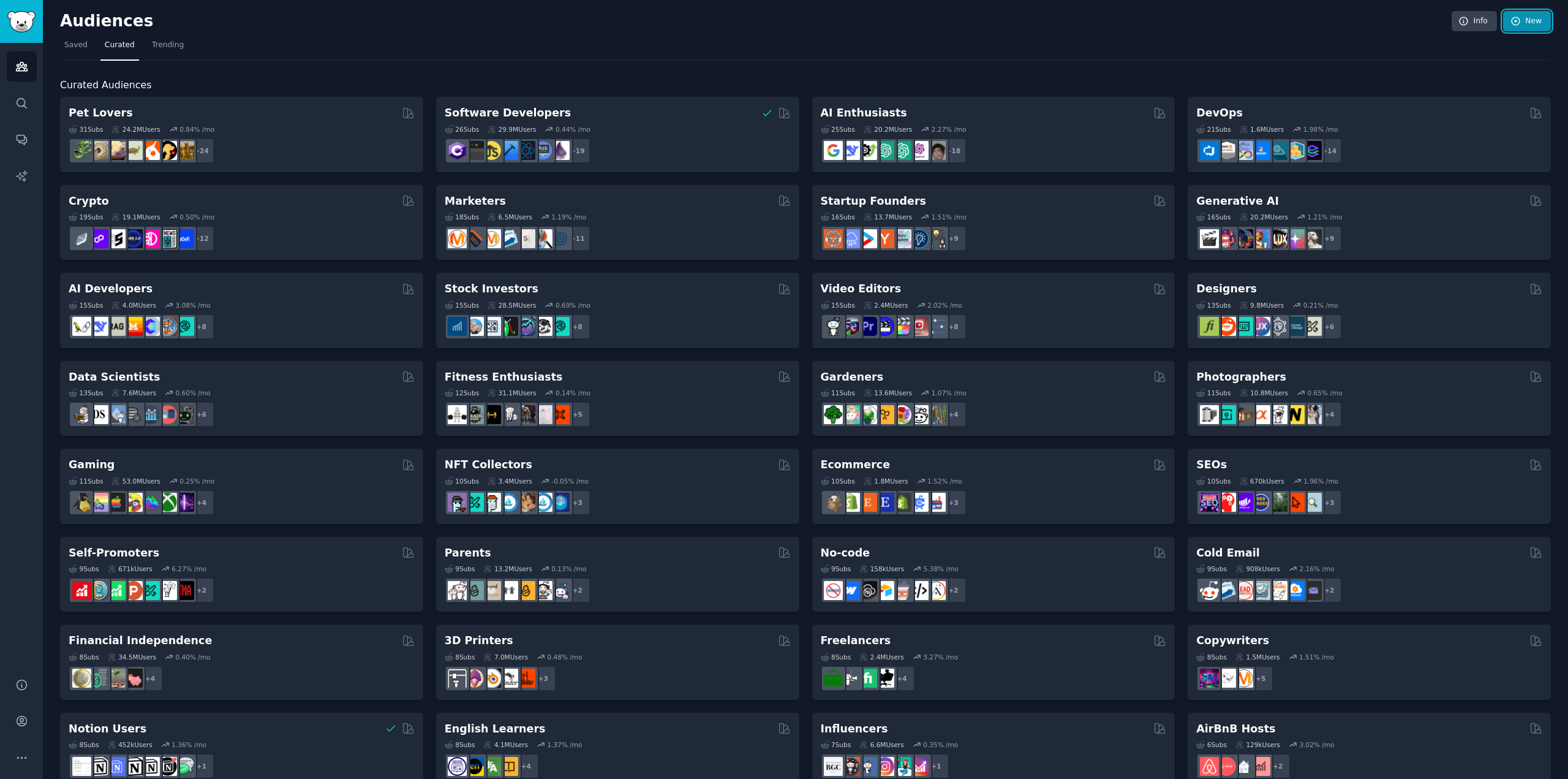
click at [1529, 19] on link "New" at bounding box center [1527, 21] width 48 height 21
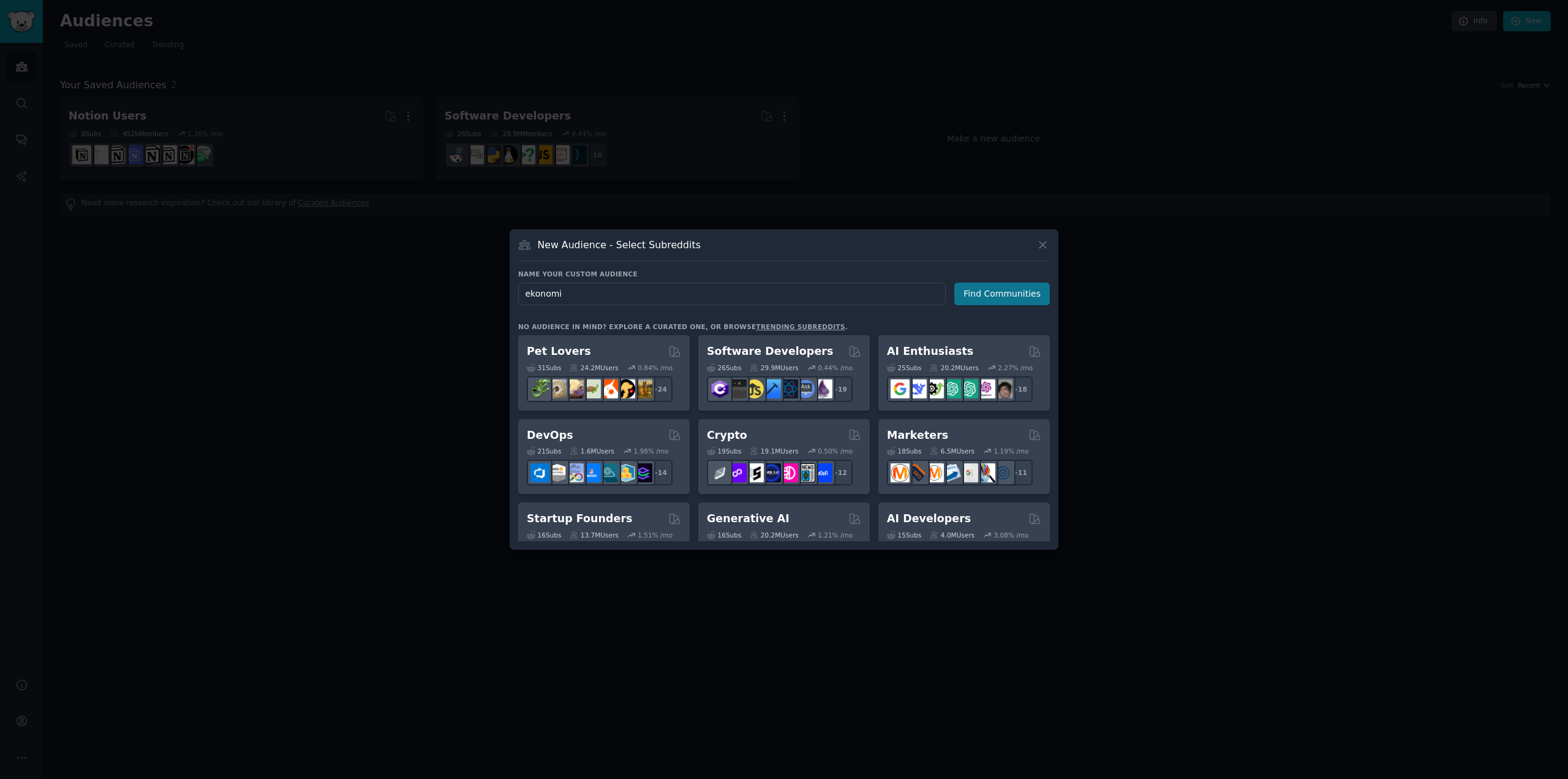
type input "ekonomi"
click at [985, 295] on button "Find Communities" at bounding box center [1002, 294] width 96 height 23
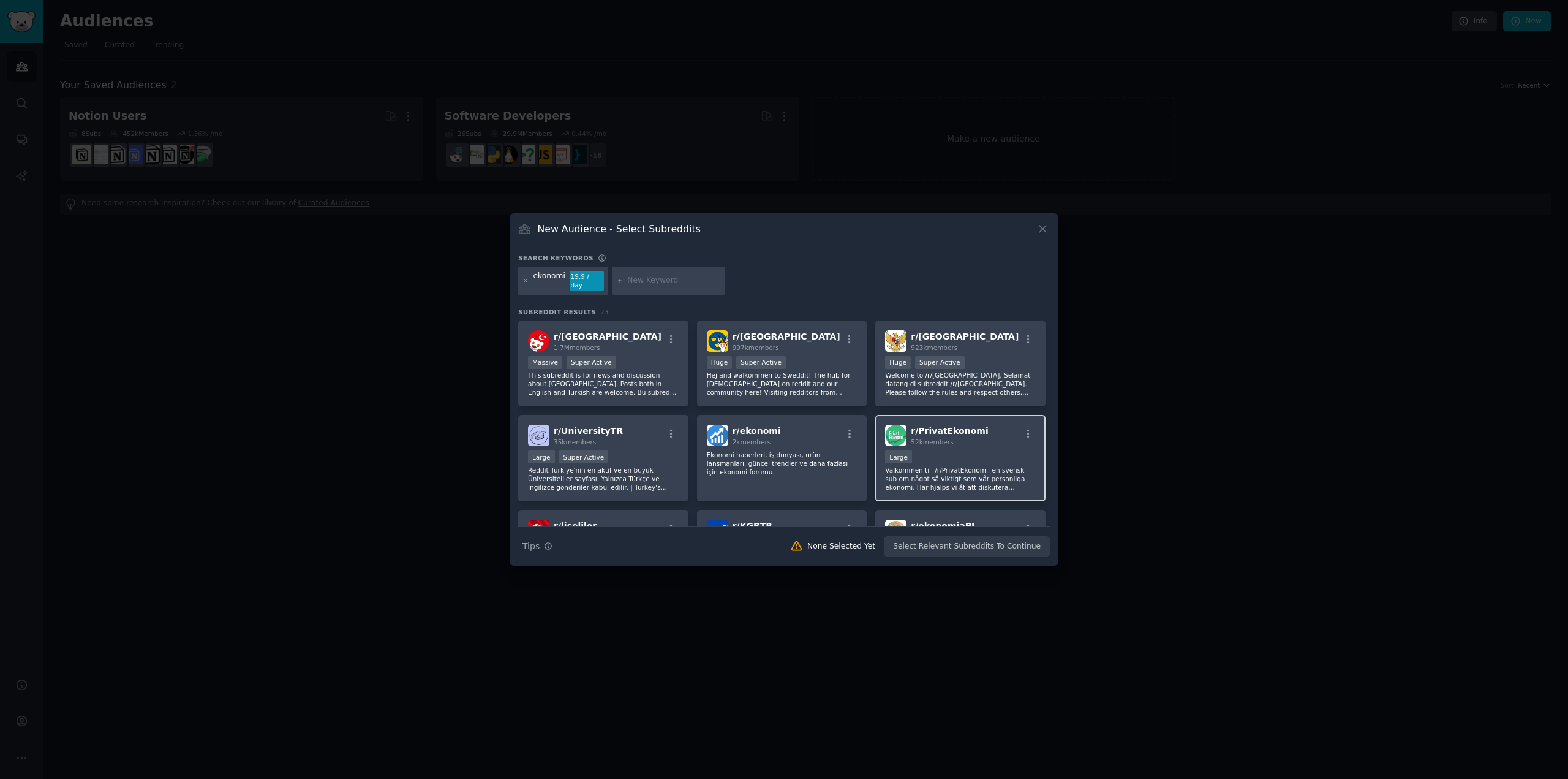
click at [1003, 450] on div "Large" at bounding box center [960, 458] width 151 height 15
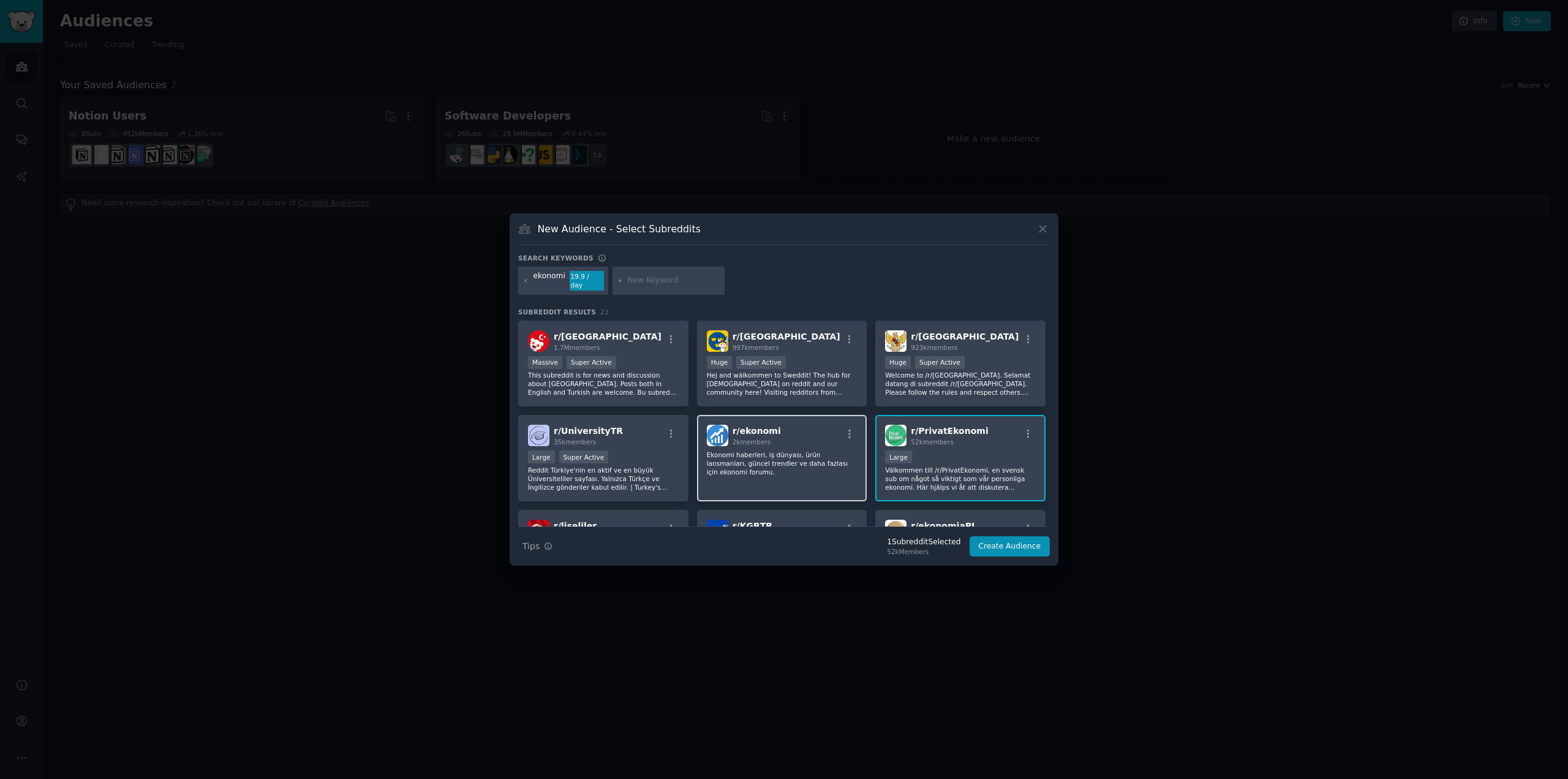
click at [785, 465] on div "r/ ekonomi 2k members Ekonomi haberleri, iş dünyası, ürün lansmanları, güncel t…" at bounding box center [782, 458] width 170 height 86
click at [885, 466] on p "Ekonomi haberleri, iş dünyası, ürün lansmanları, güncel trendler ve daha fazlas…" at bounding box center [960, 478] width 151 height 26
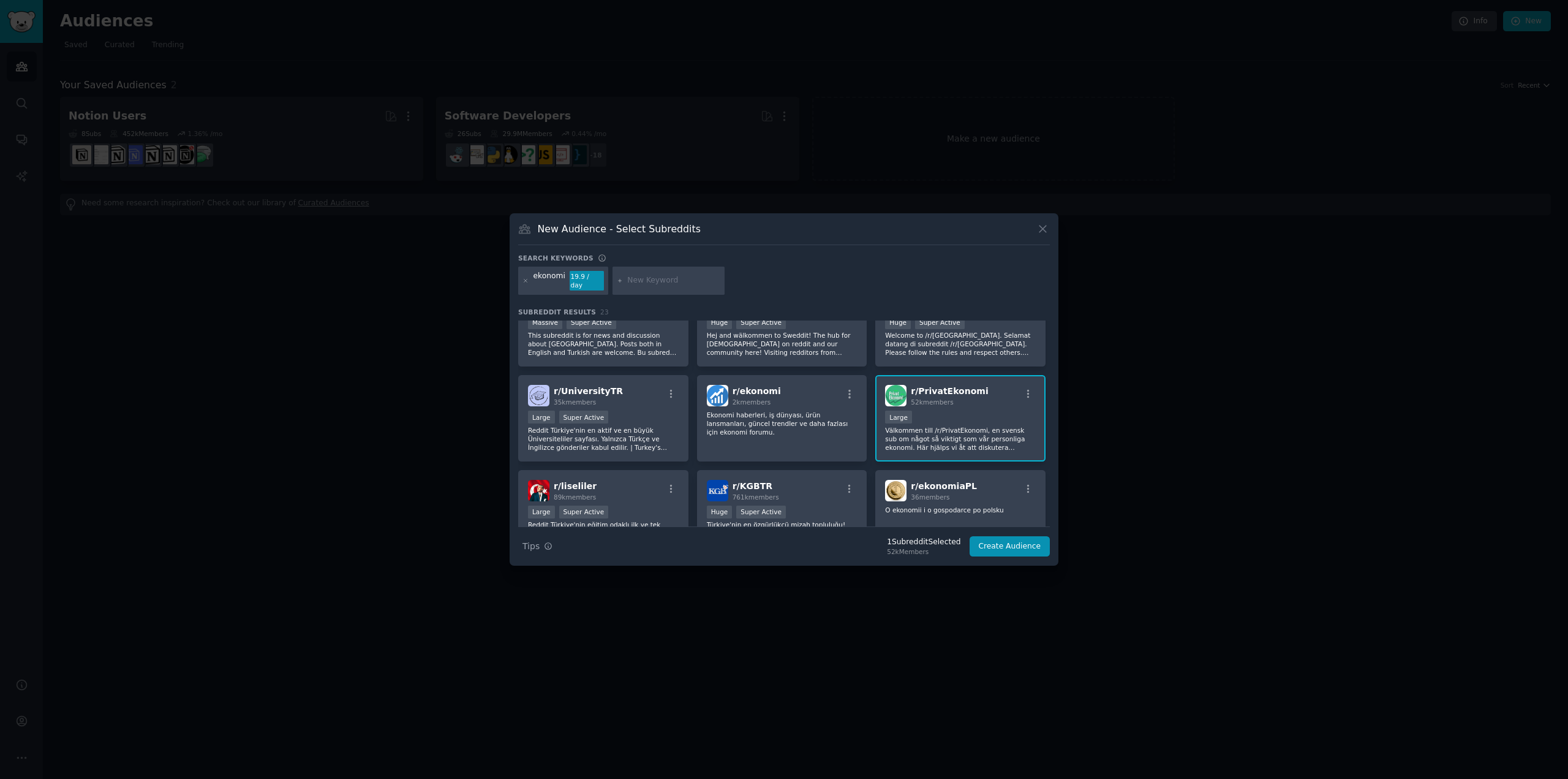
scroll to position [61, 0]
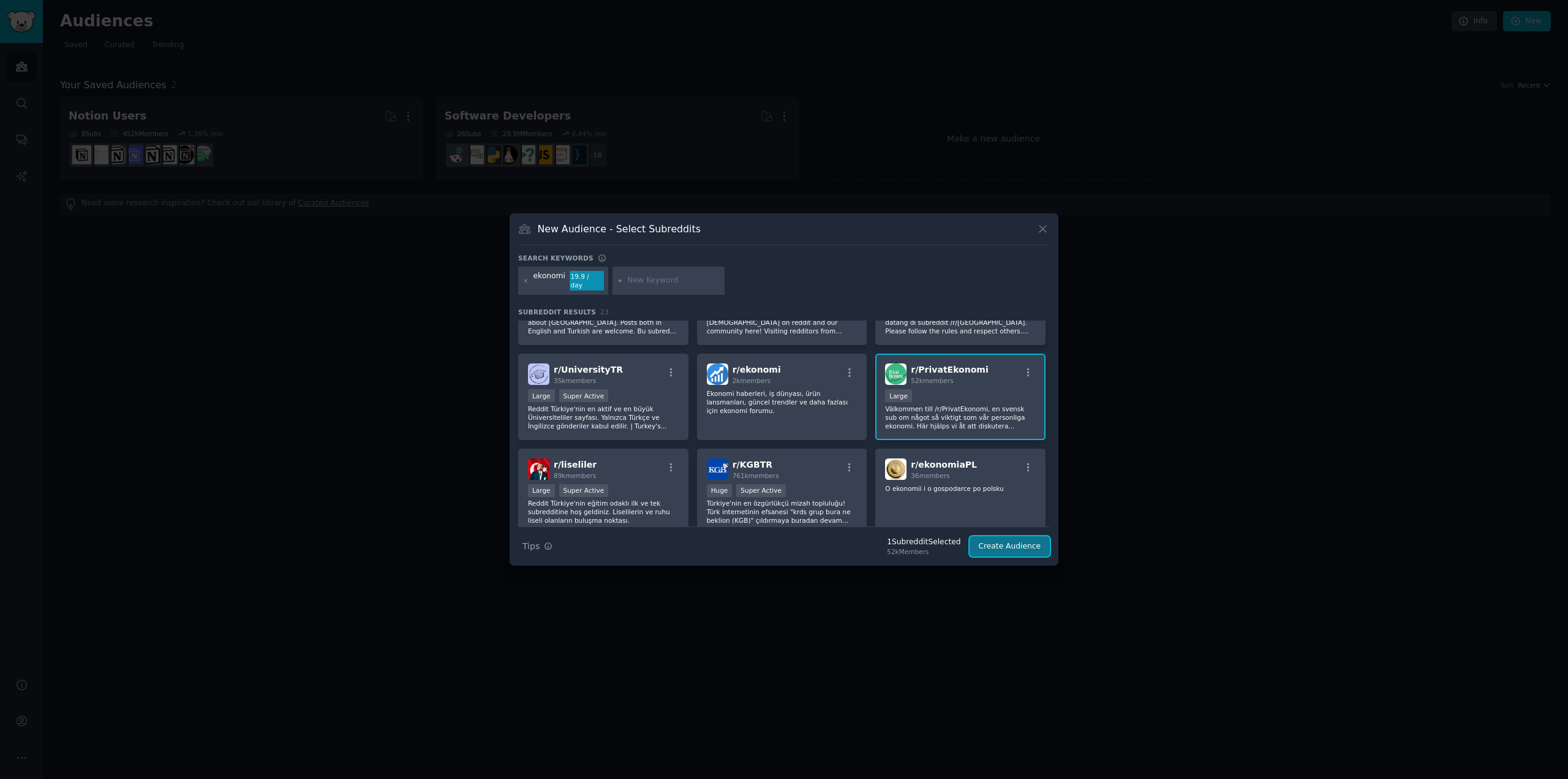
click at [1009, 545] on button "Create Audience" at bounding box center [1010, 546] width 81 height 21
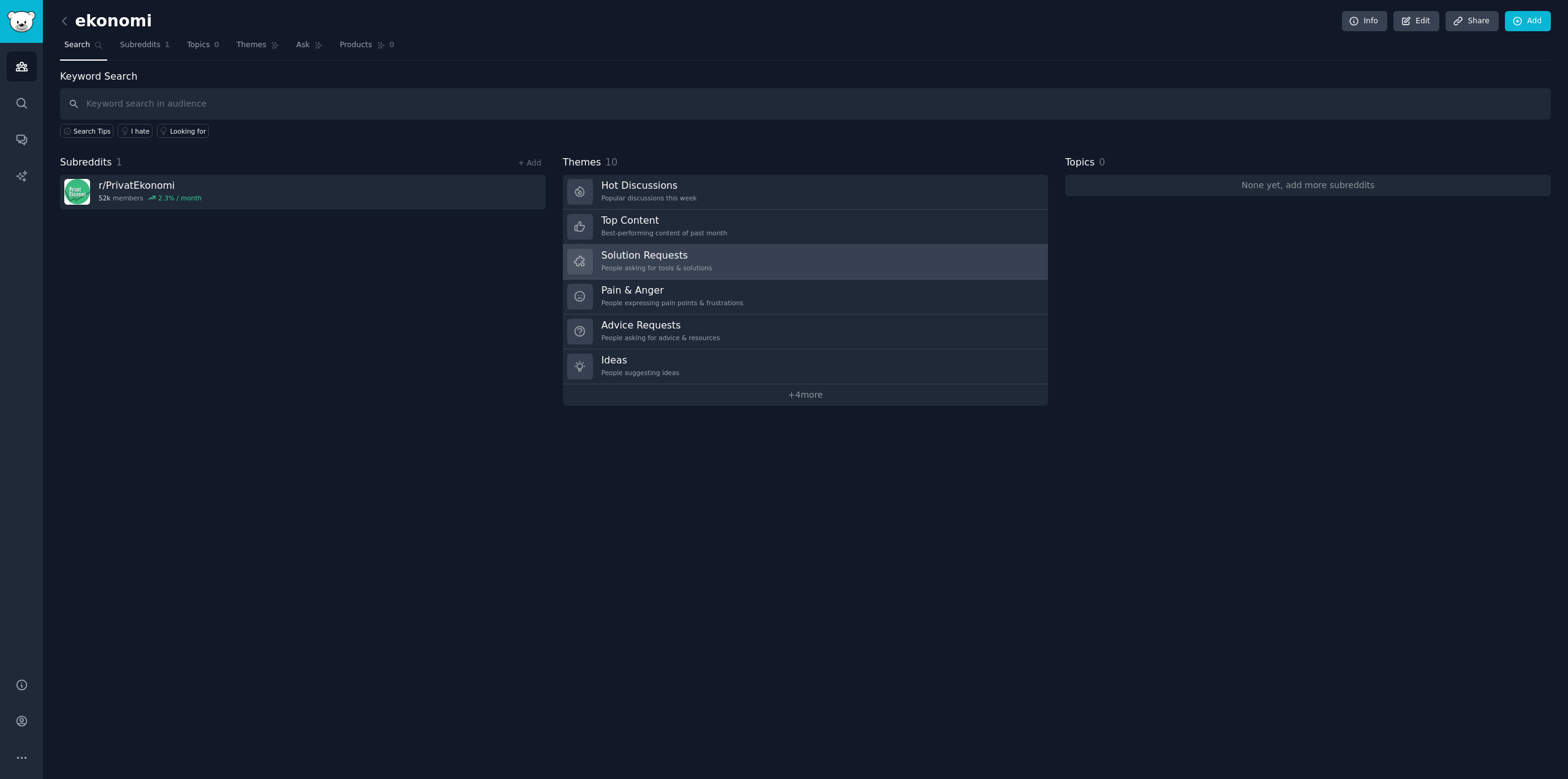
click at [746, 270] on link "Solution Requests People asking for tools & solutions" at bounding box center [806, 262] width 485 height 35
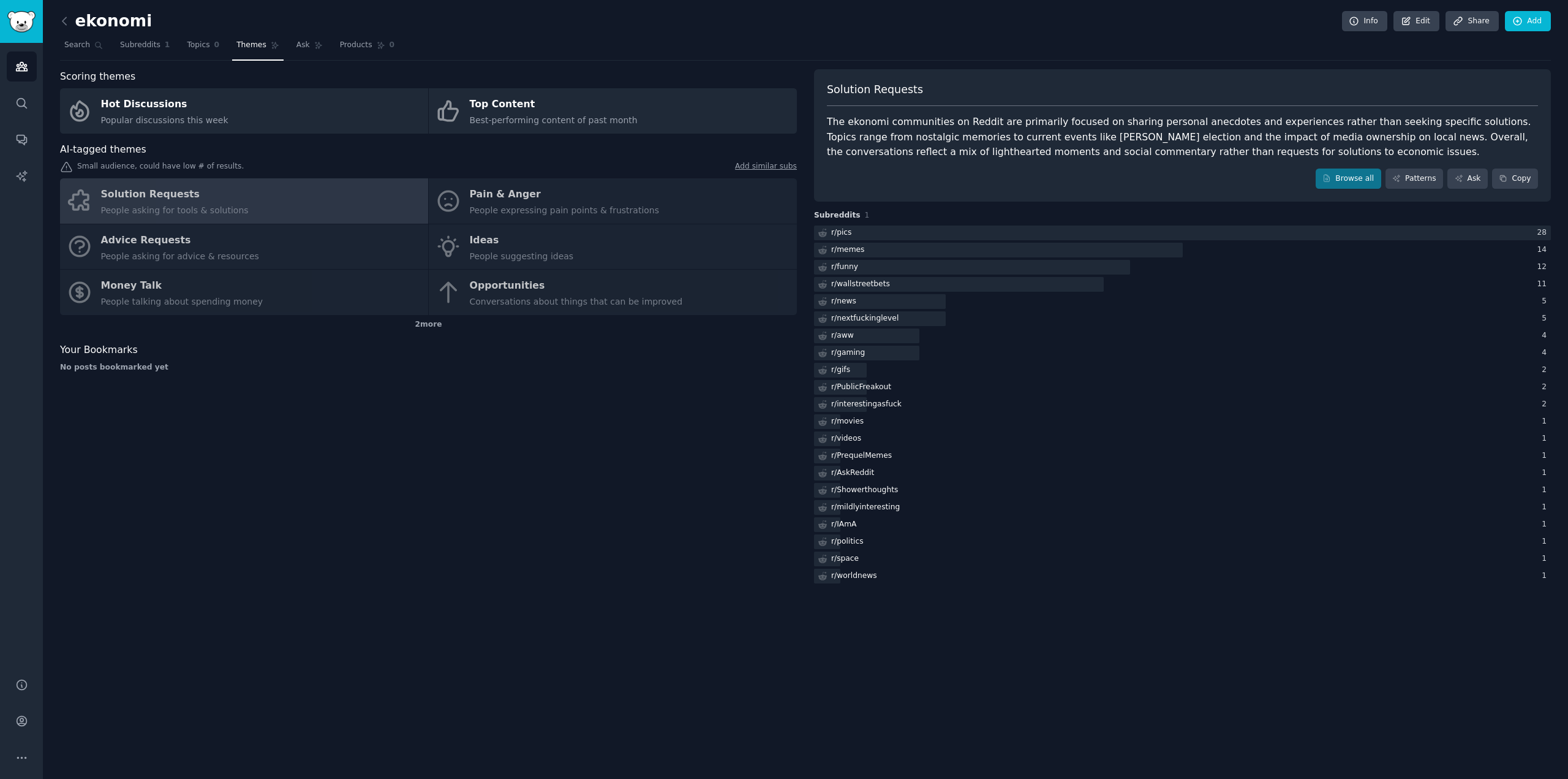
click at [568, 203] on div "Solution Requests People asking for tools & solutions Pain & Anger People expre…" at bounding box center [428, 246] width 737 height 136
click at [509, 199] on div "Solution Requests People asking for tools & solutions Pain & Anger People expre…" at bounding box center [428, 246] width 737 height 136
click at [209, 199] on div "Solution Requests People asking for tools & solutions Pain & Anger People expre…" at bounding box center [428, 246] width 737 height 136
click at [198, 235] on div "Solution Requests People asking for tools & solutions Pain & Anger People expre…" at bounding box center [428, 246] width 737 height 136
click at [172, 110] on div "Hot Discussions" at bounding box center [165, 104] width 128 height 19
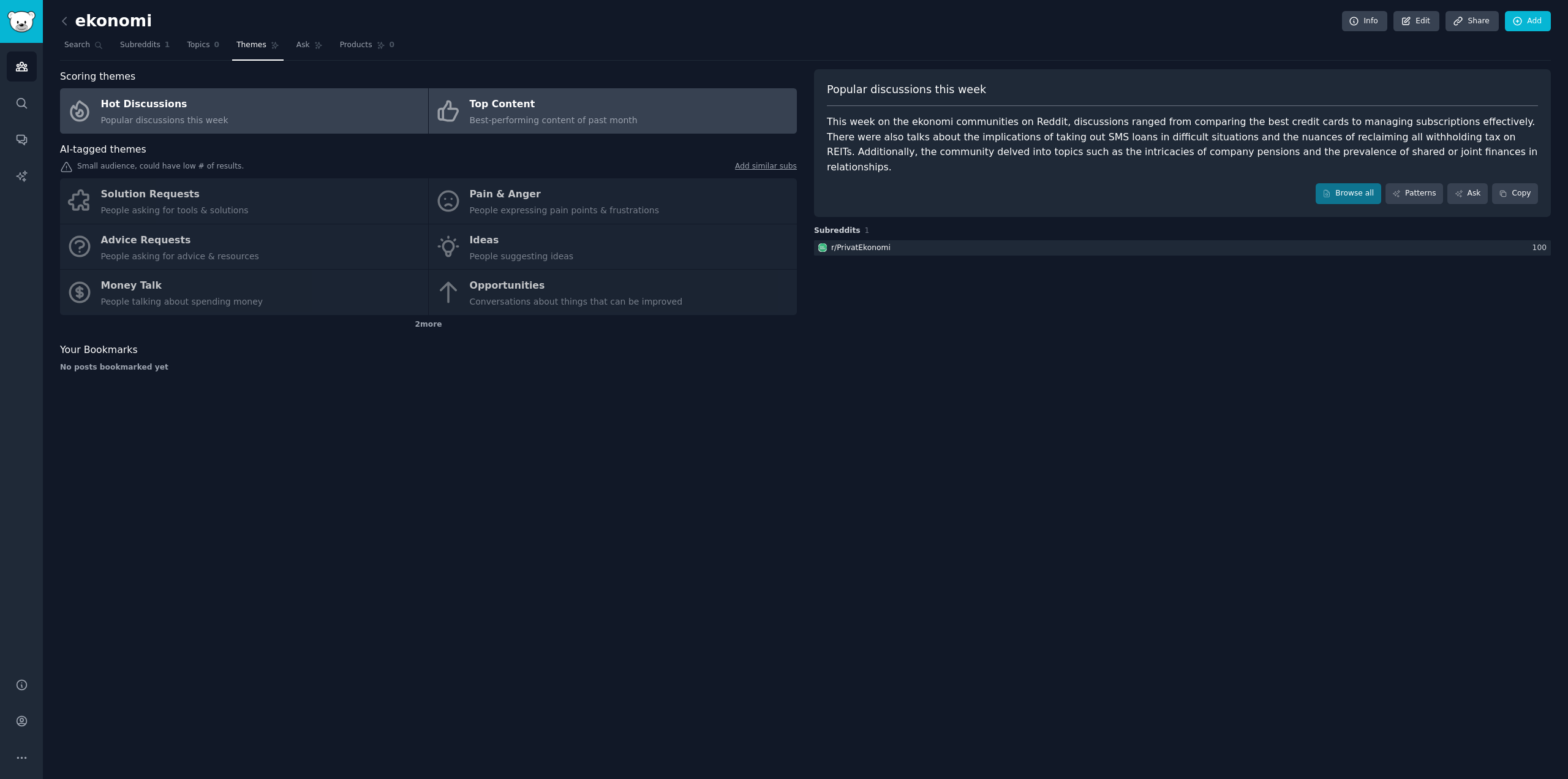
click at [565, 122] on span "Best-performing content of past month" at bounding box center [554, 120] width 168 height 10
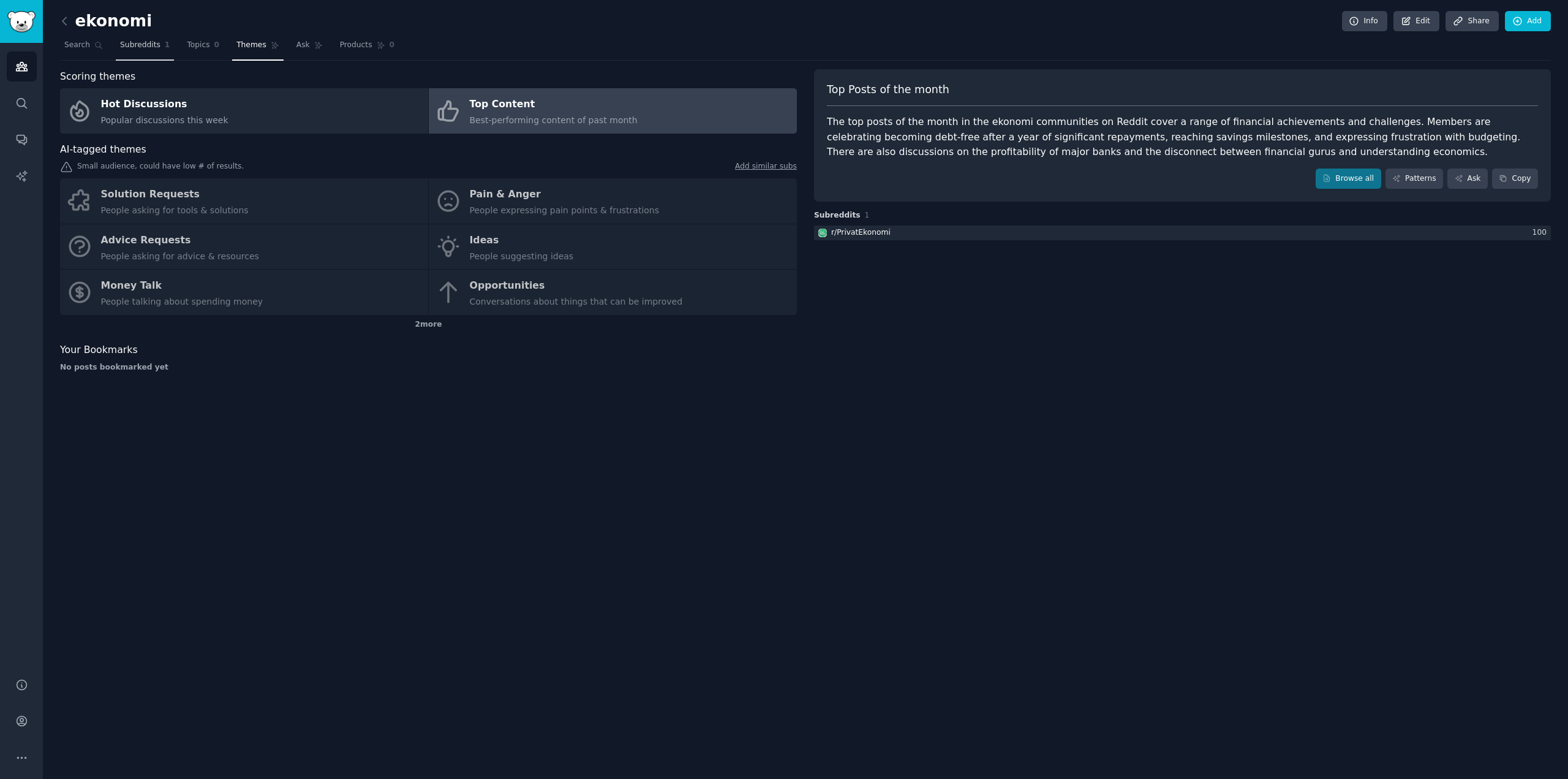
click at [145, 45] on span "Subreddits" at bounding box center [140, 45] width 41 height 11
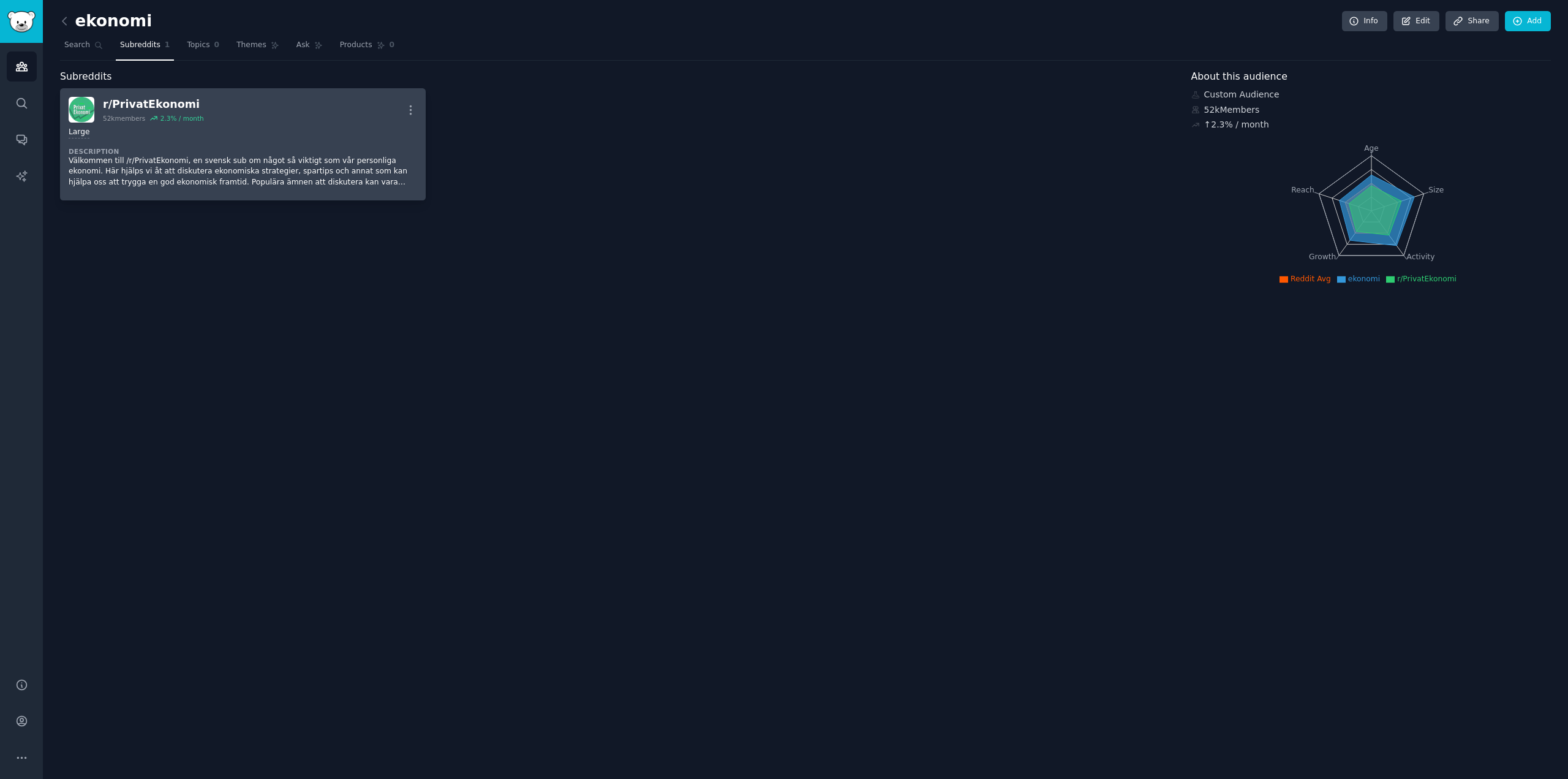
click at [293, 140] on div "Large Description Välkommen till /r/PrivatEkonomi, en svensk sub om något så vi…" at bounding box center [243, 157] width 348 height 69
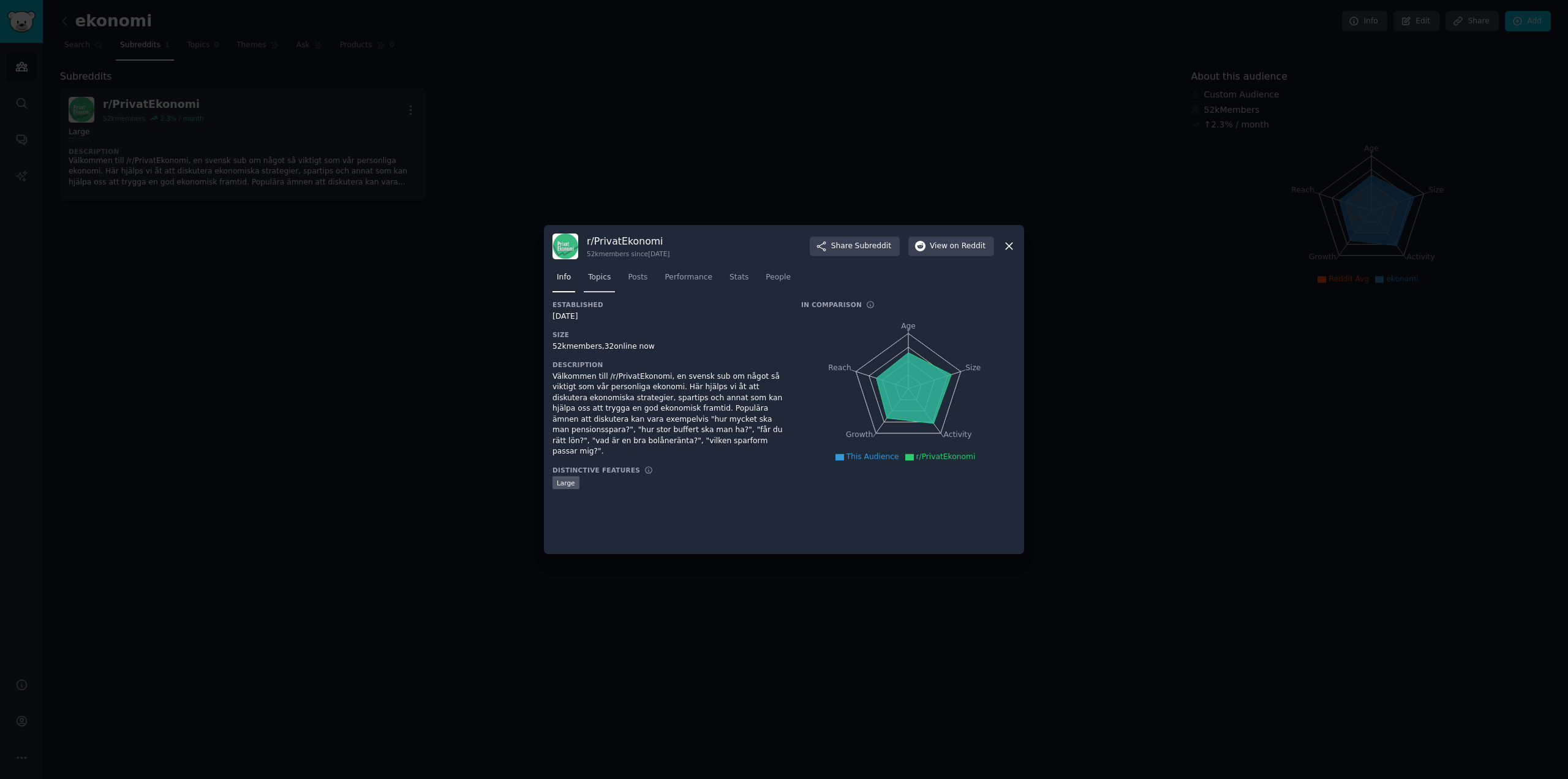
click at [606, 284] on link "Topics" at bounding box center [599, 281] width 31 height 25
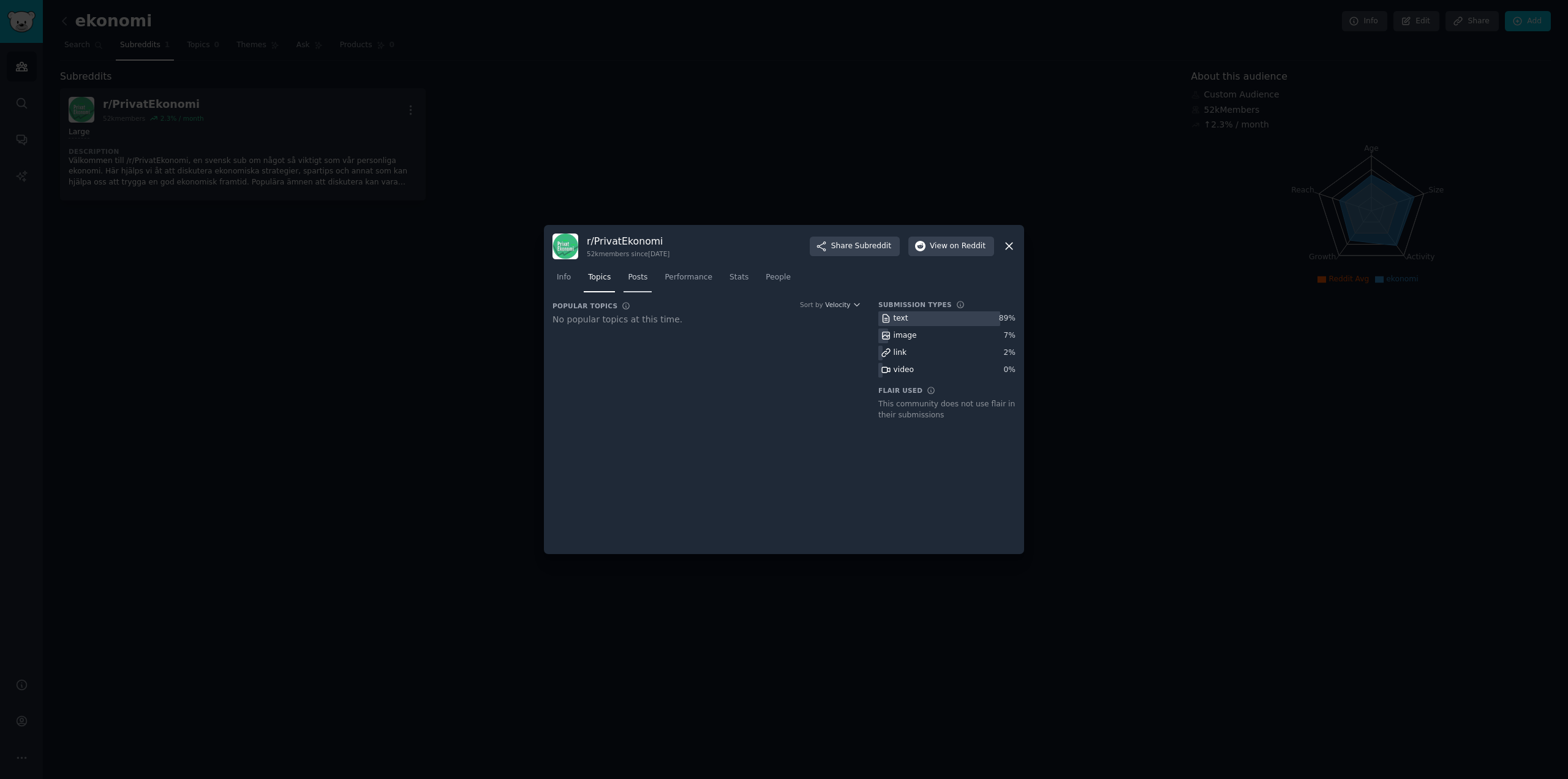
click at [642, 282] on span "Posts" at bounding box center [637, 277] width 19 height 11
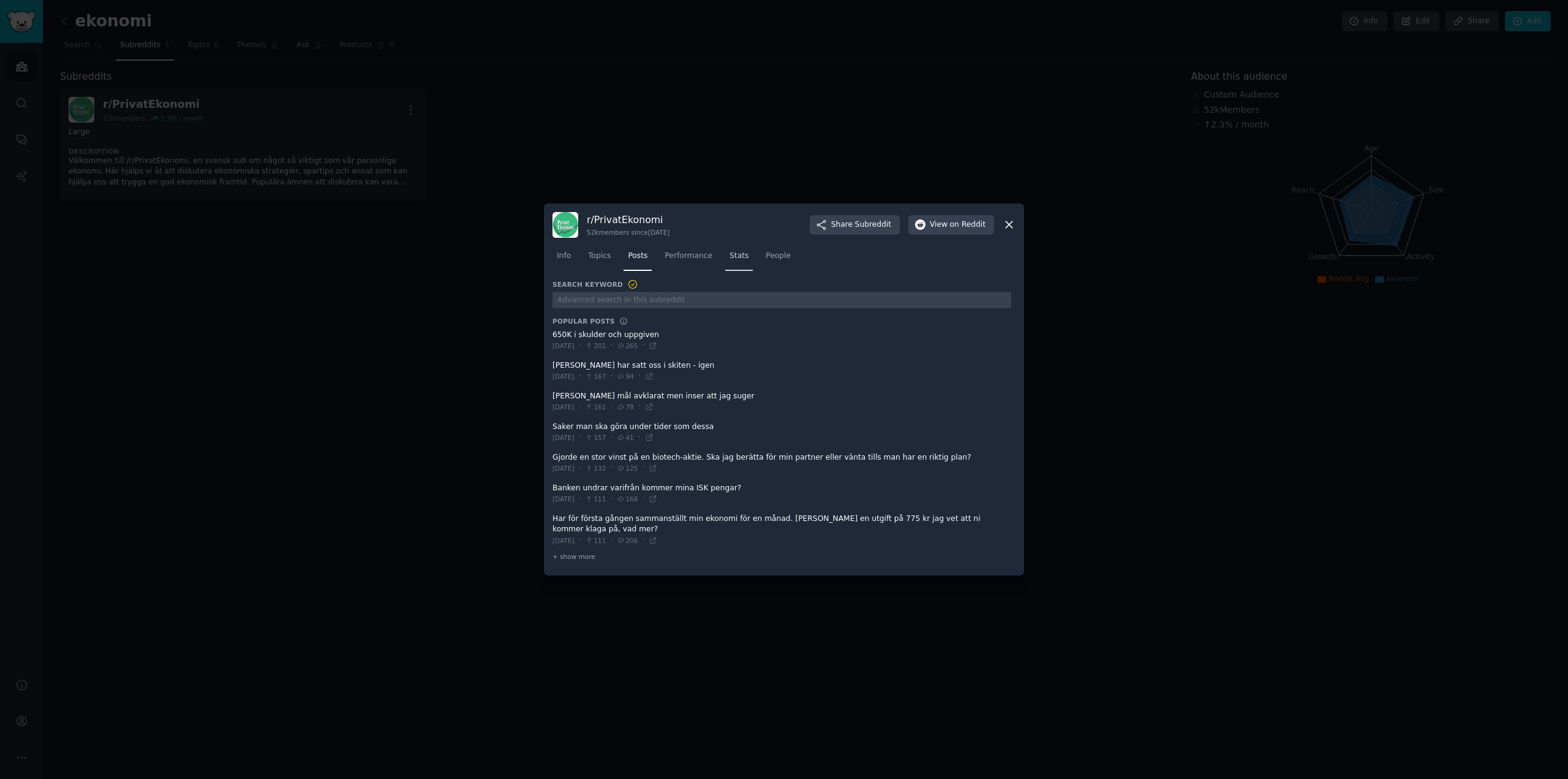
click at [725, 265] on link "Stats" at bounding box center [739, 259] width 27 height 25
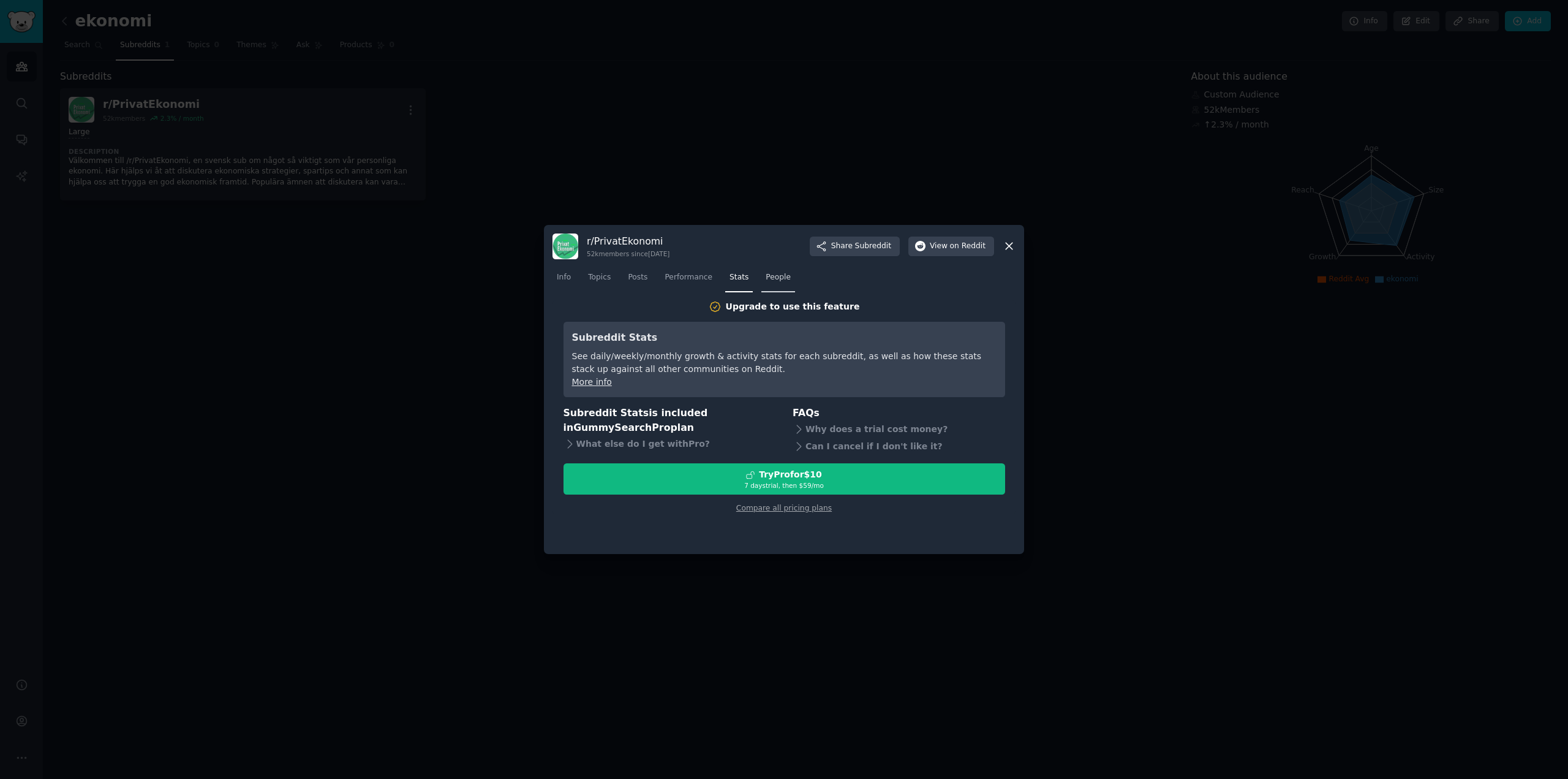
click at [767, 278] on span "People" at bounding box center [778, 277] width 25 height 11
click at [697, 273] on span "Performance" at bounding box center [688, 277] width 48 height 11
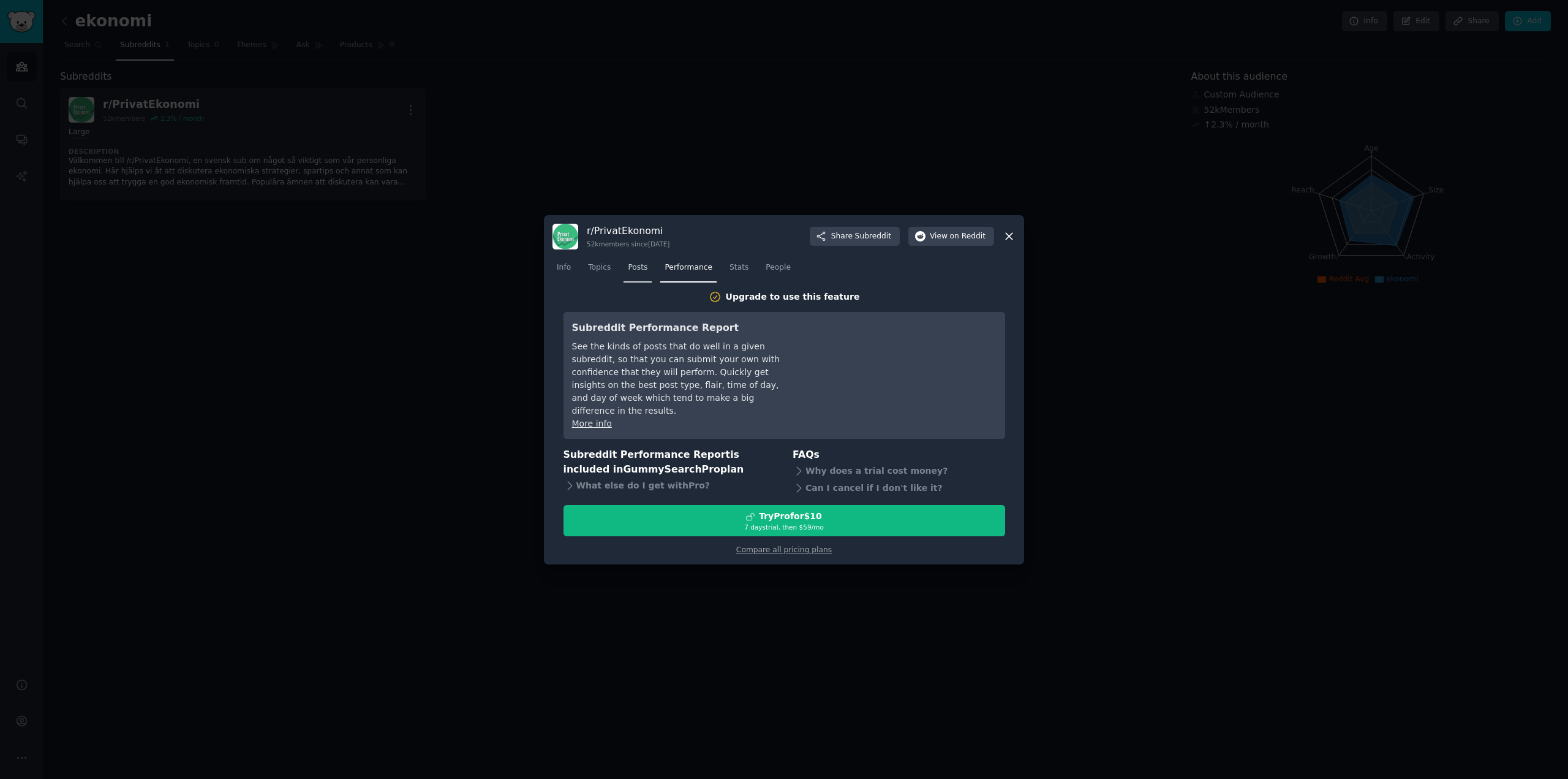
click at [632, 273] on span "Posts" at bounding box center [637, 267] width 19 height 11
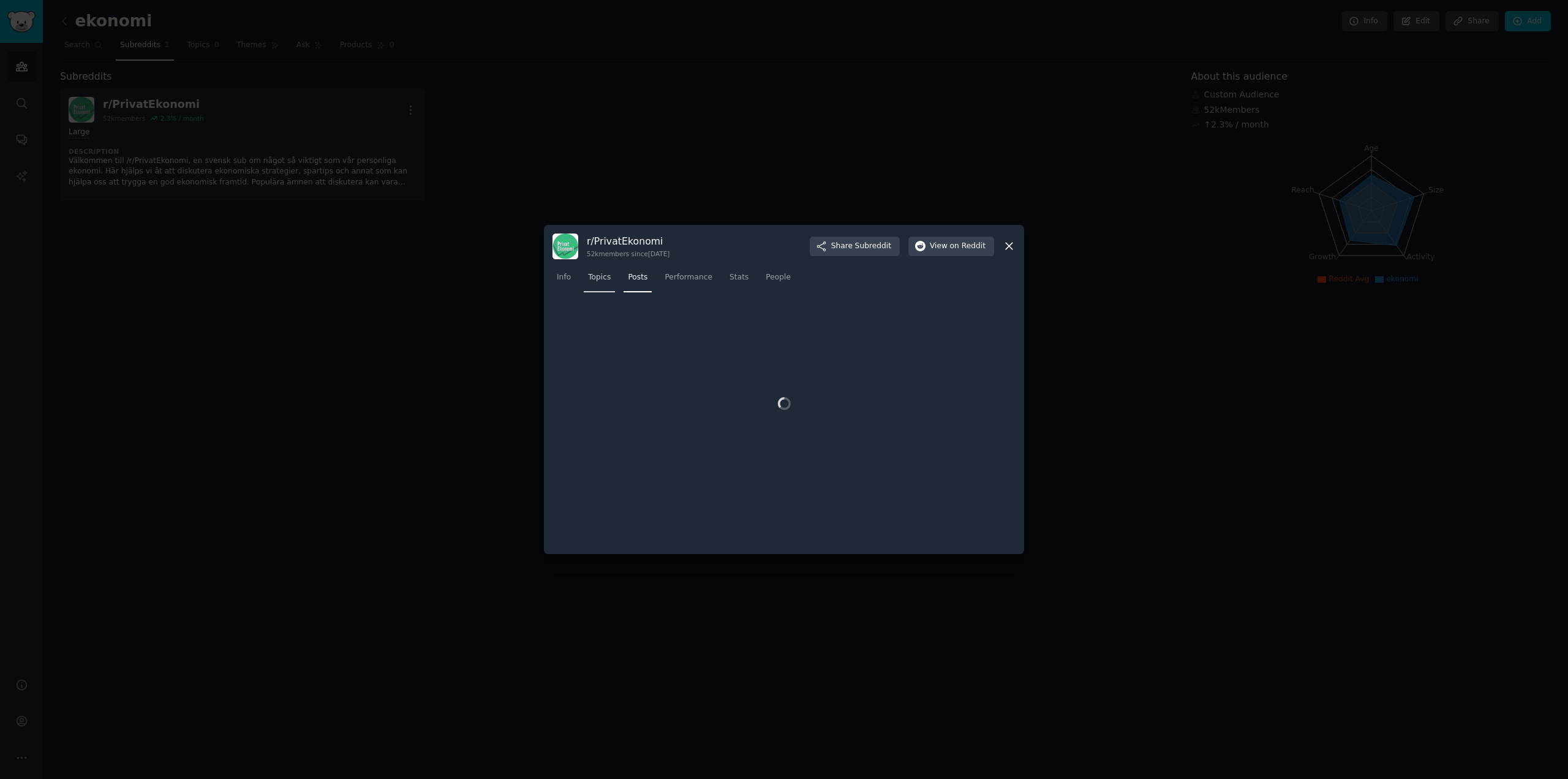
click at [594, 279] on div "Info Topics Posts Performance Stats People" at bounding box center [784, 280] width 463 height 42
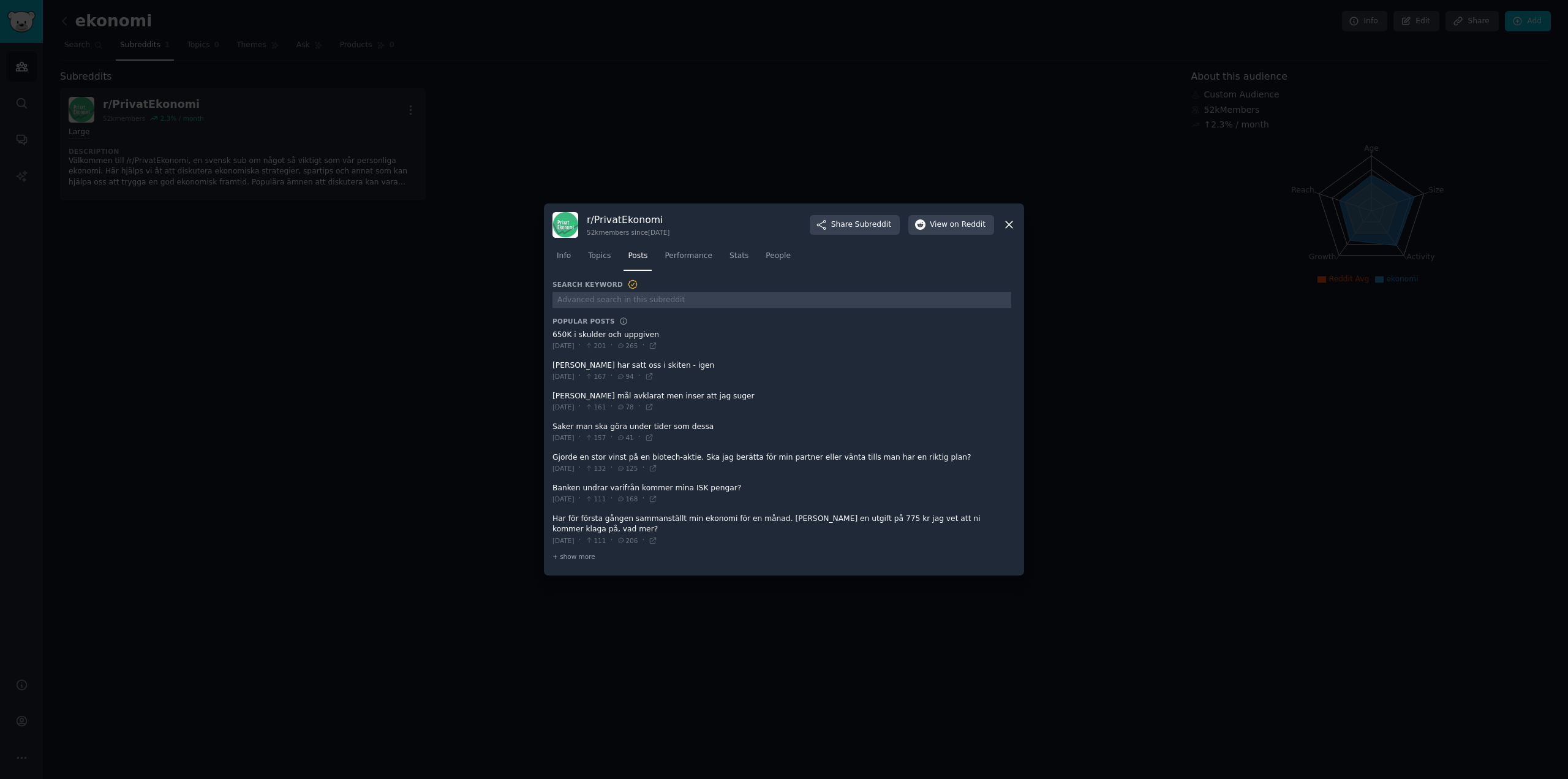
click at [1008, 226] on icon at bounding box center [1009, 224] width 13 height 13
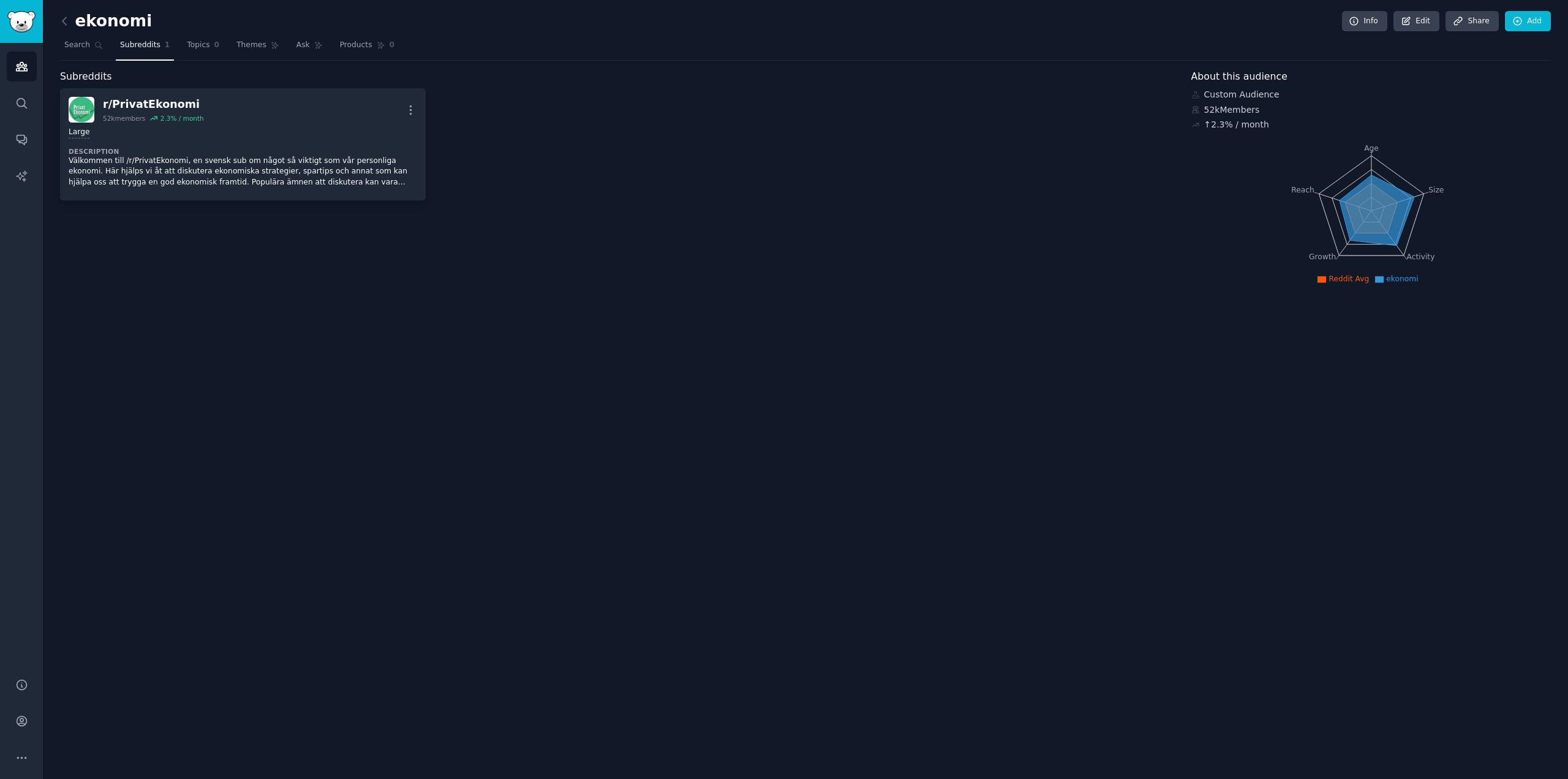
drag, startPoint x: 801, startPoint y: 330, endPoint x: 761, endPoint y: 323, distance: 40.6
click at [797, 330] on div "ekonomi Info Edit Share Add Search Subreddits 1 Topics 0 Themes Ask Products 0 …" at bounding box center [805, 389] width 1525 height 779
click at [237, 47] on span "Themes" at bounding box center [251, 45] width 30 height 11
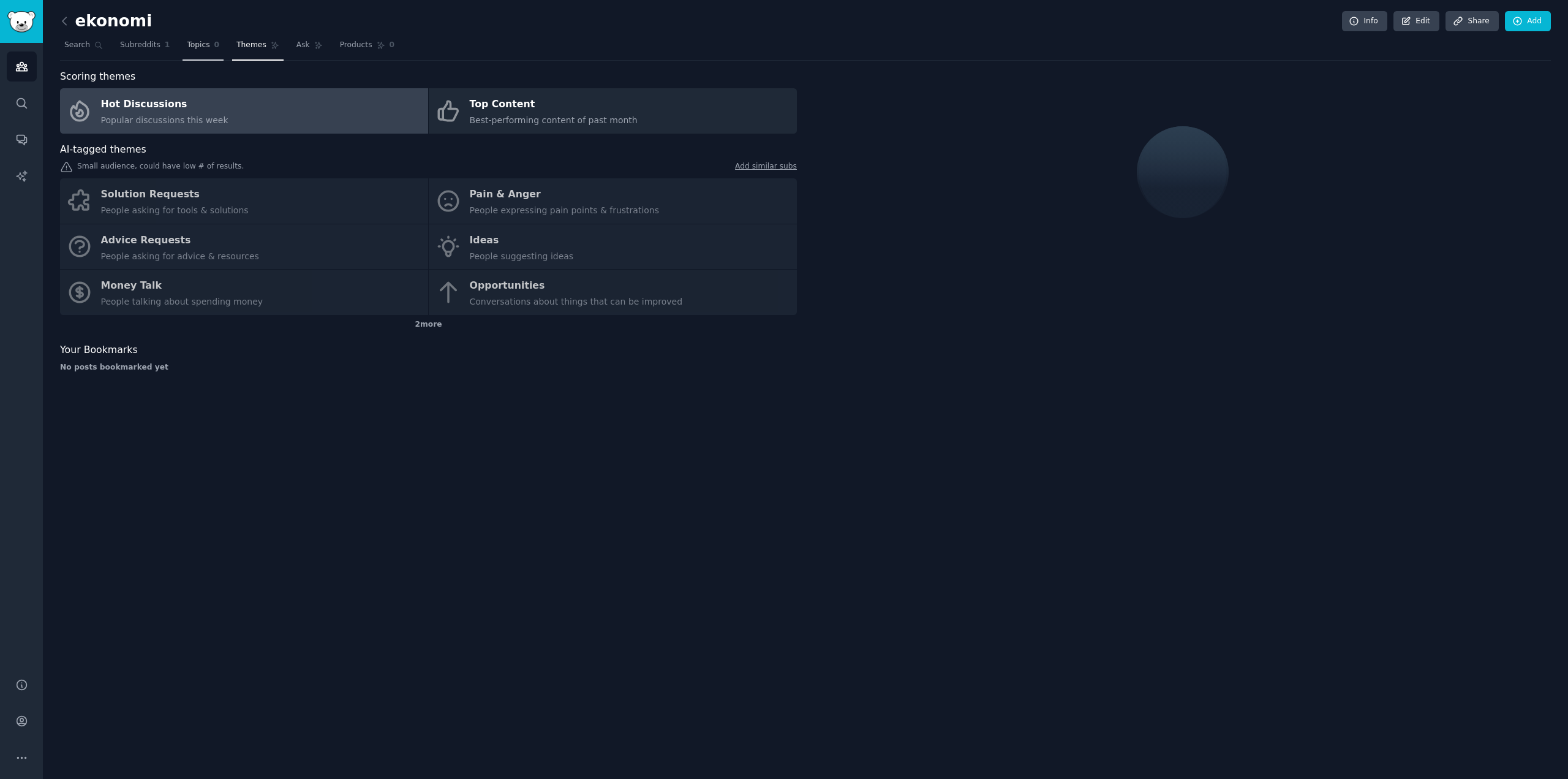
click at [194, 51] on span "Topics" at bounding box center [198, 45] width 23 height 11
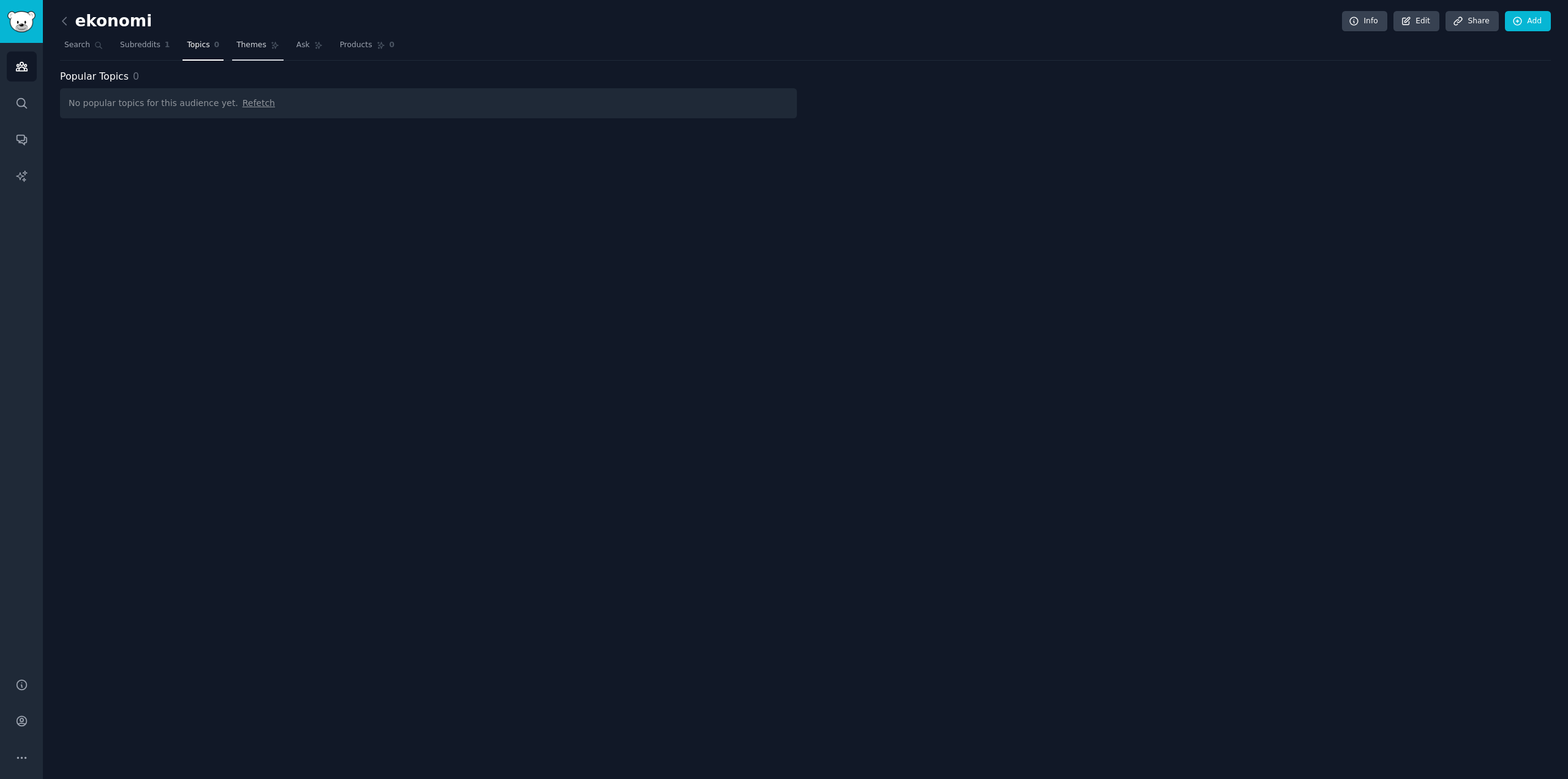
click at [261, 50] on link "Themes" at bounding box center [257, 48] width 51 height 25
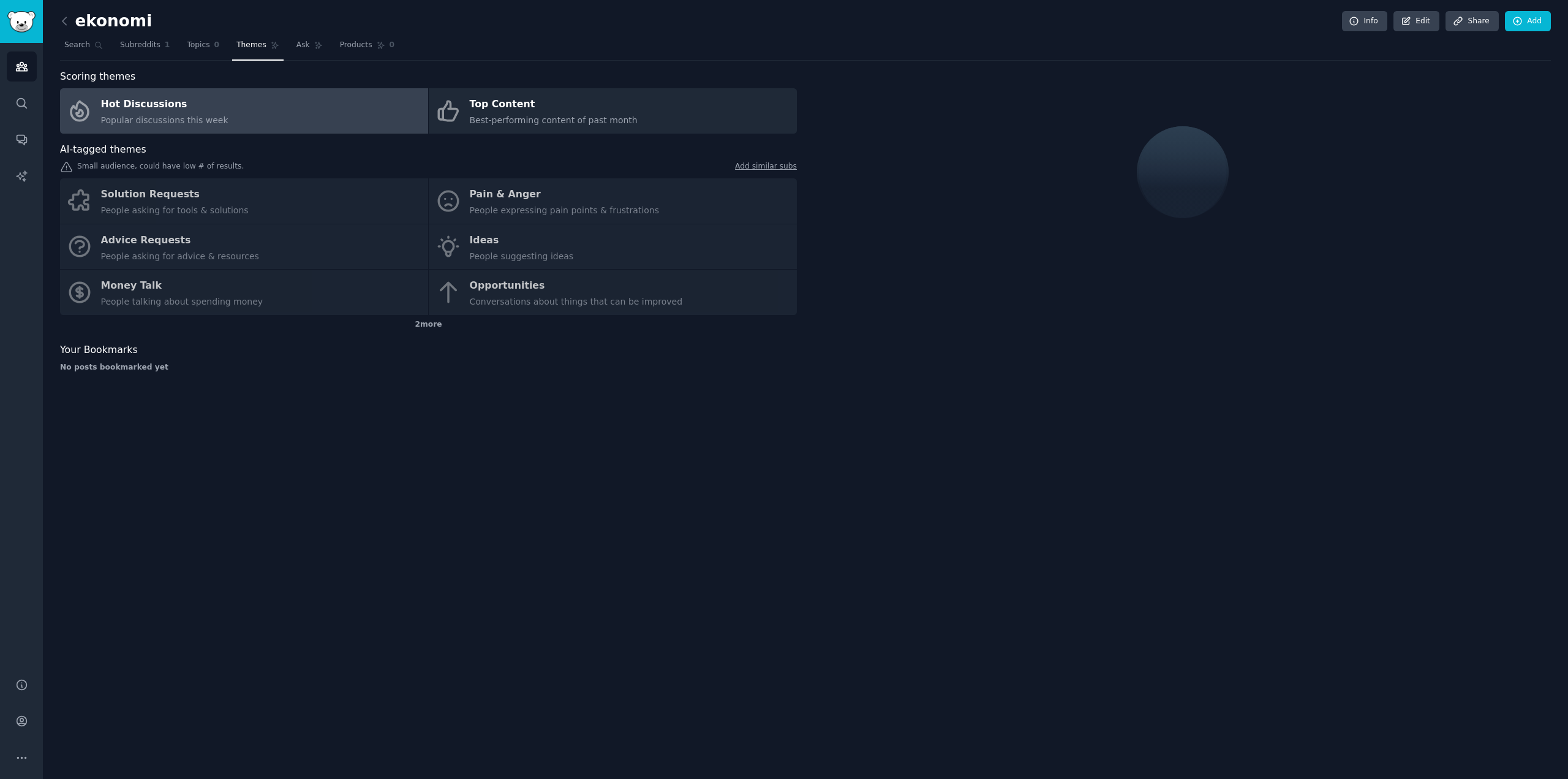
click at [541, 207] on div "Solution Requests People asking for tools & solutions Pain & Anger People expre…" at bounding box center [428, 246] width 737 height 136
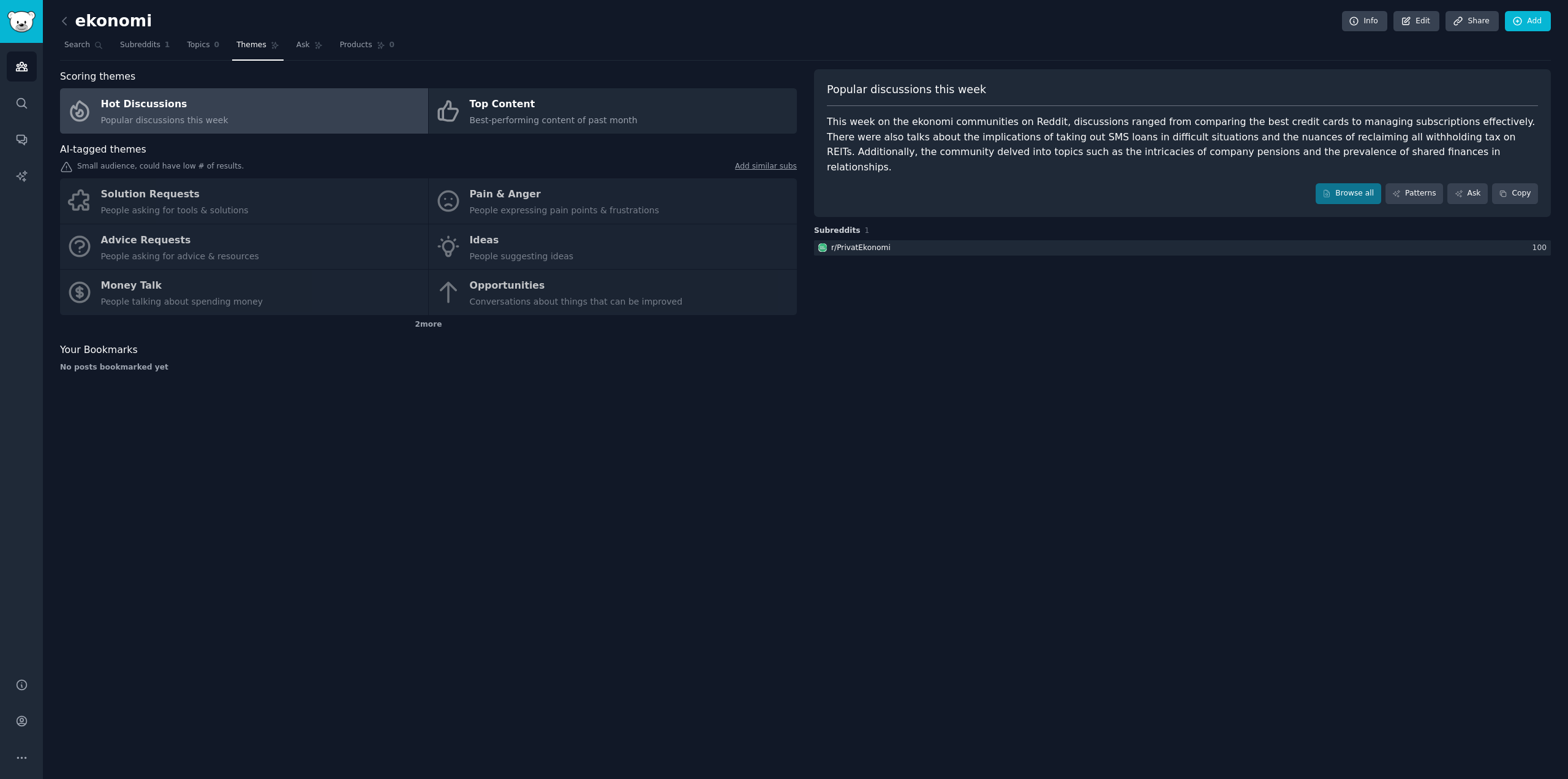
click at [527, 285] on div "Solution Requests People asking for tools & solutions Pain & Anger People expre…" at bounding box center [428, 246] width 737 height 136
click at [434, 323] on div "2 more" at bounding box center [428, 324] width 737 height 19
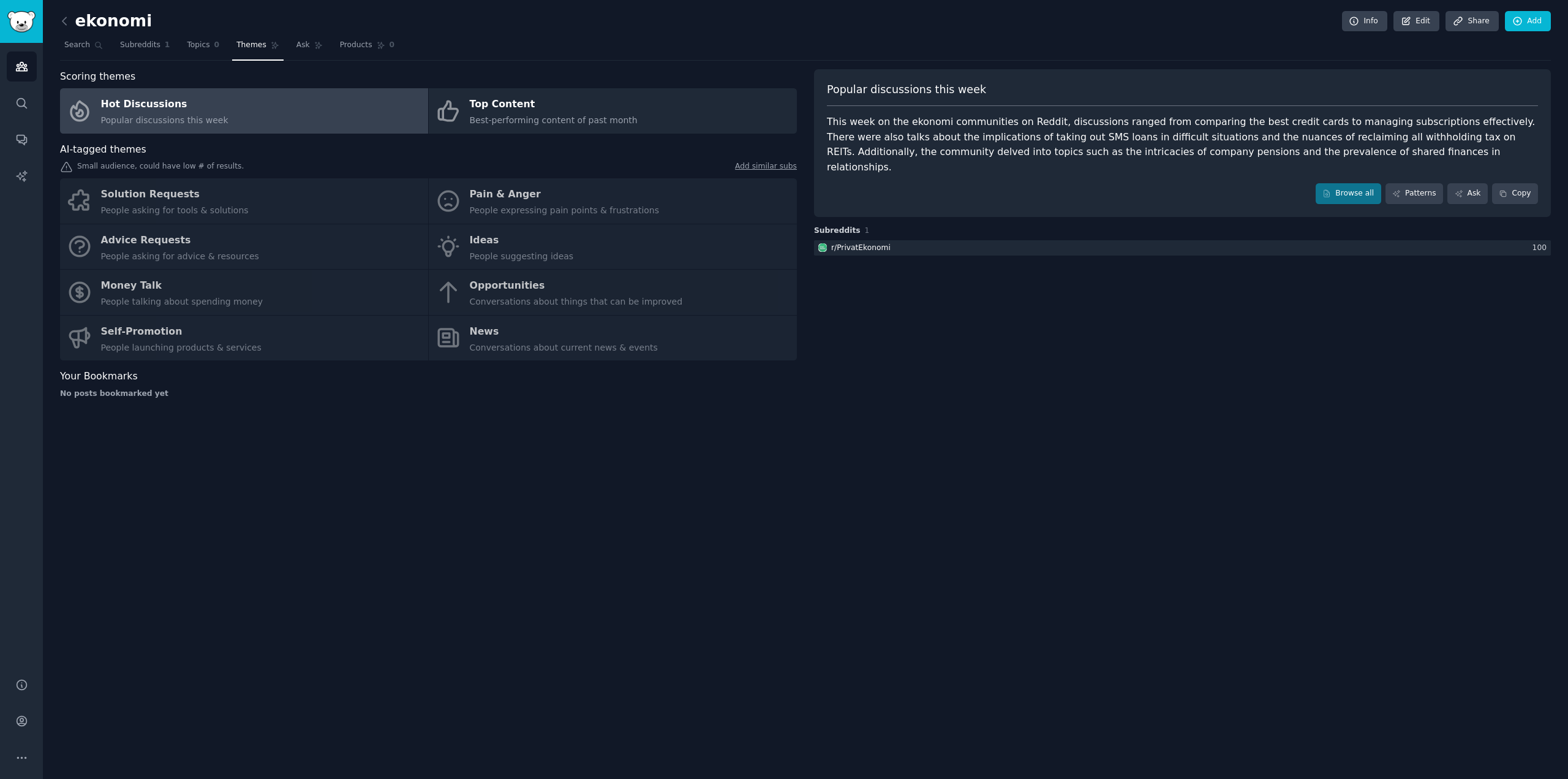
click at [284, 340] on div "Solution Requests People asking for tools & solutions Pain & Anger People expre…" at bounding box center [428, 269] width 737 height 182
click at [519, 346] on div "Solution Requests People asking for tools & solutions Pain & Anger People expre…" at bounding box center [428, 269] width 737 height 182
click at [145, 49] on span "Subreddits" at bounding box center [140, 45] width 41 height 11
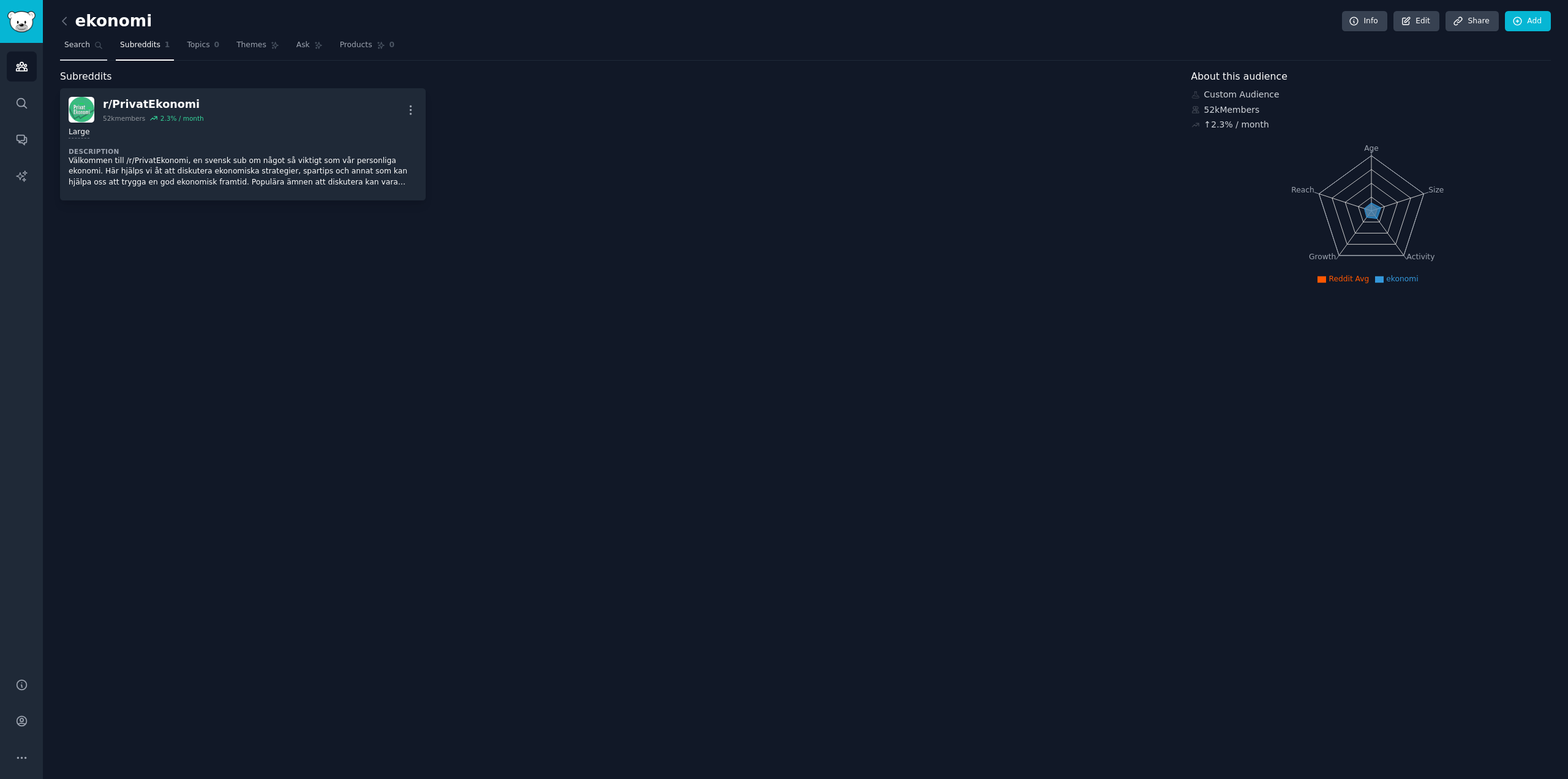
click at [86, 51] on link "Search" at bounding box center [83, 48] width 47 height 25
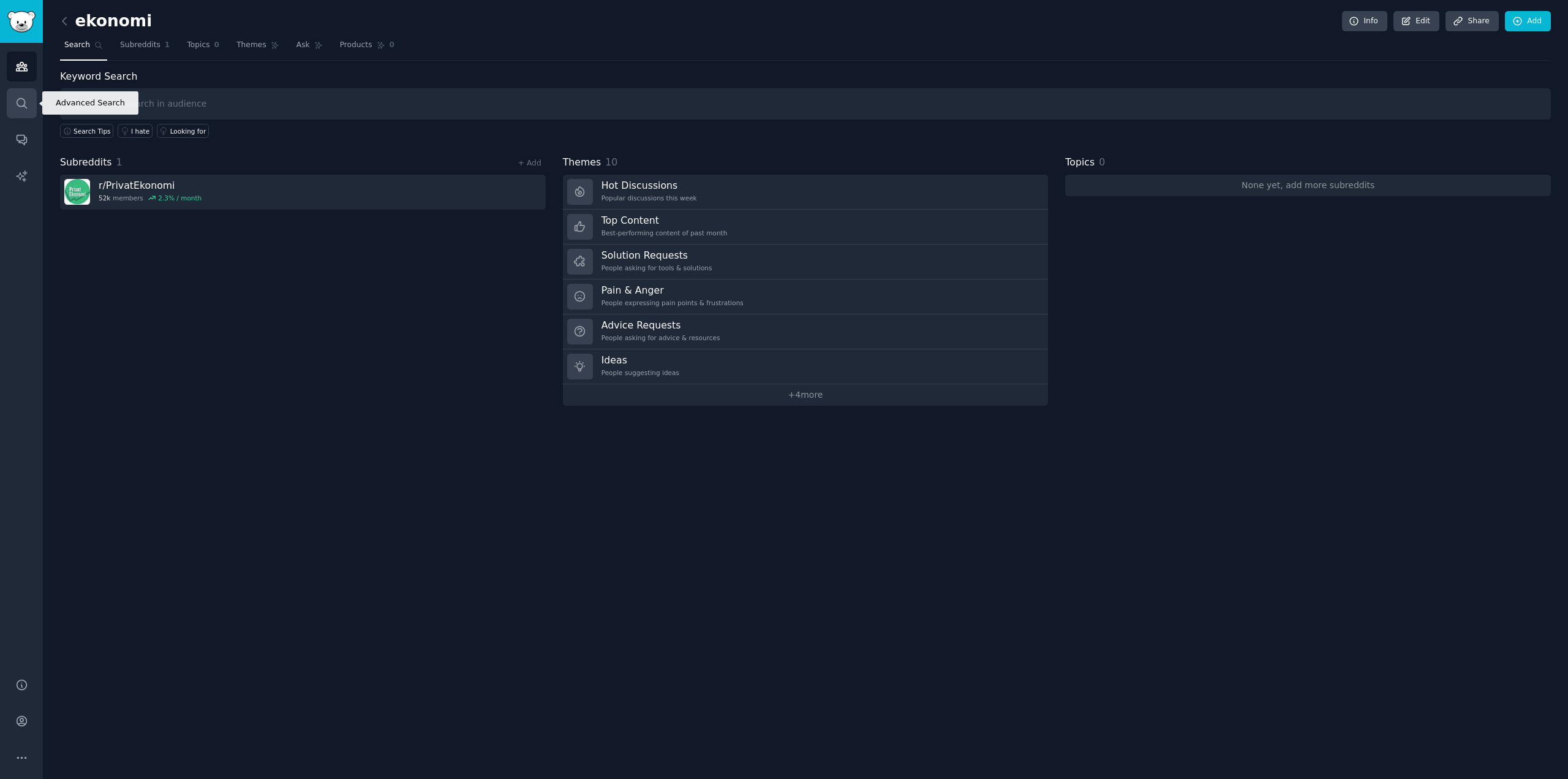
click at [17, 105] on icon "Sidebar" at bounding box center [21, 103] width 13 height 13
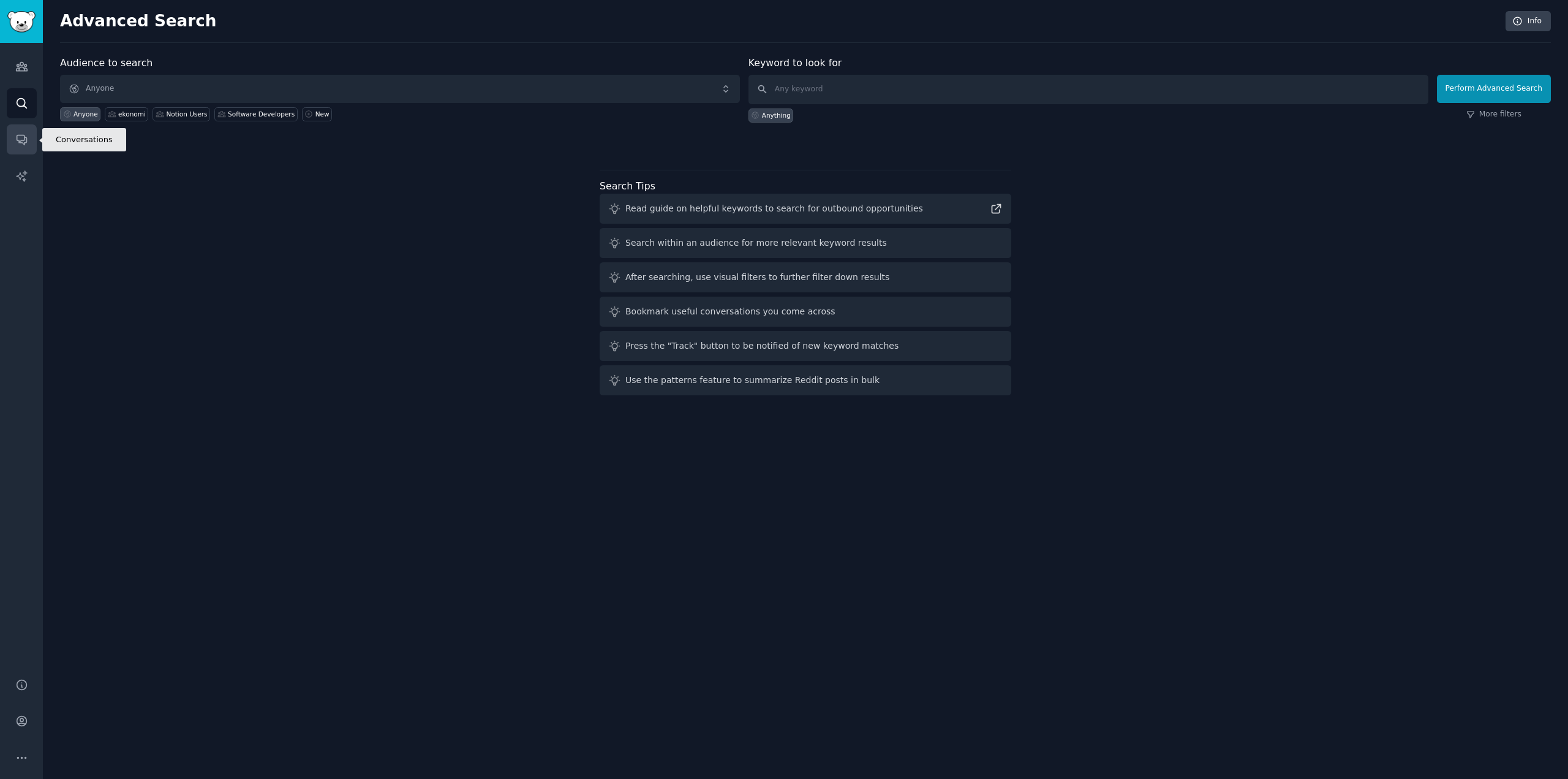
click at [19, 148] on link "Conversations" at bounding box center [21, 139] width 30 height 30
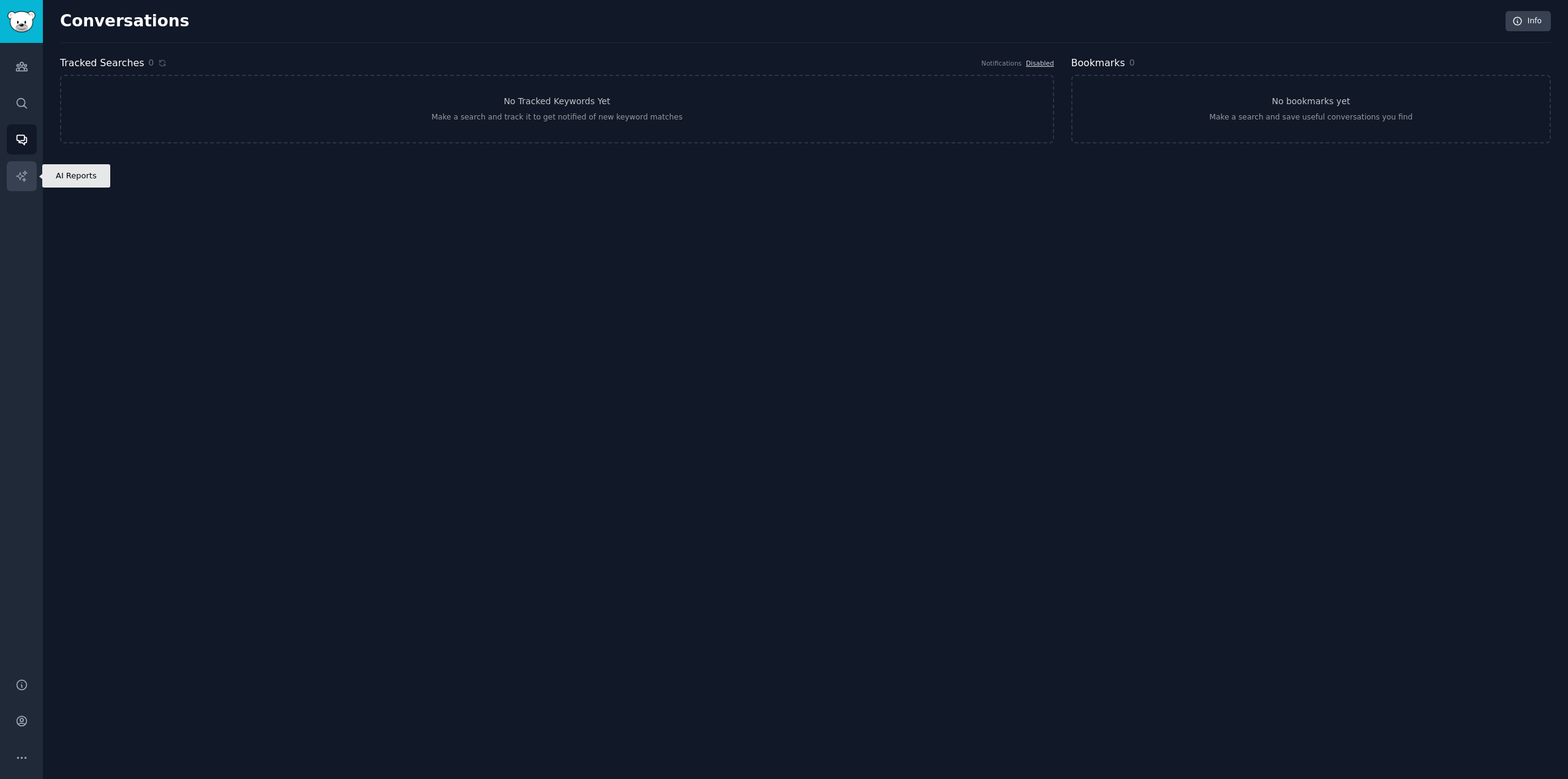
click at [21, 175] on icon "Sidebar" at bounding box center [21, 176] width 11 height 11
click at [19, 133] on icon "Sidebar" at bounding box center [21, 139] width 13 height 13
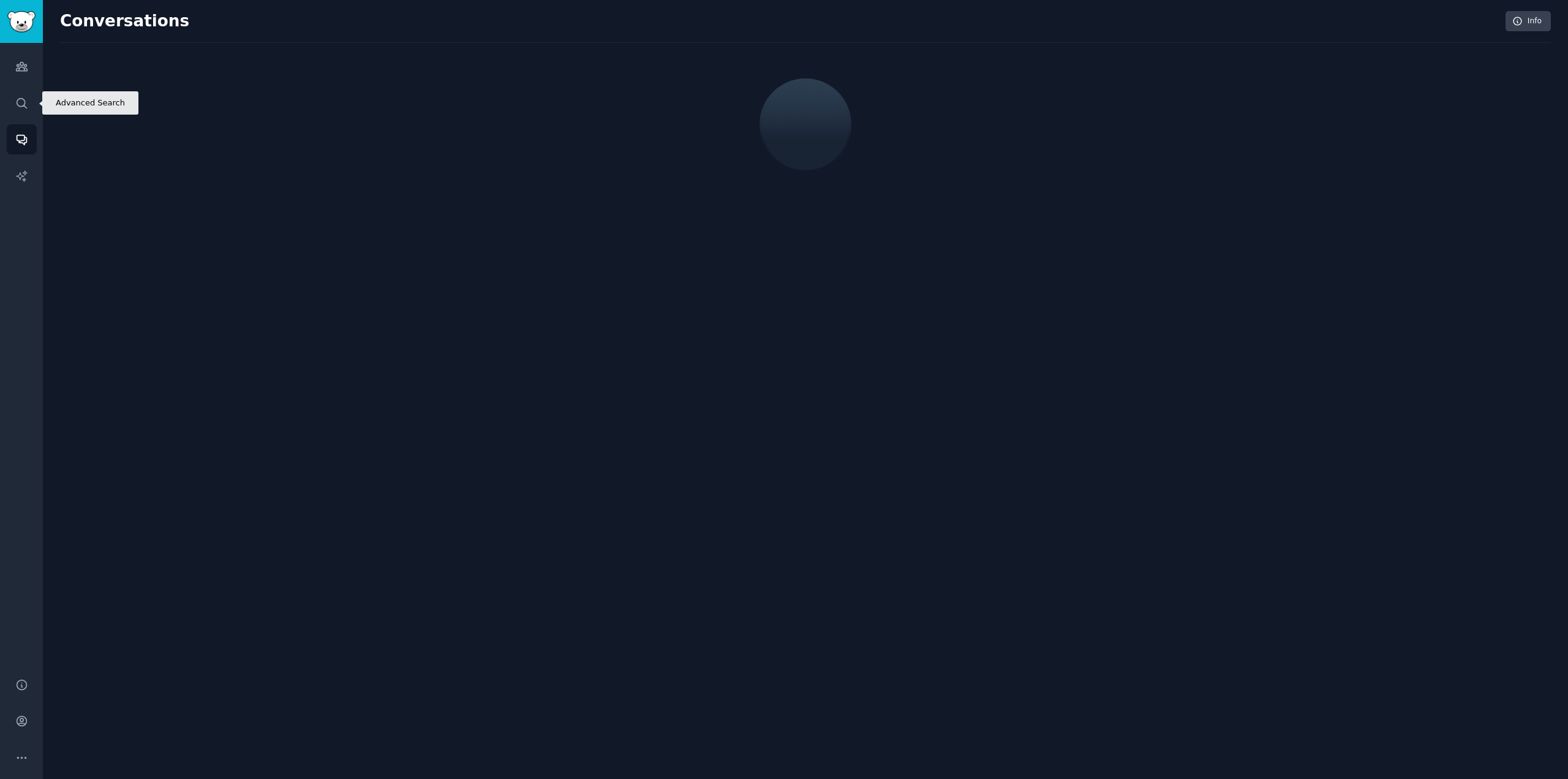
click at [19, 104] on icon "Sidebar" at bounding box center [21, 103] width 13 height 13
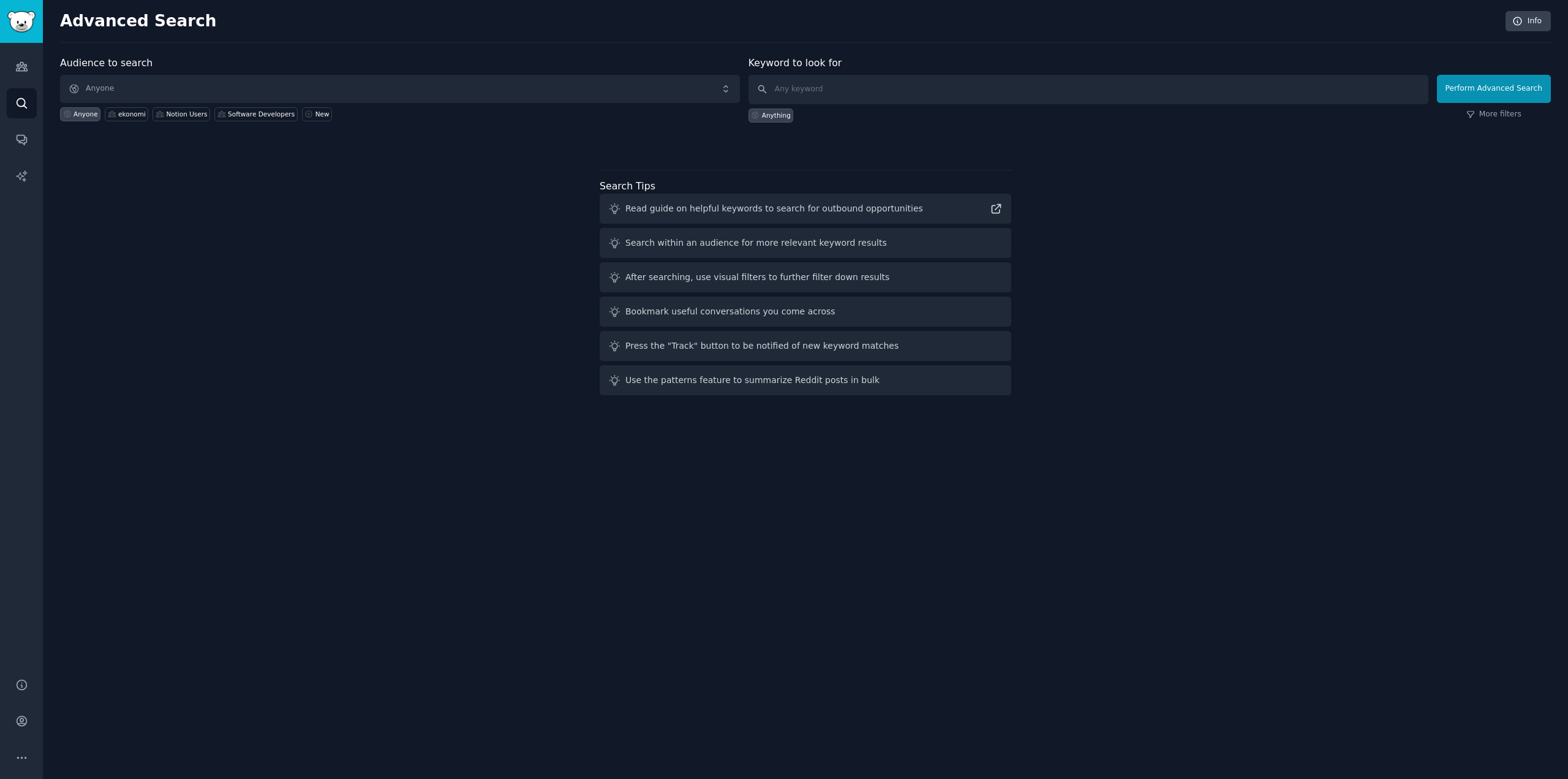
click at [21, 82] on div "Audiences Search Conversations AI Reports" at bounding box center [21, 353] width 43 height 620
click at [22, 74] on link "Audiences" at bounding box center [21, 66] width 30 height 30
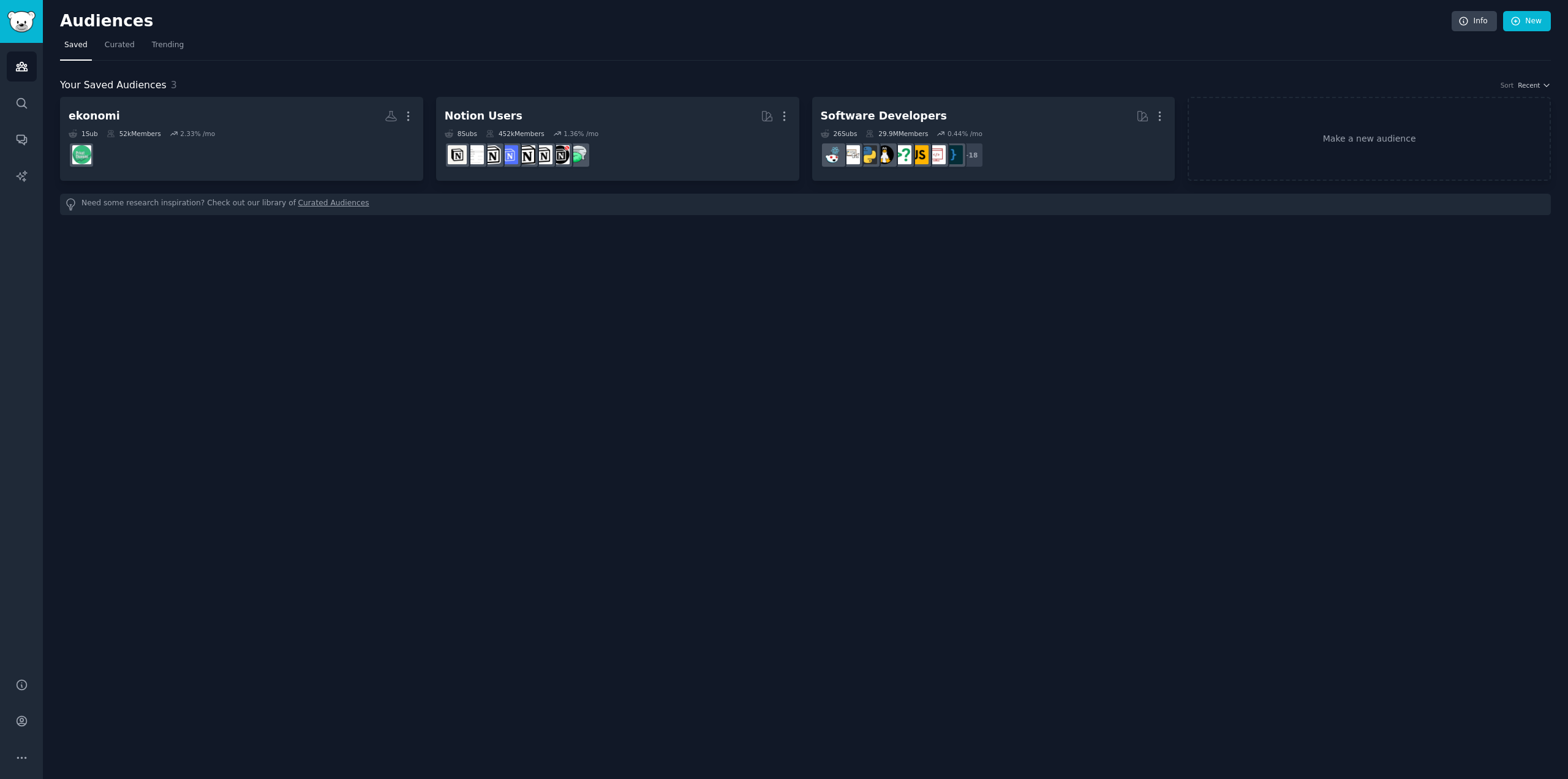
click at [1371, 357] on div "Audiences Info New Saved Curated Trending Your Saved Audiences 3 Sort Recent ek…" at bounding box center [805, 389] width 1525 height 779
click at [546, 323] on div "Audiences Info New Saved Curated Trending Your Saved Audiences 3 Sort Recent ek…" at bounding box center [805, 389] width 1525 height 779
click at [591, 359] on div "Audiences Info New Saved Curated Trending Your Saved Audiences 3 Sort Recent ek…" at bounding box center [805, 389] width 1525 height 779
click at [226, 313] on div "Audiences Info New Saved Curated Trending Your Saved Audiences 3 Sort Recent ek…" at bounding box center [805, 389] width 1525 height 779
click at [128, 47] on span "Curated" at bounding box center [120, 45] width 30 height 11
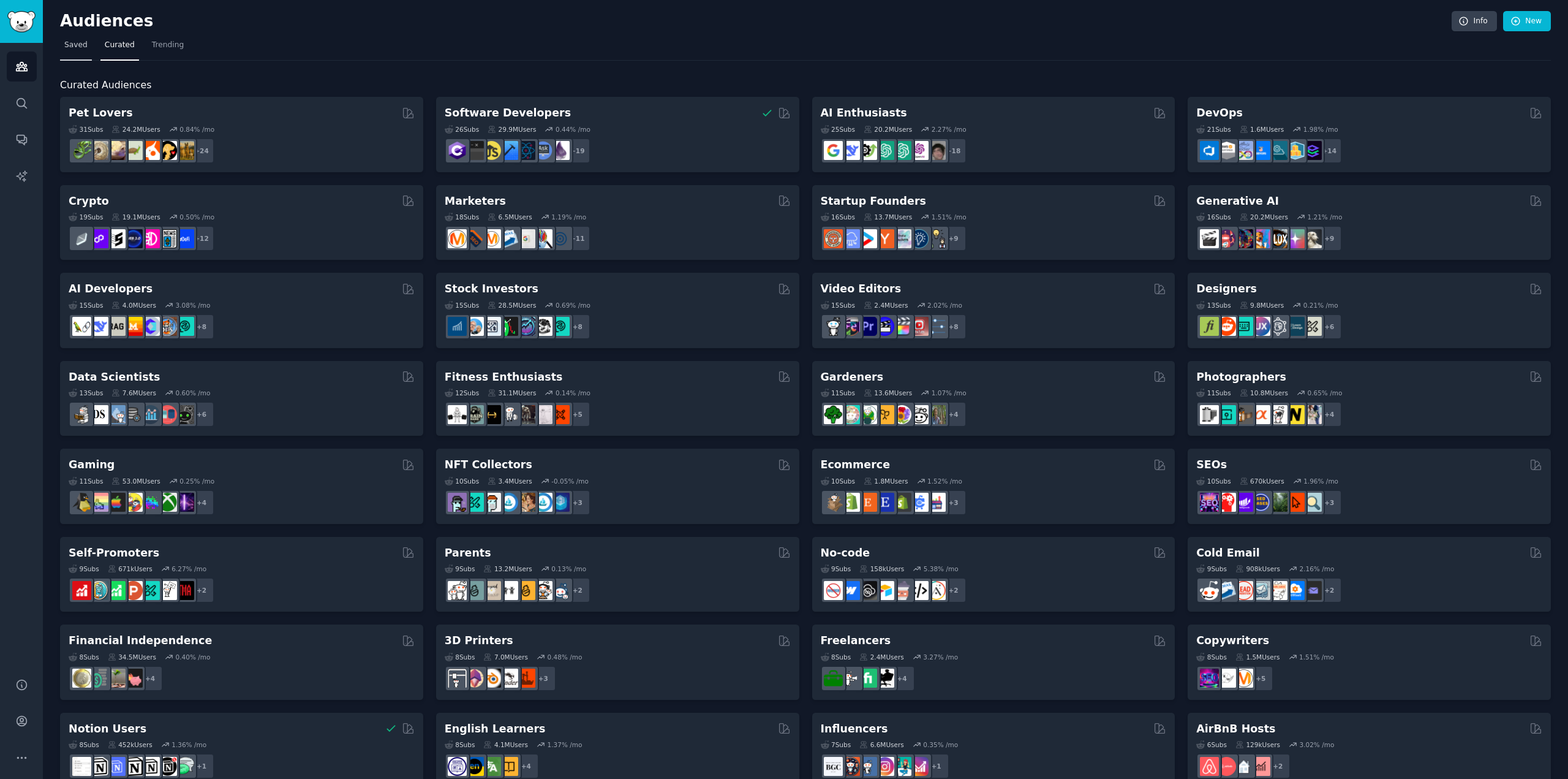
click at [68, 50] on span "Saved" at bounding box center [76, 45] width 23 height 11
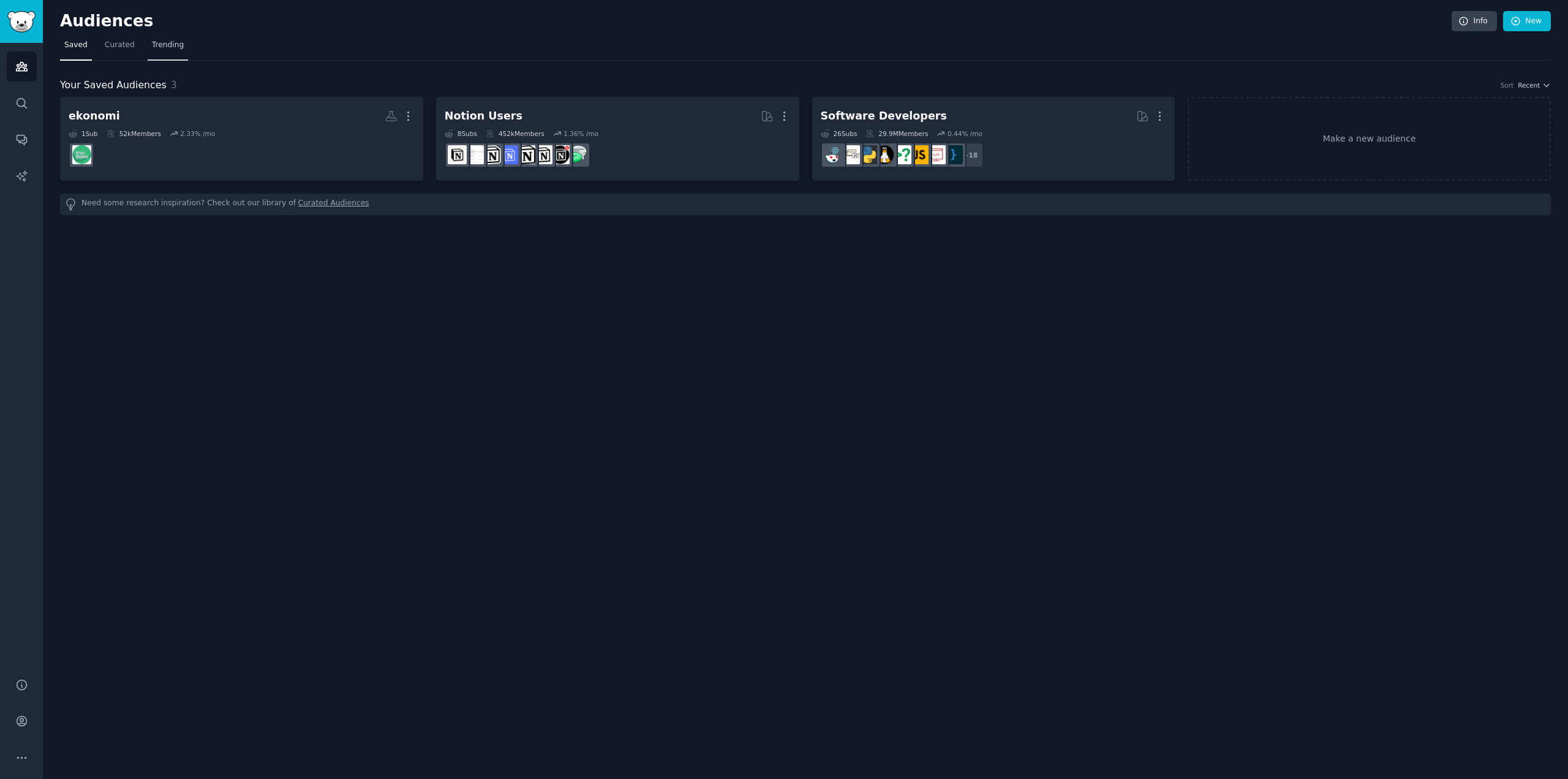
click at [152, 51] on link "Trending" at bounding box center [168, 48] width 41 height 25
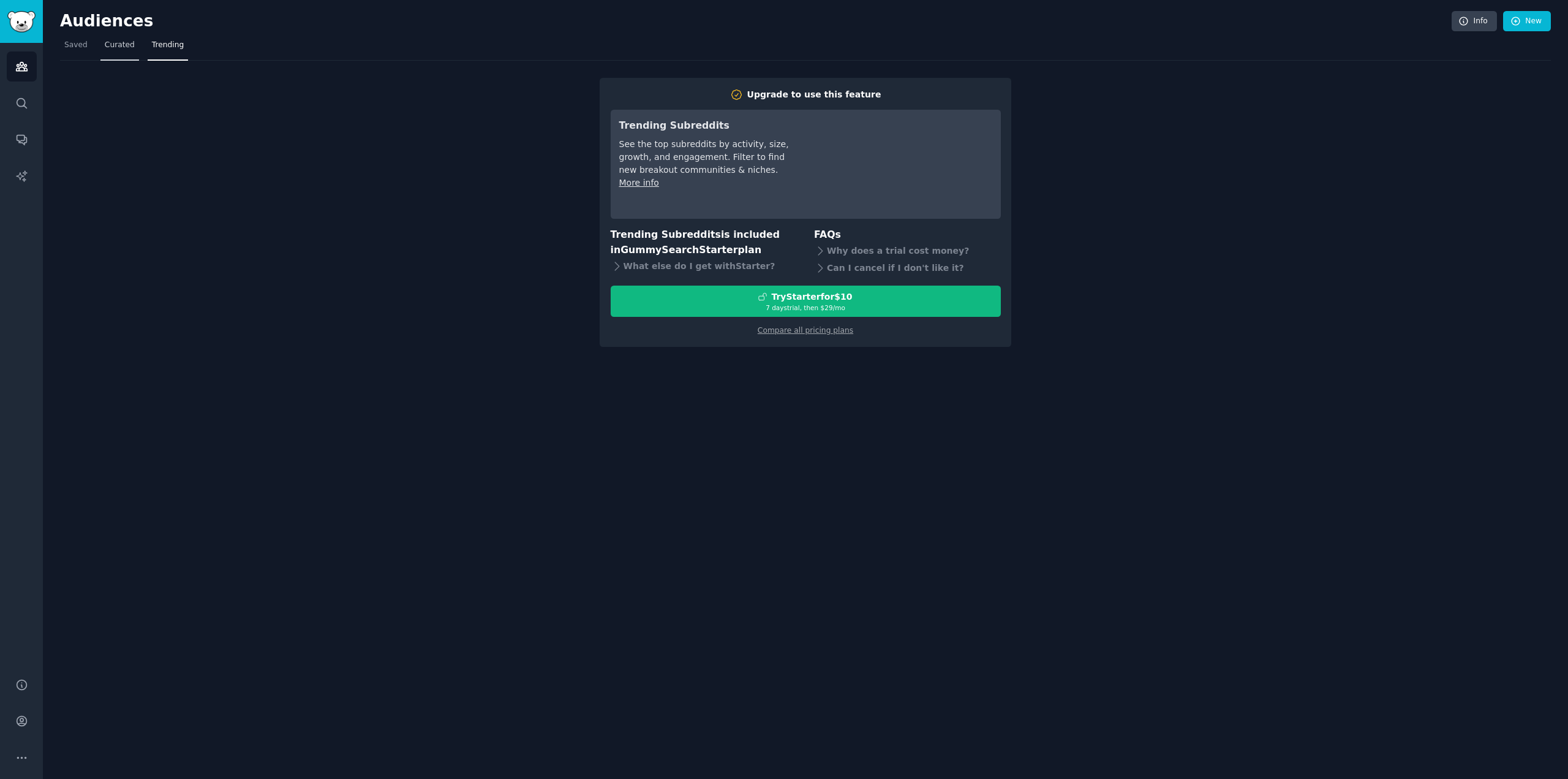
click at [118, 51] on link "Curated" at bounding box center [120, 48] width 39 height 25
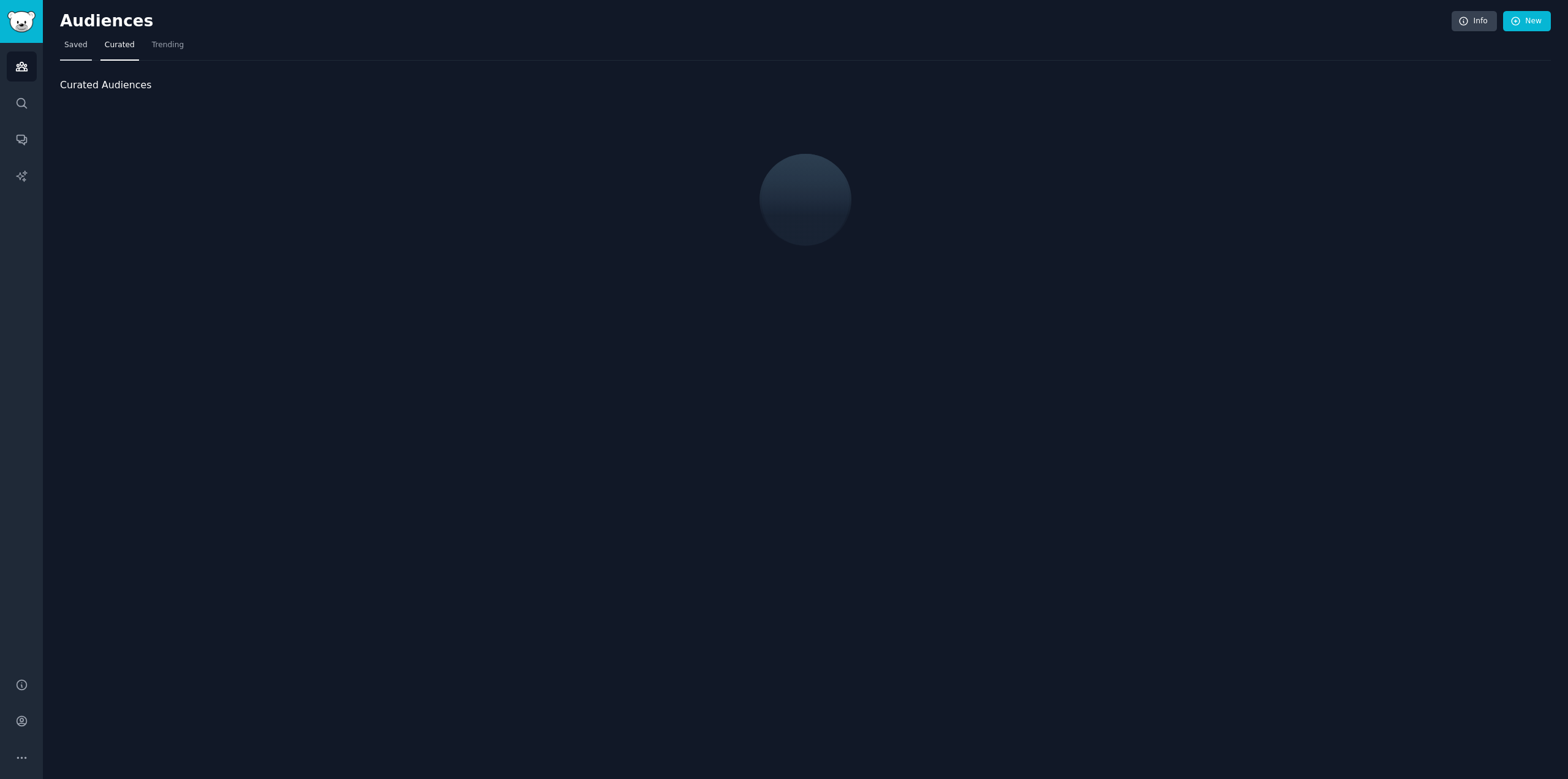
click at [84, 51] on link "Saved" at bounding box center [76, 48] width 32 height 25
